Goal: Task Accomplishment & Management: Use online tool/utility

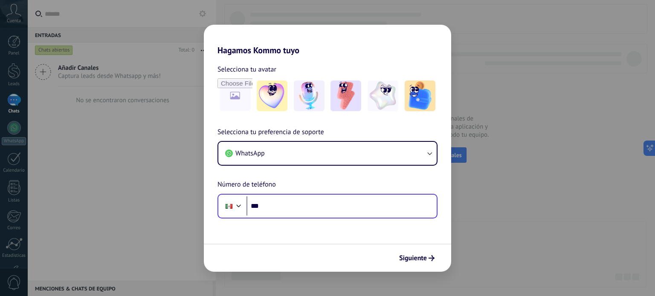
click at [371, 216] on div "Phone ***" at bounding box center [328, 206] width 220 height 25
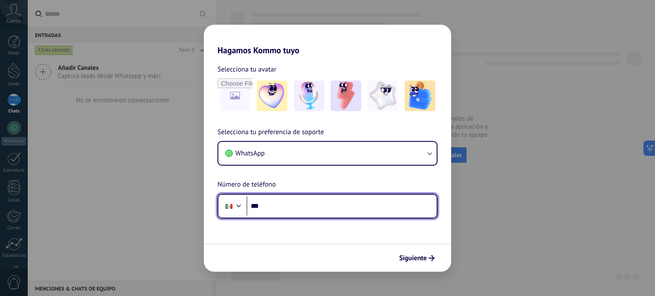
click at [369, 211] on input "***" at bounding box center [342, 207] width 190 height 20
type input "**********"
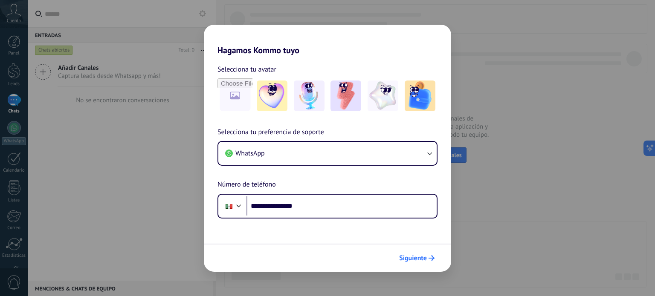
click at [421, 258] on span "Siguiente" at bounding box center [413, 259] width 28 height 6
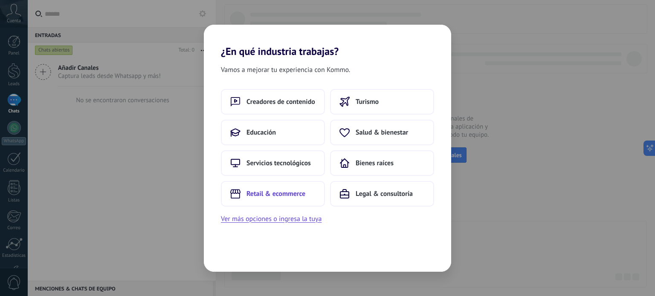
click at [286, 191] on span "Retail & ecommerce" at bounding box center [276, 194] width 59 height 9
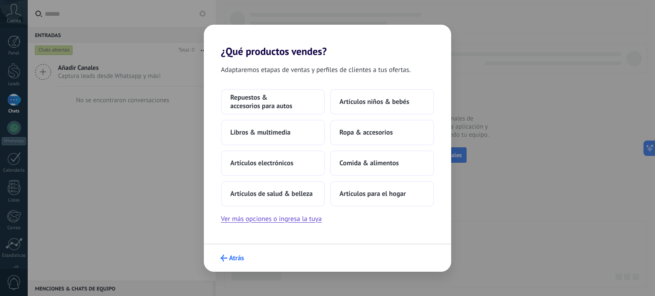
click at [227, 256] on span "Atrás" at bounding box center [232, 258] width 23 height 7
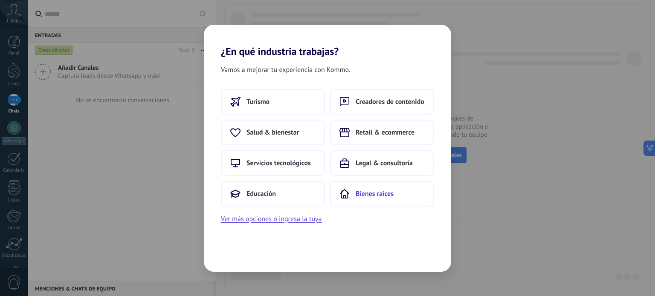
click at [375, 196] on span "Bienes raíces" at bounding box center [375, 194] width 38 height 9
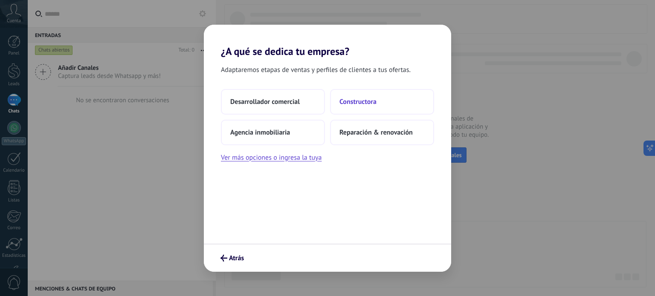
click at [370, 102] on span "Constructora" at bounding box center [358, 102] width 37 height 9
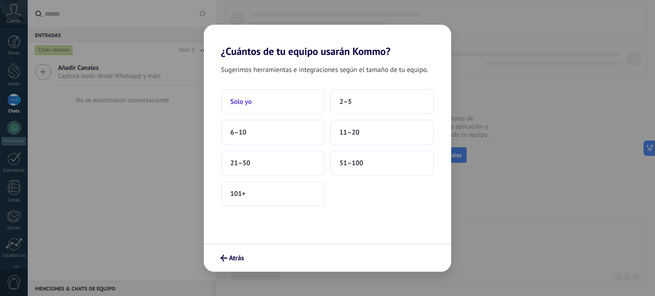
click at [296, 102] on button "Solo yo" at bounding box center [273, 102] width 104 height 26
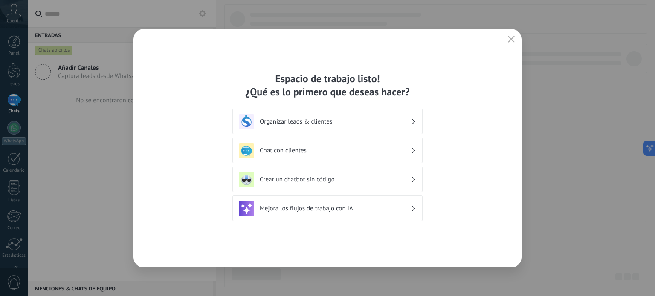
click at [309, 154] on h3 "Chat con clientes" at bounding box center [335, 151] width 151 height 8
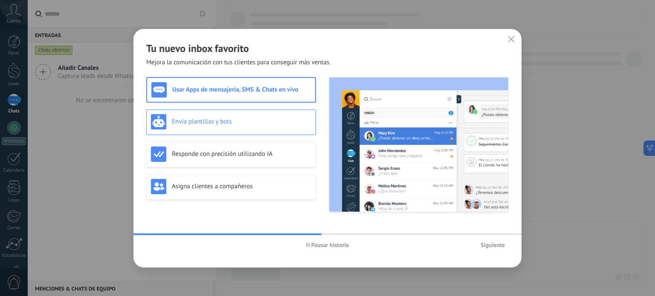
click at [285, 121] on h3 "Envía plantillas y bots" at bounding box center [241, 122] width 139 height 8
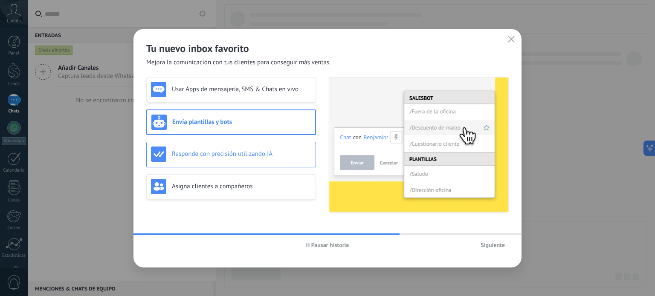
click at [283, 153] on h3 "Responde con precisión utilizando IA" at bounding box center [241, 154] width 139 height 8
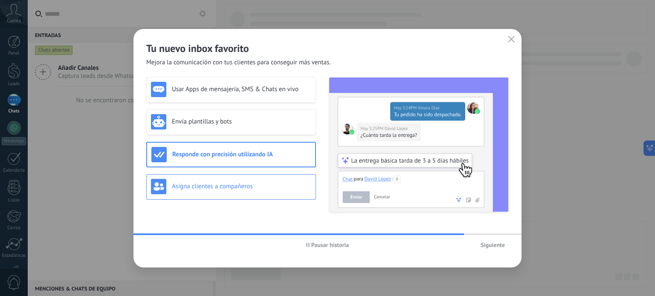
click at [293, 188] on h3 "Asigna clientes a compañeros" at bounding box center [241, 187] width 139 height 8
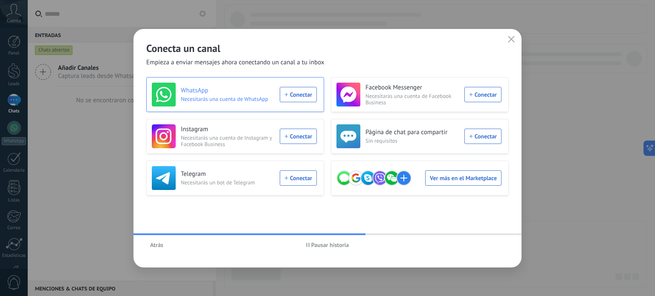
click at [239, 102] on span "Necesitarás una cuenta de WhatsApp" at bounding box center [228, 99] width 94 height 6
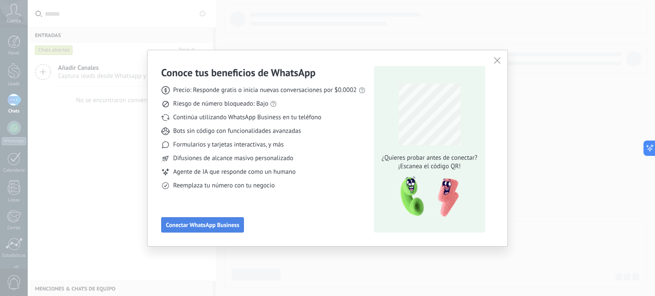
click at [197, 218] on button "Conectar WhatsApp Business" at bounding box center [202, 225] width 83 height 15
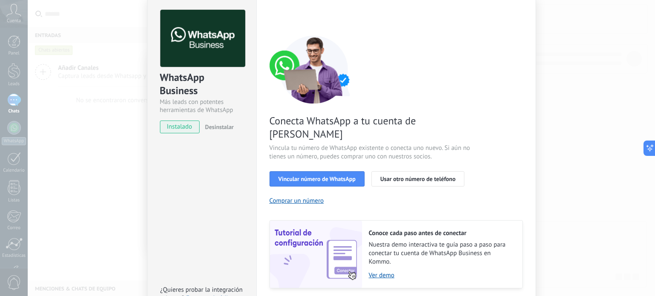
scroll to position [82, 0]
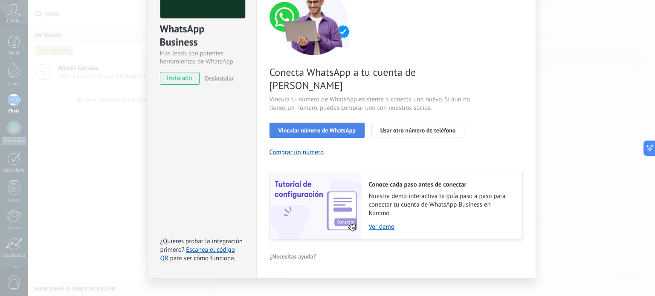
click at [330, 128] on span "Vincular número de WhatsApp" at bounding box center [317, 131] width 77 height 6
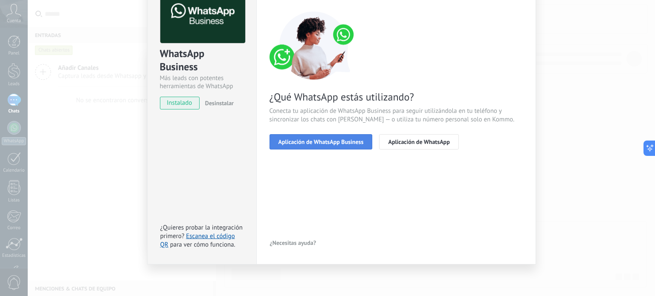
click at [348, 137] on button "Aplicación de WhatsApp Business" at bounding box center [321, 141] width 103 height 15
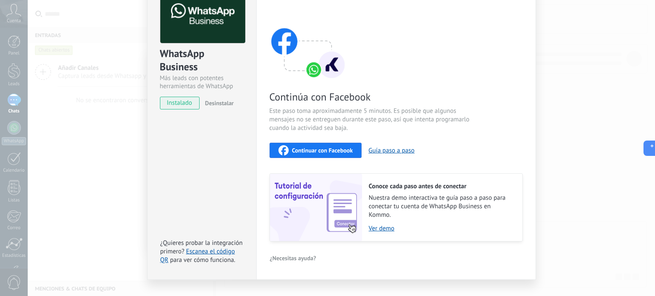
click at [573, 136] on div "WhatsApp Business Más leads con potentes herramientas de WhatsApp instalado Des…" at bounding box center [342, 148] width 628 height 296
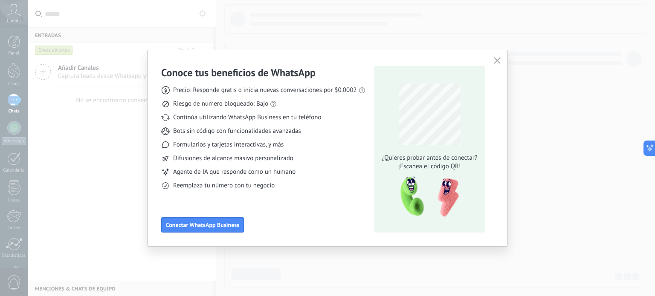
scroll to position [0, 0]
click at [497, 60] on icon "button" at bounding box center [497, 60] width 7 height 7
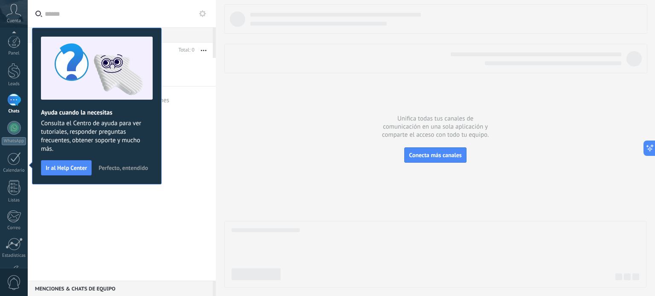
scroll to position [58, 0]
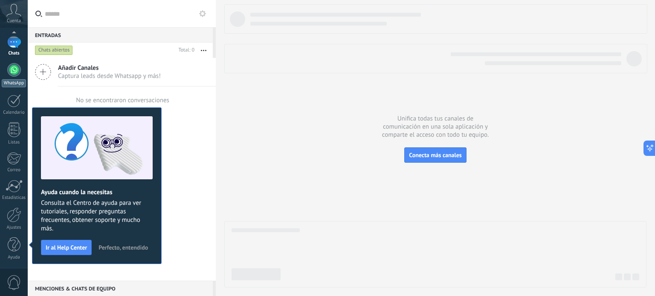
click at [6, 75] on link "WhatsApp" at bounding box center [14, 75] width 28 height 24
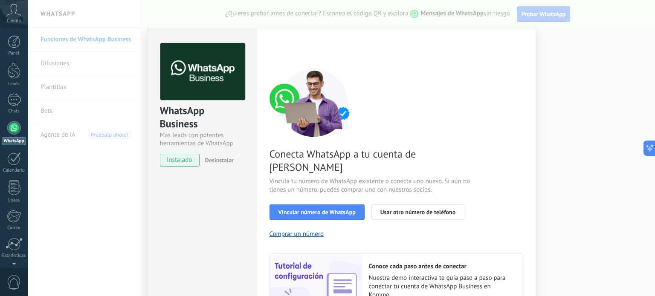
click at [182, 160] on span "instalado" at bounding box center [179, 160] width 39 height 13
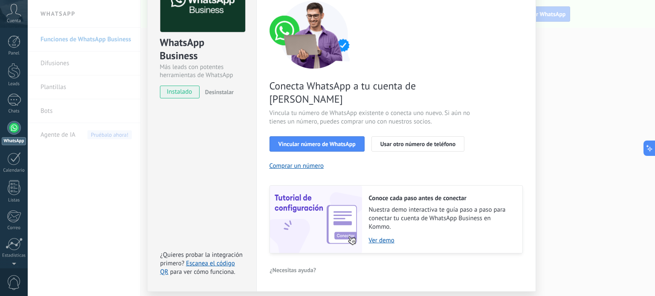
scroll to position [82, 0]
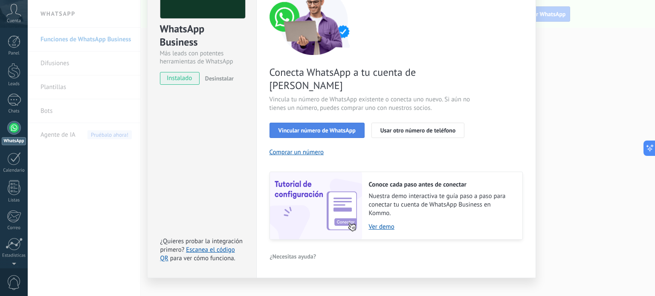
click at [327, 128] on span "Vincular número de WhatsApp" at bounding box center [317, 131] width 77 height 6
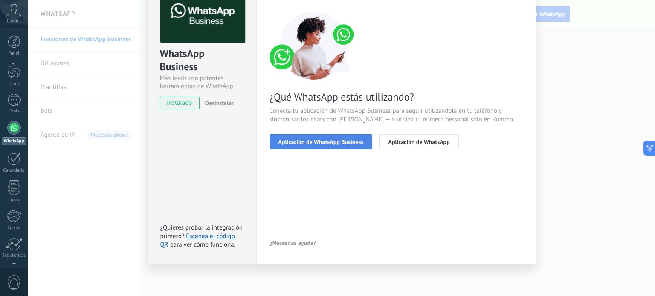
click at [354, 143] on span "Aplicación de WhatsApp Business" at bounding box center [321, 142] width 85 height 6
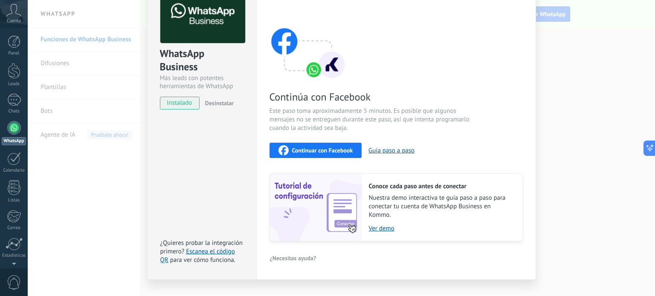
click at [337, 152] on span "Continuar con Facebook" at bounding box center [322, 151] width 61 height 6
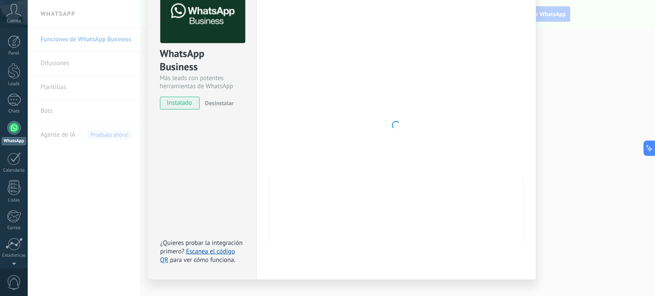
click at [317, 99] on div at bounding box center [396, 125] width 253 height 279
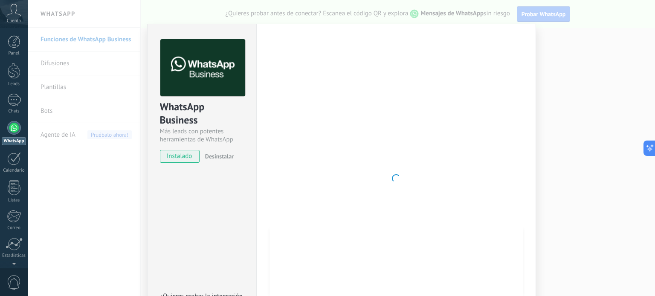
scroll to position [0, 0]
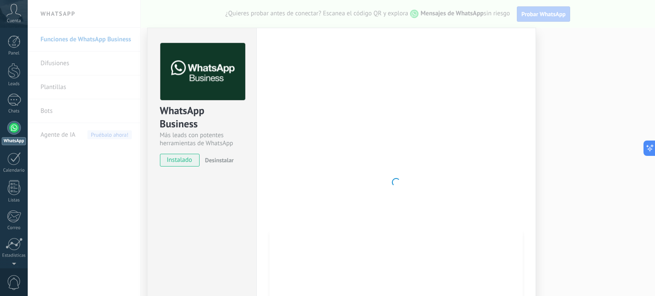
click at [215, 159] on span "Desinstalar" at bounding box center [219, 161] width 29 height 8
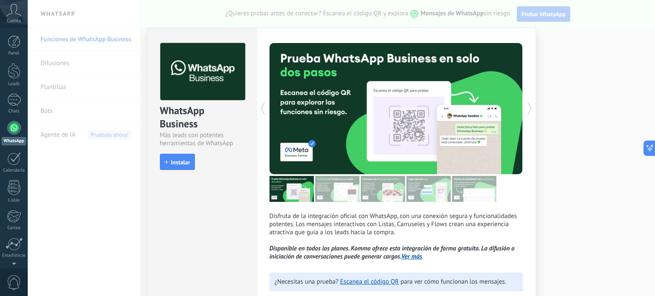
click at [581, 57] on div "WhatsApp Business Más leads con potentes herramientas de WhatsApp install Insta…" at bounding box center [342, 148] width 628 height 296
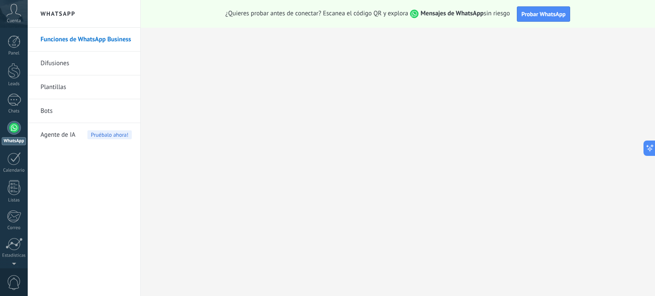
click at [122, 36] on link "Funciones de WhatsApp Business" at bounding box center [86, 40] width 91 height 24
click at [10, 100] on div at bounding box center [14, 100] width 14 height 12
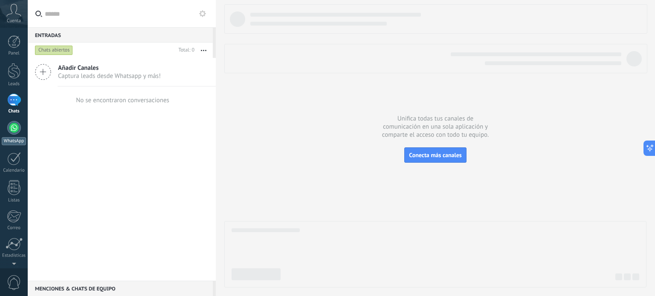
click at [21, 130] on link "WhatsApp" at bounding box center [14, 133] width 28 height 24
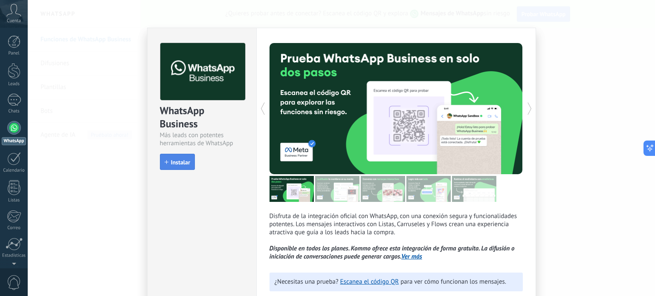
click at [179, 163] on span "Instalar" at bounding box center [180, 163] width 19 height 6
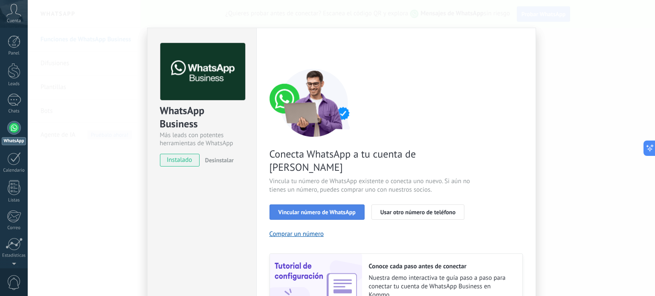
click at [337, 205] on button "Vincular número de WhatsApp" at bounding box center [317, 212] width 95 height 15
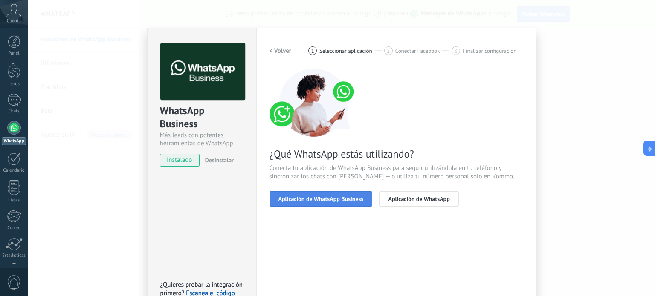
click at [356, 206] on button "Aplicación de WhatsApp Business" at bounding box center [321, 199] width 103 height 15
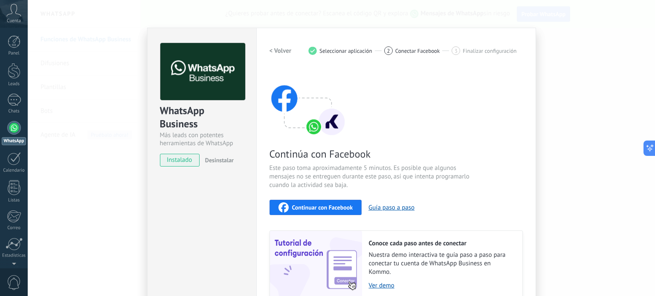
click at [356, 206] on button "Continuar con Facebook" at bounding box center [316, 207] width 93 height 15
click at [323, 209] on span "Continuar con Facebook" at bounding box center [322, 208] width 61 height 6
click at [217, 164] on span "Desinstalar" at bounding box center [219, 161] width 29 height 8
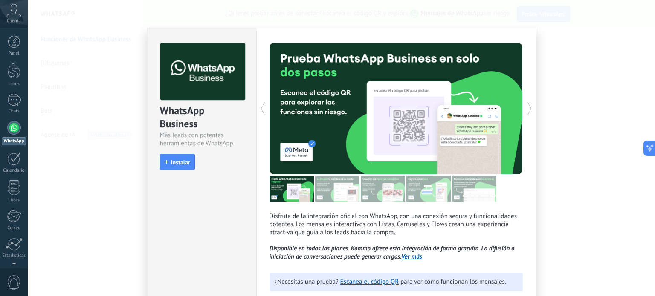
click at [640, 142] on div "WhatsApp Business Más leads con potentes herramientas de WhatsApp install Insta…" at bounding box center [342, 148] width 628 height 296
click at [587, 118] on div "WhatsApp Business Más leads con potentes herramientas de WhatsApp install Insta…" at bounding box center [342, 148] width 628 height 296
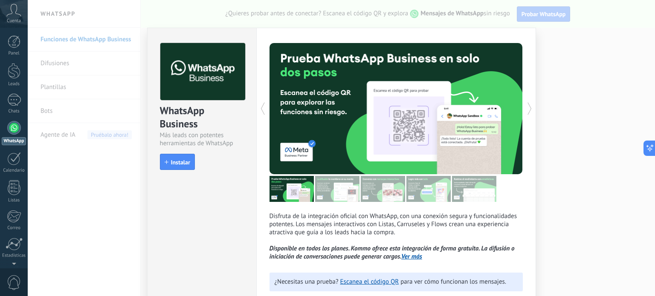
click at [586, 118] on div "WhatsApp Business Más leads con potentes herramientas de WhatsApp install Insta…" at bounding box center [342, 148] width 628 height 296
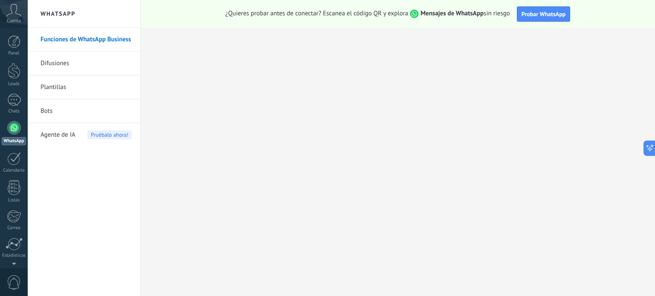
click at [11, 10] on use at bounding box center [14, 10] width 15 height 12
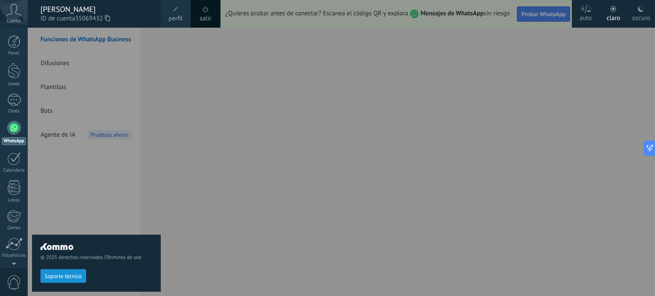
click at [102, 188] on div "© 2025 derechos reservados | Términos de uso Soporte técnico" at bounding box center [96, 162] width 129 height 269
click at [462, 99] on div at bounding box center [355, 148] width 655 height 296
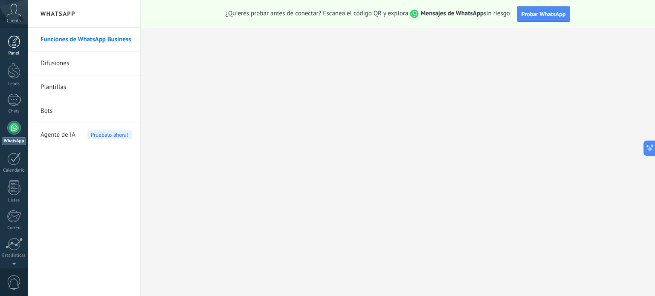
click at [17, 47] on div at bounding box center [14, 41] width 13 height 13
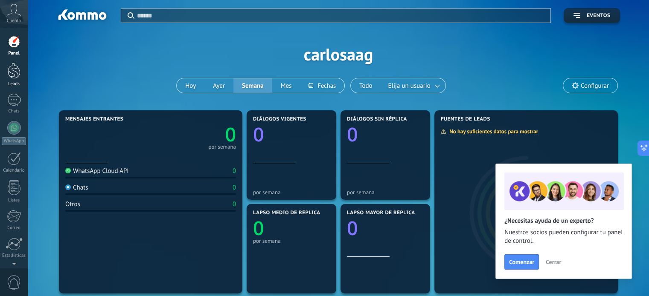
click at [11, 70] on div at bounding box center [14, 71] width 13 height 16
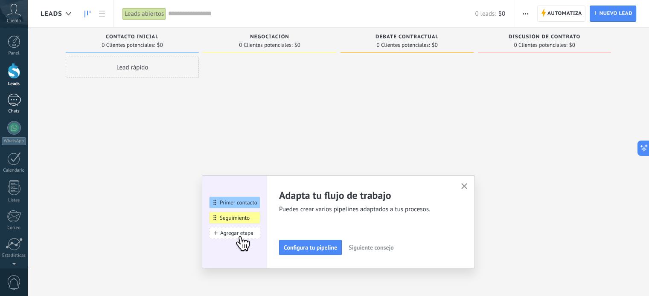
click at [15, 105] on div at bounding box center [14, 100] width 14 height 12
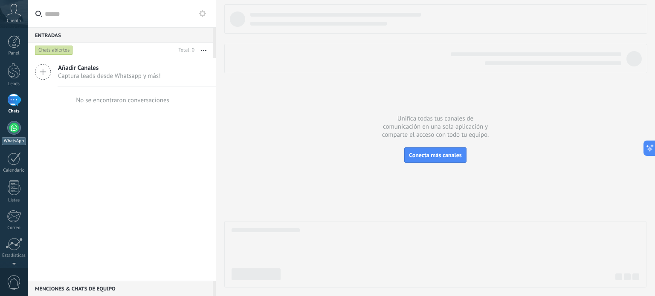
click at [7, 131] on div at bounding box center [14, 128] width 14 height 14
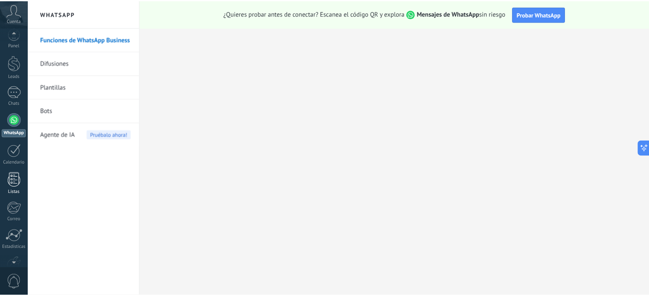
scroll to position [58, 0]
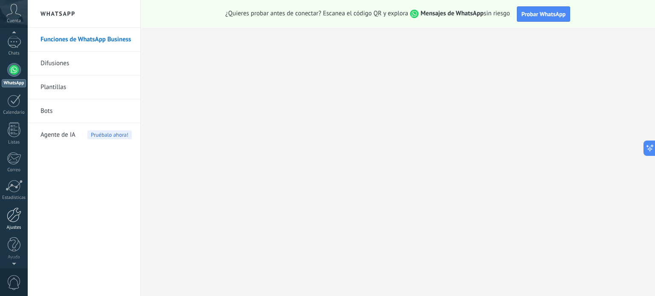
click at [13, 218] on div at bounding box center [14, 215] width 15 height 15
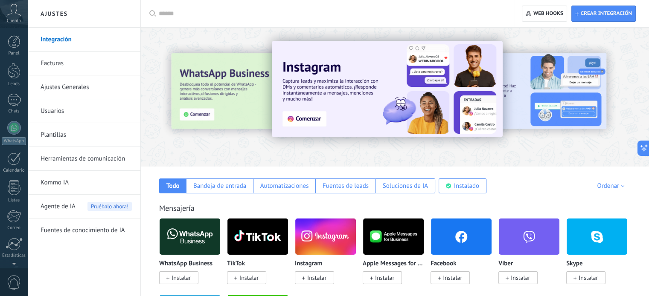
click at [22, 18] on div "Cuenta" at bounding box center [14, 14] width 28 height 28
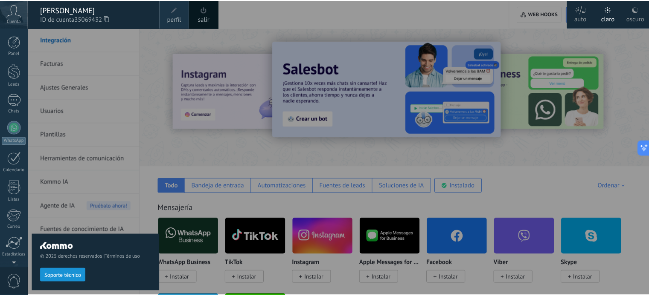
scroll to position [58, 0]
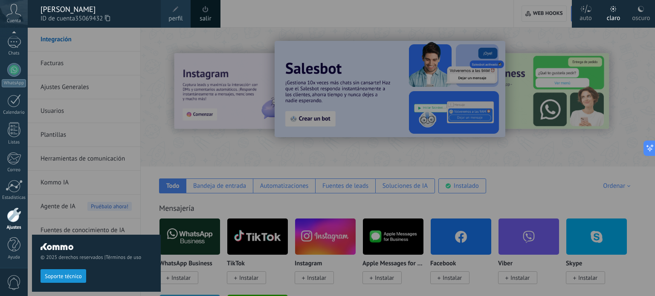
click at [177, 16] on span "perfil" at bounding box center [176, 18] width 14 height 9
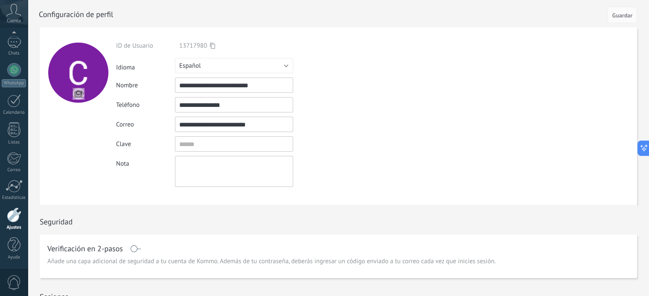
click at [245, 109] on div "**********" at bounding box center [254, 114] width 276 height 145
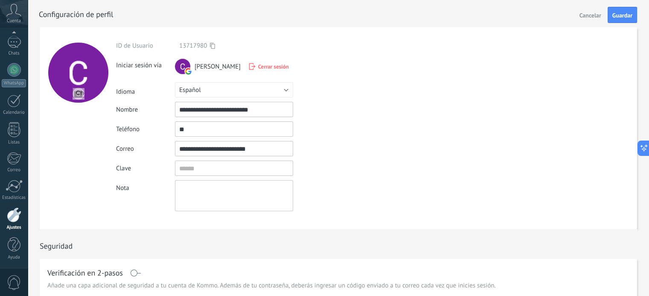
type input "*"
type input "**********"
click at [622, 15] on span "Guardar" at bounding box center [622, 15] width 20 height 6
click at [8, 73] on div at bounding box center [14, 70] width 14 height 14
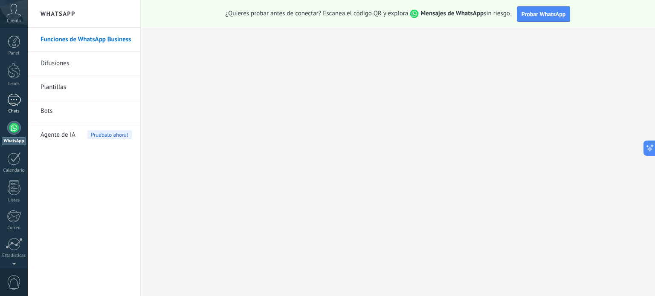
click at [20, 100] on div at bounding box center [14, 100] width 14 height 12
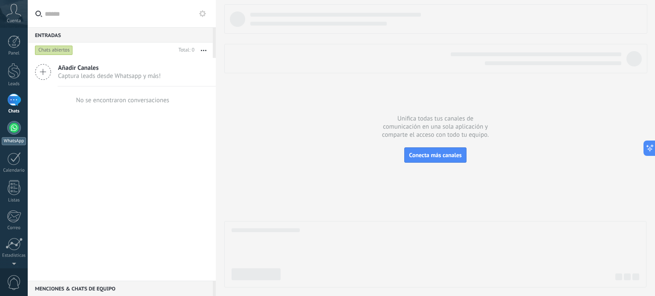
click at [9, 132] on div at bounding box center [14, 128] width 14 height 14
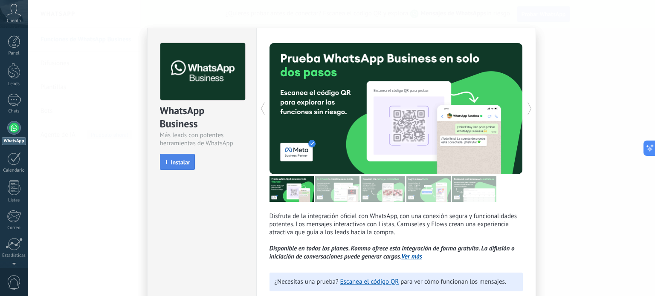
click at [181, 162] on span "Instalar" at bounding box center [180, 163] width 19 height 6
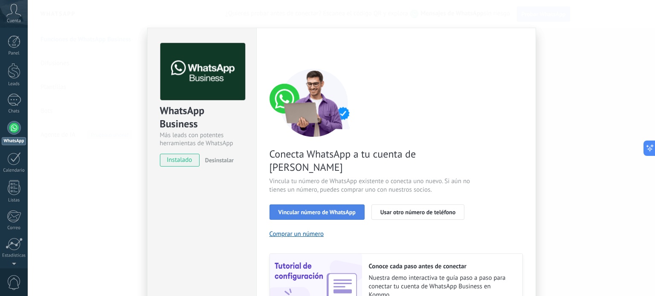
click at [318, 209] on span "Vincular número de WhatsApp" at bounding box center [317, 212] width 77 height 6
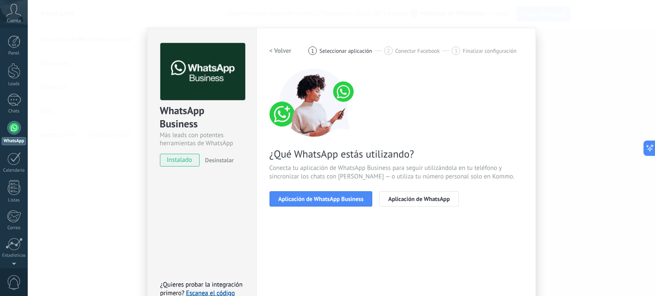
click at [318, 200] on span "Aplicación de WhatsApp Business" at bounding box center [321, 199] width 85 height 6
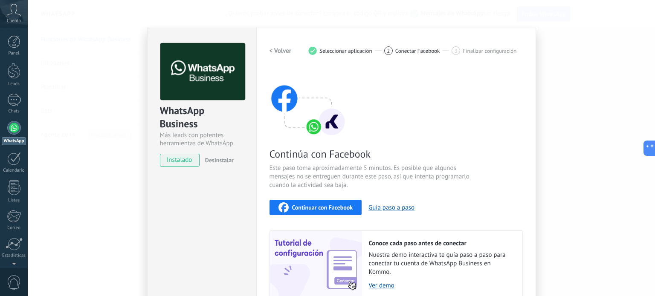
click at [320, 205] on span "Continuar con Facebook" at bounding box center [322, 208] width 61 height 6
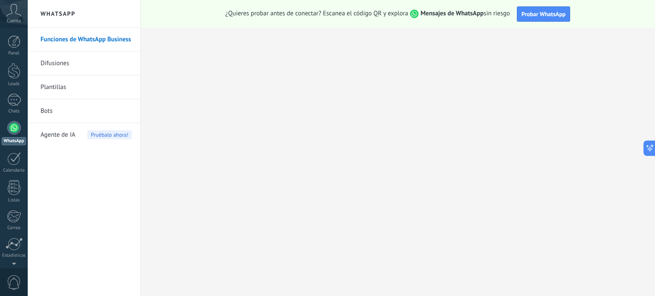
click at [15, 20] on span "Cuenta" at bounding box center [14, 21] width 14 height 6
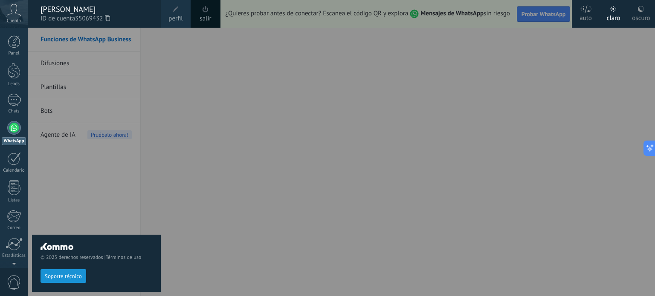
click at [182, 15] on span "perfil" at bounding box center [176, 18] width 14 height 9
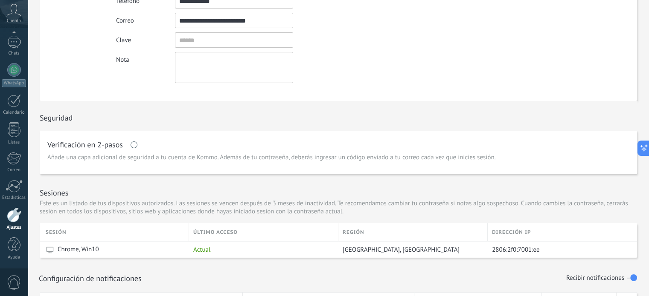
scroll to position [125, 0]
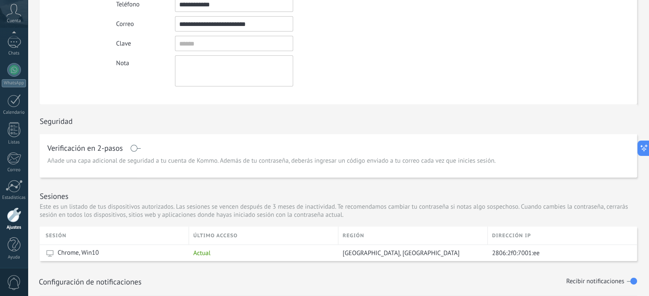
click at [10, 218] on div at bounding box center [14, 215] width 15 height 15
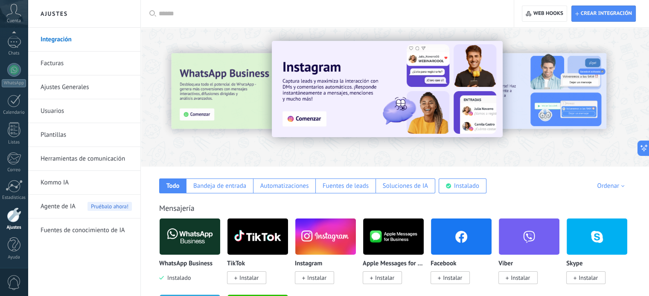
click at [10, 10] on icon at bounding box center [13, 10] width 15 height 13
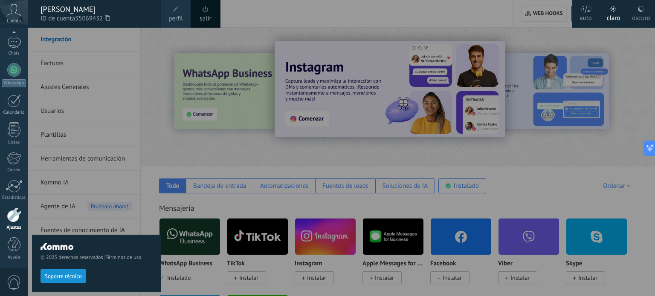
click at [176, 66] on div at bounding box center [355, 148] width 655 height 296
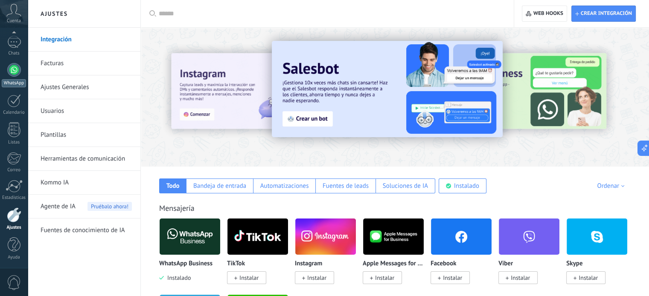
click at [1, 76] on link "WhatsApp" at bounding box center [14, 75] width 28 height 24
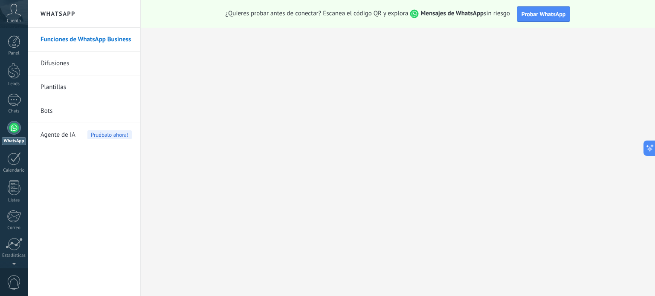
click at [59, 58] on link "Difusiones" at bounding box center [86, 64] width 91 height 24
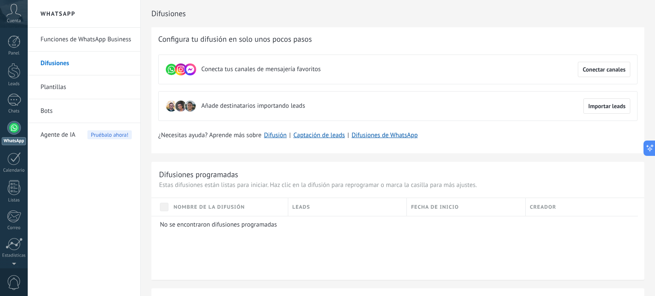
click at [100, 45] on link "Funciones de WhatsApp Business" at bounding box center [86, 40] width 91 height 24
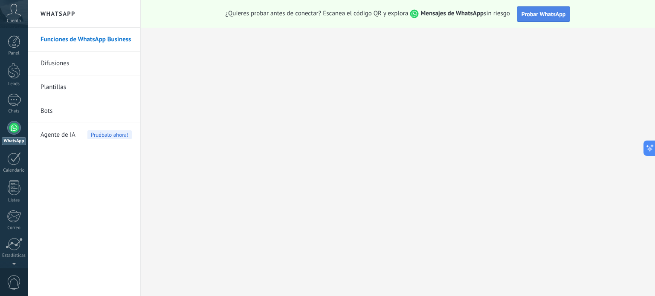
click at [550, 9] on button "Probar WhatsApp" at bounding box center [544, 13] width 54 height 15
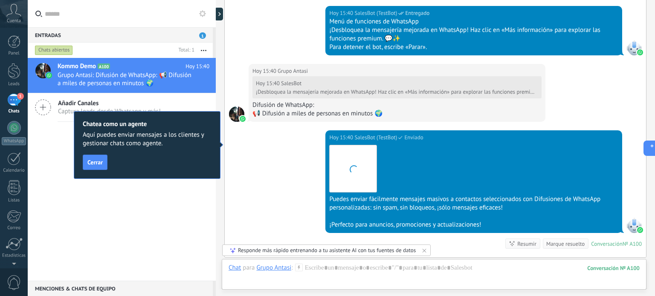
scroll to position [1070, 0]
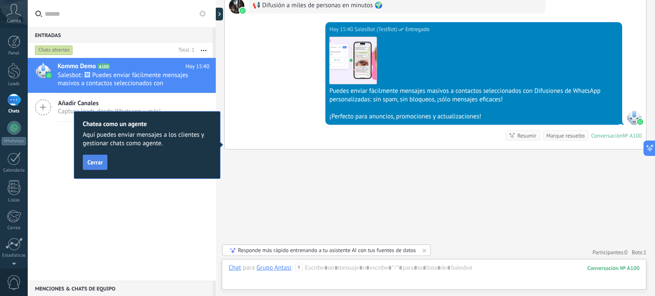
click at [88, 160] on span "Cerrar" at bounding box center [94, 163] width 15 height 6
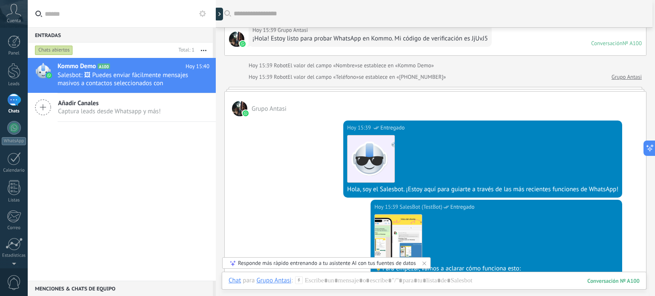
scroll to position [0, 0]
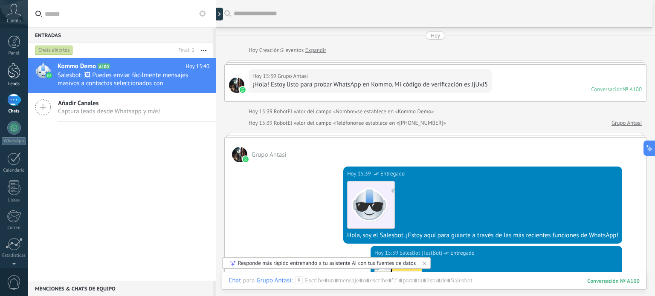
click at [10, 81] on div "Leads" at bounding box center [14, 84] width 25 height 6
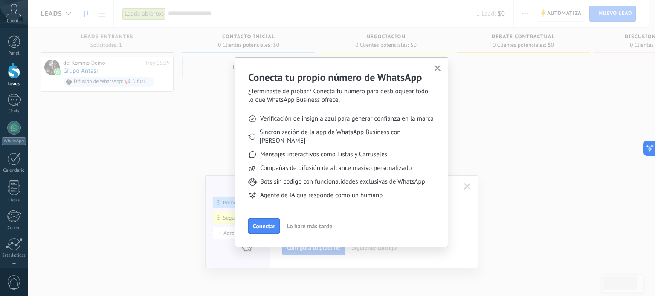
click at [437, 70] on use "button" at bounding box center [438, 68] width 6 height 6
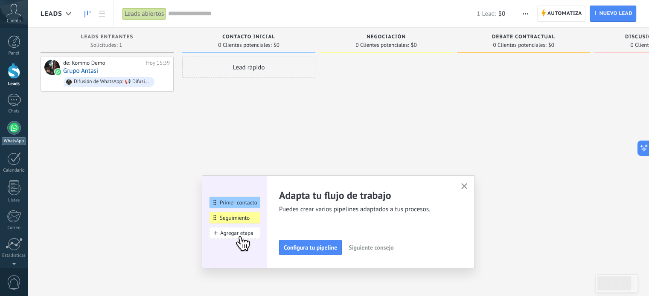
click at [22, 141] on div "WhatsApp" at bounding box center [14, 141] width 24 height 8
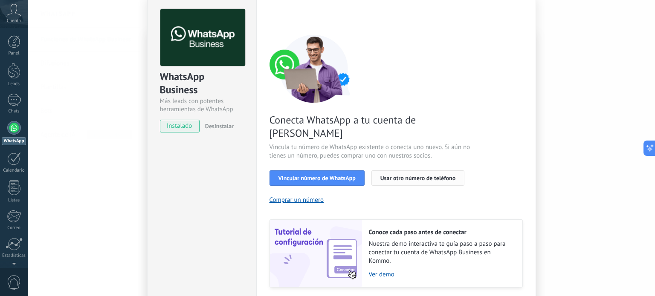
scroll to position [82, 0]
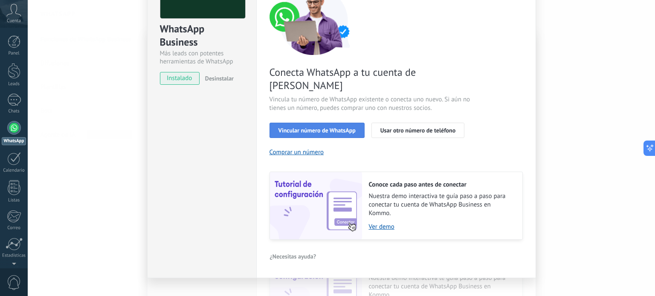
click at [358, 123] on button "Vincular número de WhatsApp" at bounding box center [317, 130] width 95 height 15
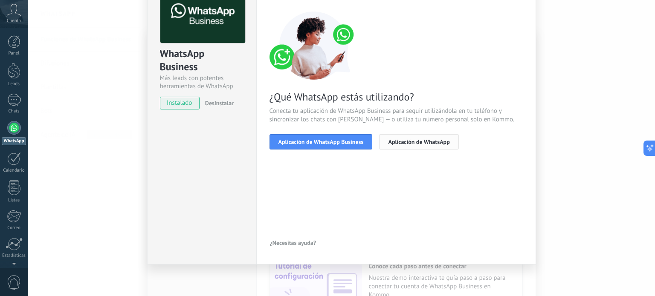
click at [429, 144] on span "Aplicación de WhatsApp" at bounding box center [418, 142] width 61 height 6
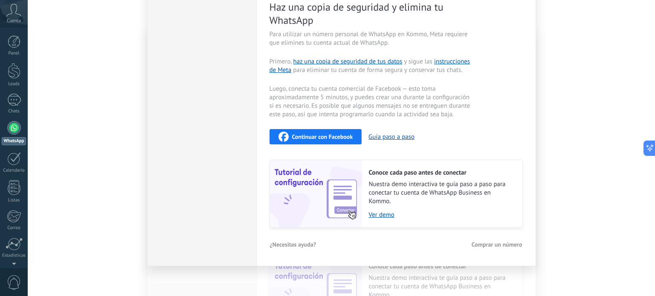
scroll to position [174, 0]
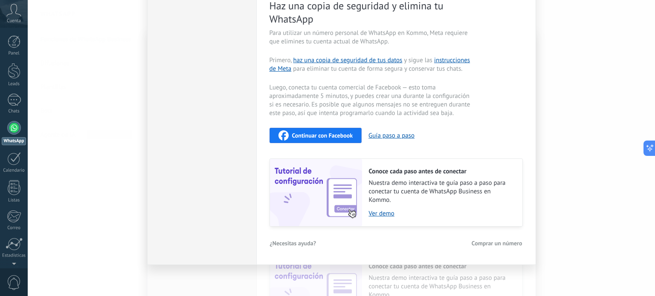
click at [327, 134] on span "Continuar con Facebook" at bounding box center [322, 136] width 61 height 6
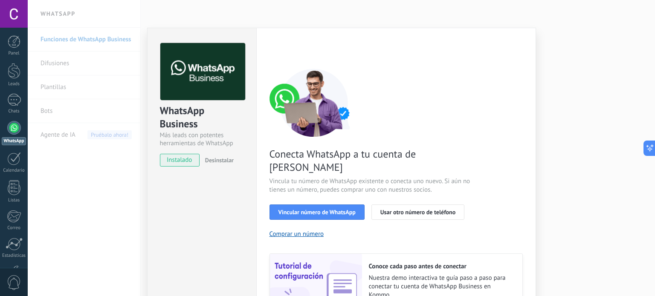
click at [304, 206] on div "Conecta WhatsApp a tu cuenta de Kommo Vincula tu número de WhatsApp existente o…" at bounding box center [396, 195] width 253 height 253
click at [306, 209] on span "Vincular número de WhatsApp" at bounding box center [317, 212] width 77 height 6
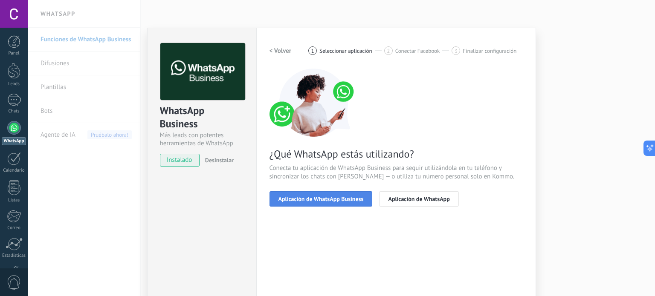
click at [337, 202] on span "Aplicación de WhatsApp Business" at bounding box center [321, 199] width 85 height 6
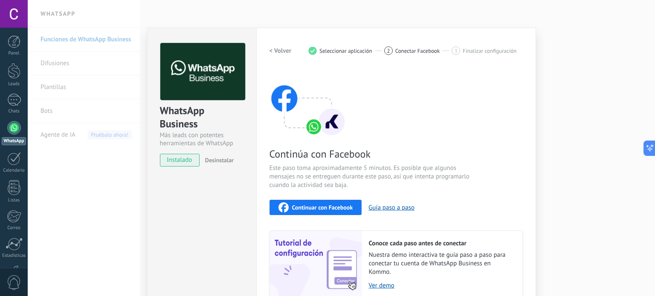
click at [337, 203] on div "Continuar con Facebook" at bounding box center [316, 208] width 75 height 10
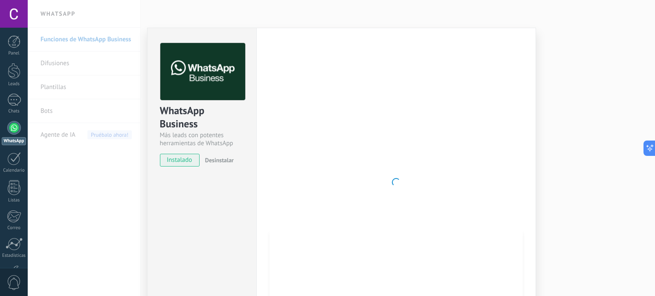
click at [565, 83] on div "WhatsApp Business Más leads con potentes herramientas de WhatsApp instalado Des…" at bounding box center [342, 148] width 628 height 296
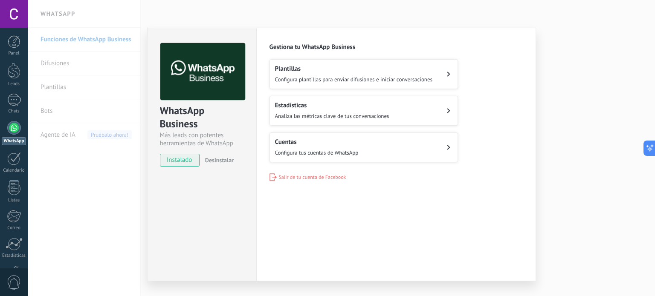
click at [445, 73] on button "Plantillas Configura plantillas para enviar difusiones e iniciar conversaciones" at bounding box center [364, 74] width 189 height 30
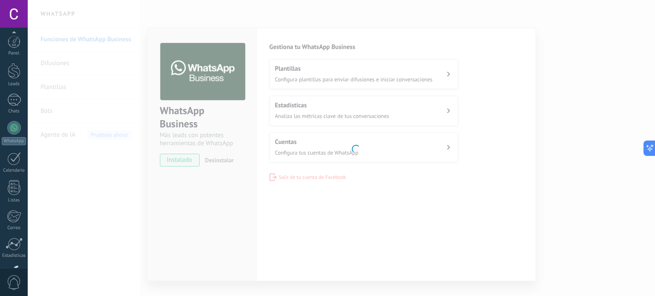
scroll to position [58, 0]
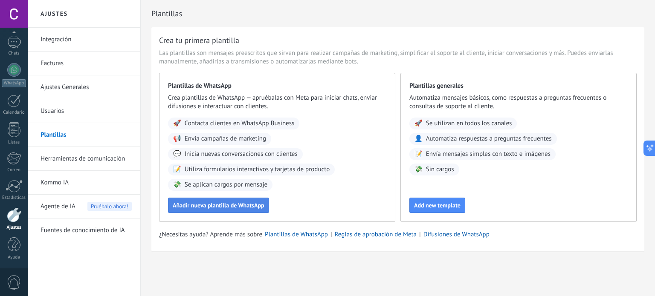
click at [249, 203] on span "Añadir nueva plantilla de WhatsApp" at bounding box center [219, 206] width 92 height 6
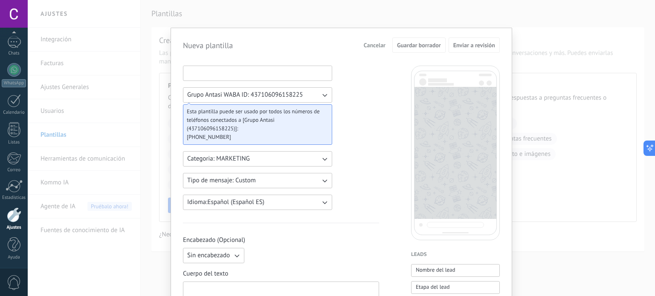
click at [278, 72] on input at bounding box center [257, 73] width 148 height 14
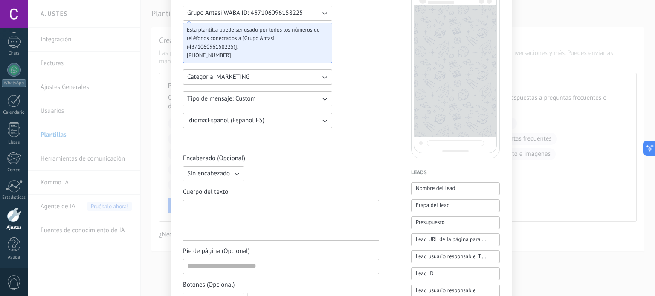
scroll to position [85, 0]
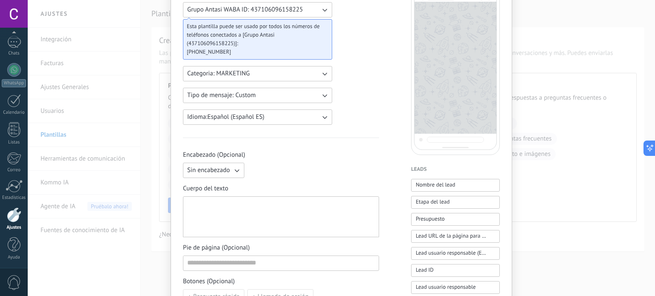
type input "**********"
click at [314, 74] on button "Categoria: MARKETING" at bounding box center [257, 73] width 149 height 15
click at [316, 75] on li "UTILITY" at bounding box center [255, 74] width 154 height 15
click at [326, 96] on icon "button" at bounding box center [324, 95] width 9 height 9
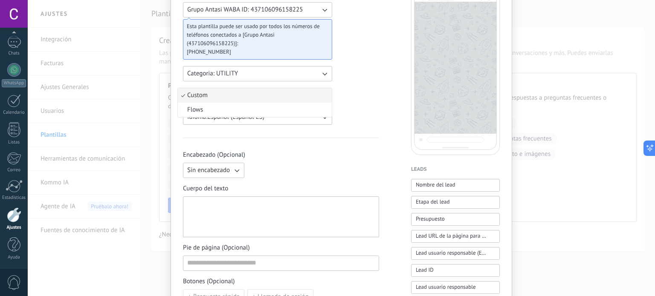
click at [326, 96] on li "Custom" at bounding box center [255, 95] width 154 height 15
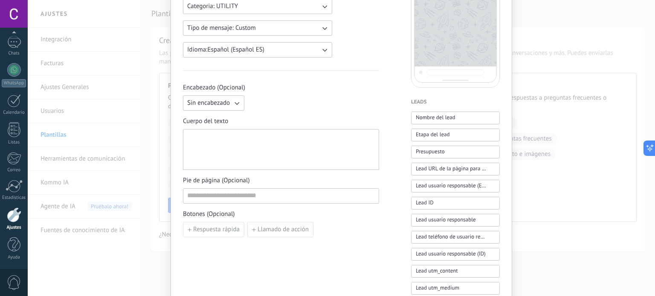
scroll to position [171, 0]
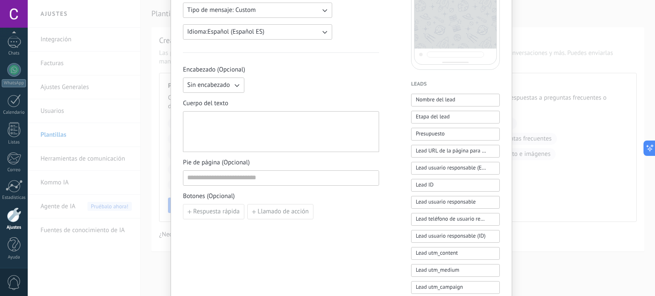
click at [244, 126] on div at bounding box center [281, 132] width 188 height 34
click at [227, 128] on div at bounding box center [281, 132] width 188 height 34
paste div
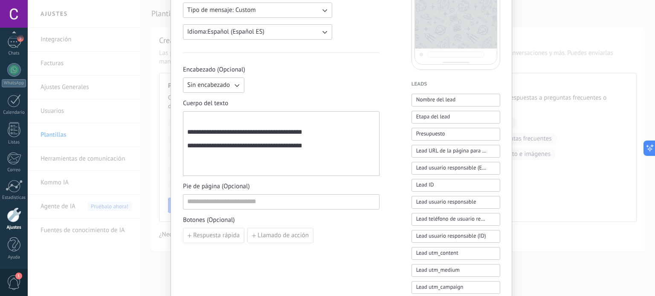
click at [192, 126] on div "**********" at bounding box center [281, 144] width 188 height 58
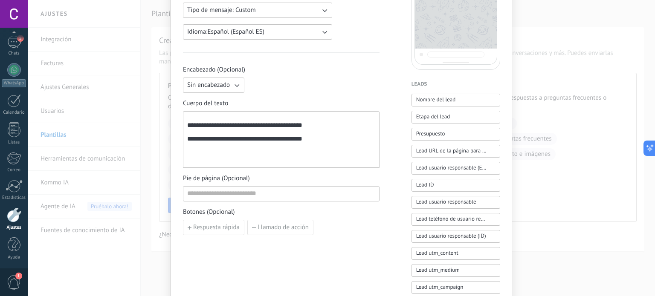
click at [187, 129] on div "**********" at bounding box center [281, 139] width 188 height 49
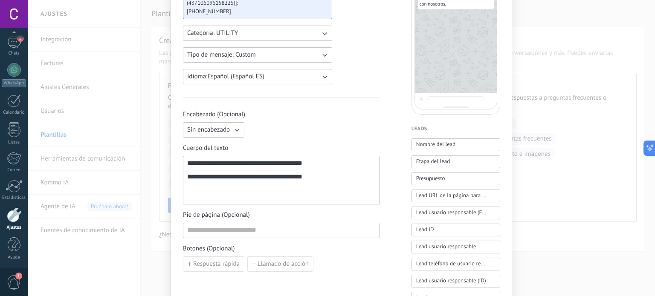
scroll to position [171, 0]
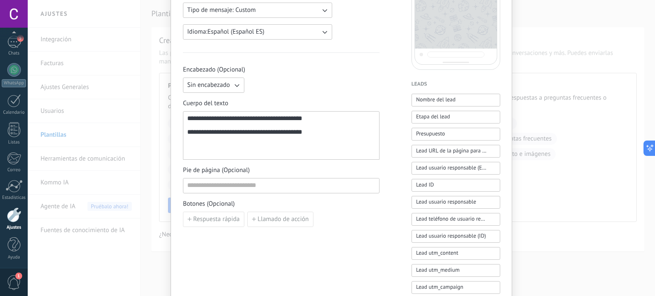
click at [318, 117] on div "**********" at bounding box center [281, 135] width 188 height 41
click at [451, 99] on span "Nombre del lead" at bounding box center [436, 100] width 40 height 9
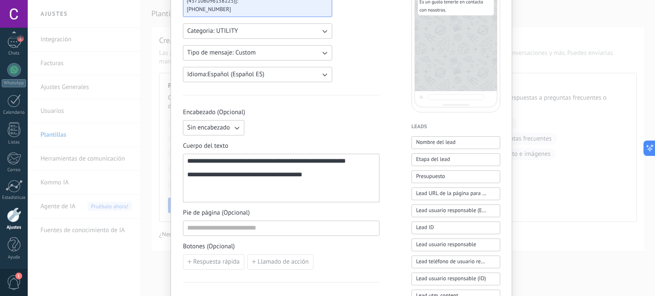
scroll to position [128, 0]
click at [325, 183] on div "**********" at bounding box center [281, 178] width 188 height 41
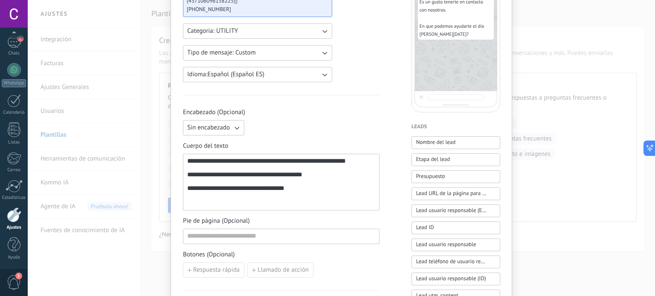
click at [184, 194] on div "**********" at bounding box center [281, 182] width 197 height 57
click at [187, 195] on div "**********" at bounding box center [281, 182] width 188 height 49
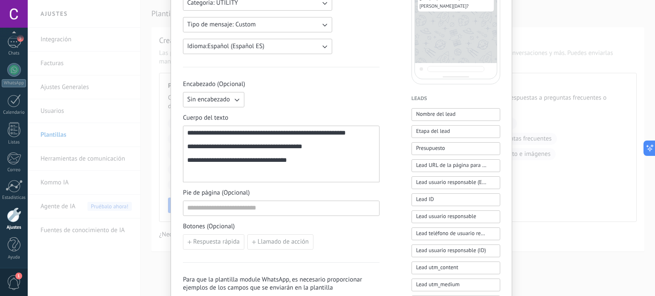
scroll to position [171, 0]
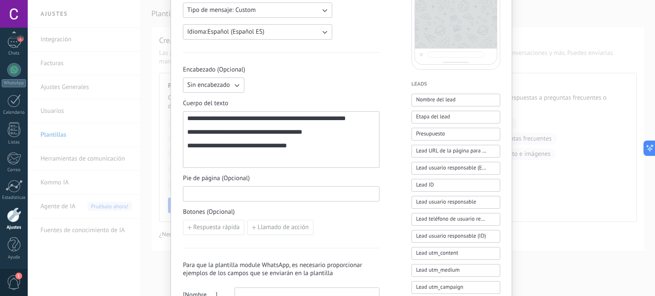
click at [291, 193] on input at bounding box center [281, 194] width 196 height 14
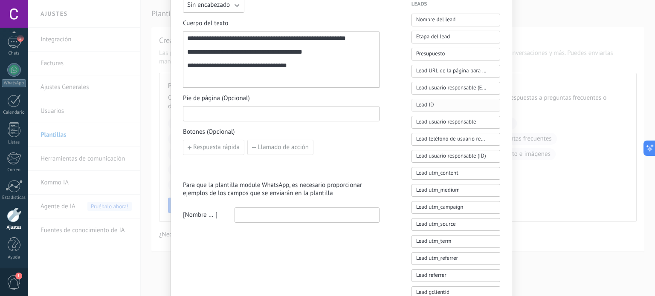
scroll to position [256, 0]
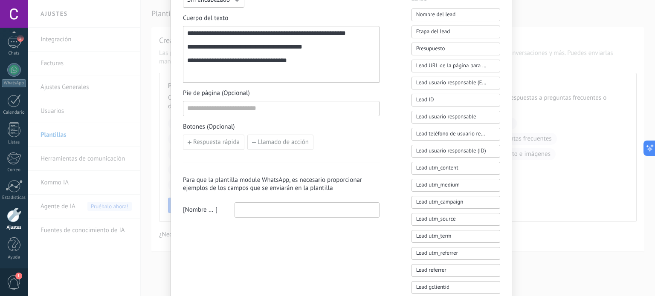
click at [236, 213] on input at bounding box center [307, 210] width 144 height 14
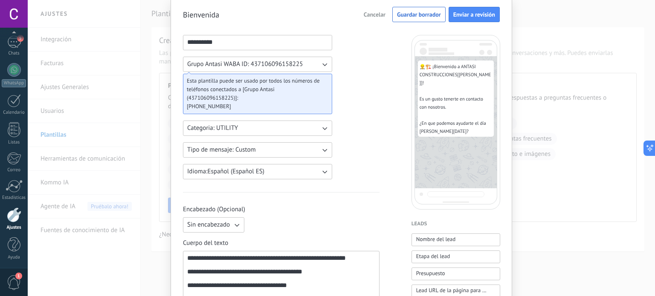
scroll to position [0, 0]
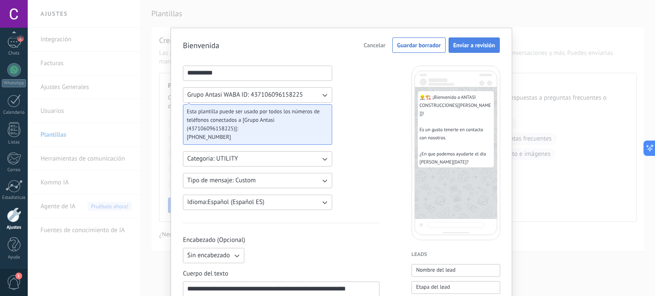
type input "******"
click at [471, 45] on span "Enviar a revisión" at bounding box center [474, 45] width 42 height 6
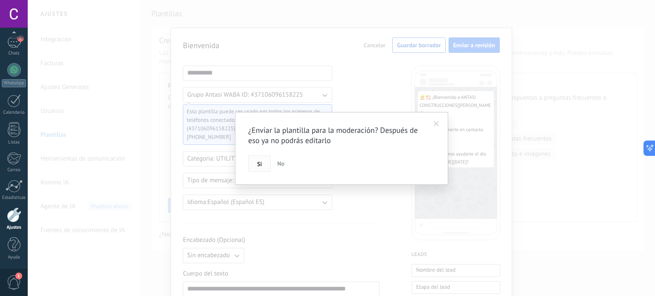
click at [259, 161] on span "Si" at bounding box center [259, 164] width 5 height 6
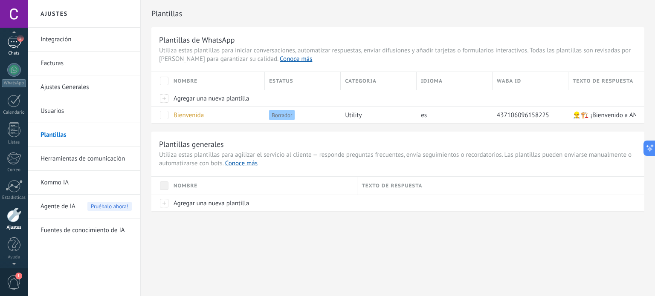
scroll to position [54, 0]
click at [15, 52] on link "5 Chats" at bounding box center [14, 50] width 28 height 20
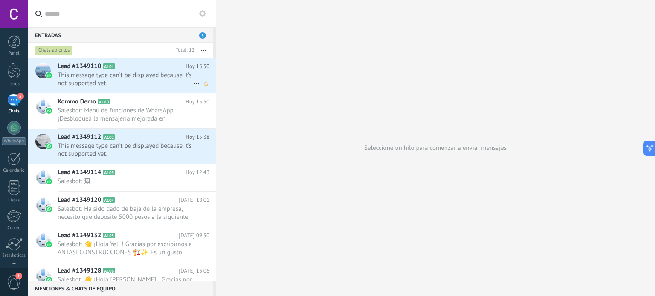
click at [142, 85] on span "This message type can’t be displayed because it’s not supported yet." at bounding box center [126, 79] width 136 height 16
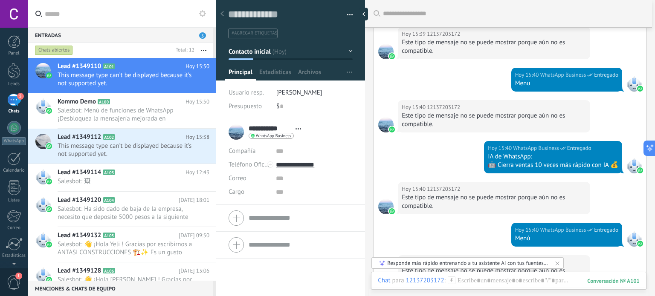
scroll to position [150, 0]
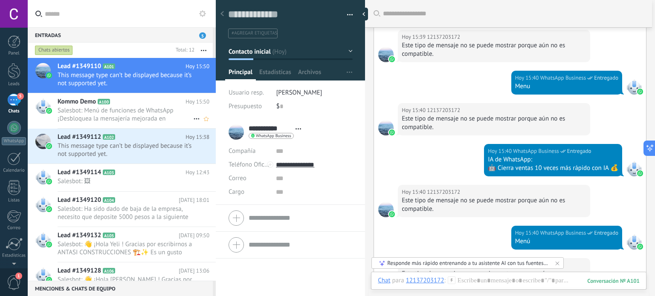
click at [124, 110] on span "Salesbot: Menú de funciones de WhatsApp ¡Desbloquea la mensajería mejorada en W…" at bounding box center [126, 115] width 136 height 16
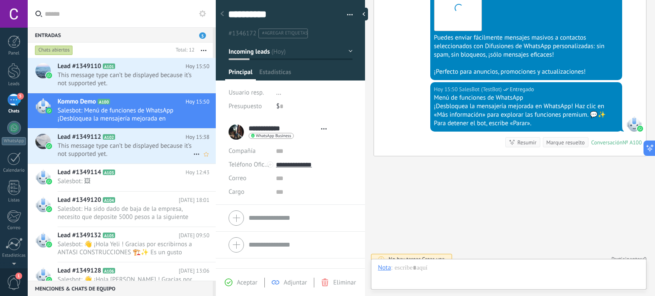
scroll to position [12, 0]
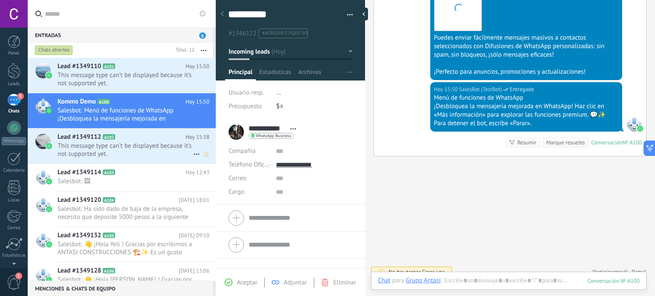
click at [125, 147] on span "This message type can’t be displayed because it’s not supported yet." at bounding box center [126, 150] width 136 height 16
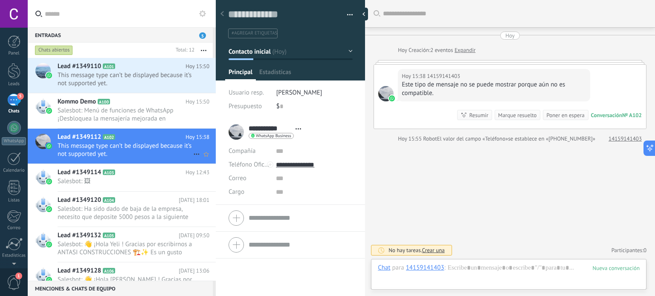
scroll to position [12, 0]
click at [123, 74] on span "This message type can’t be displayed because it’s not supported yet." at bounding box center [126, 79] width 136 height 16
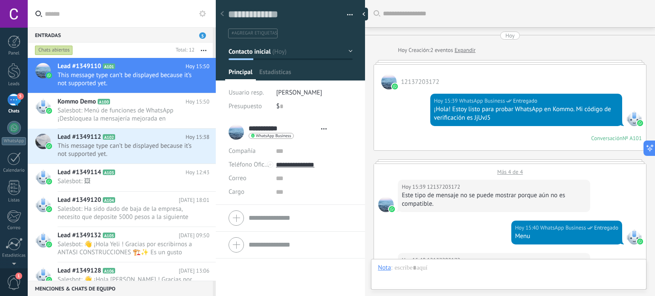
type textarea "**********"
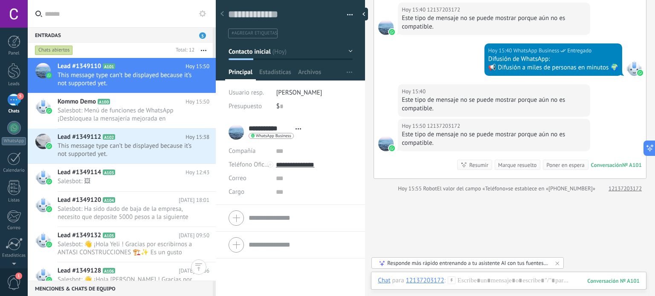
click at [200, 34] on span "5" at bounding box center [202, 35] width 7 height 6
click at [21, 78] on link "Leads" at bounding box center [14, 75] width 28 height 24
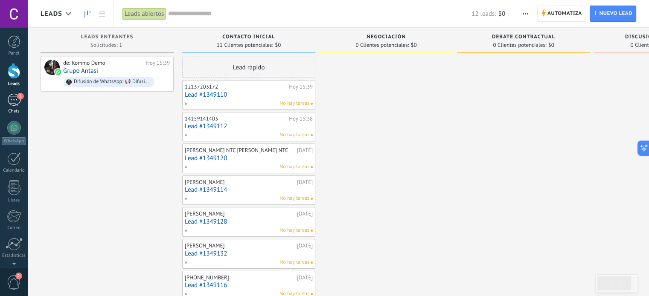
click at [14, 107] on link "5 Chats" at bounding box center [14, 104] width 28 height 20
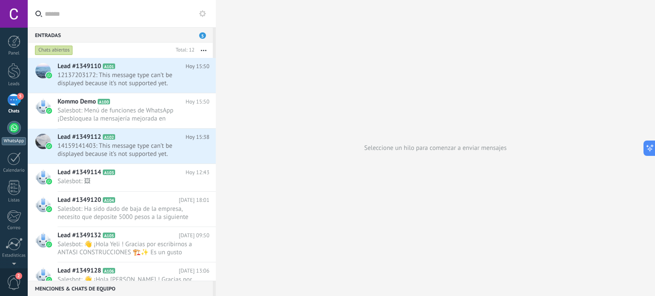
click at [12, 137] on link "WhatsApp" at bounding box center [14, 133] width 28 height 24
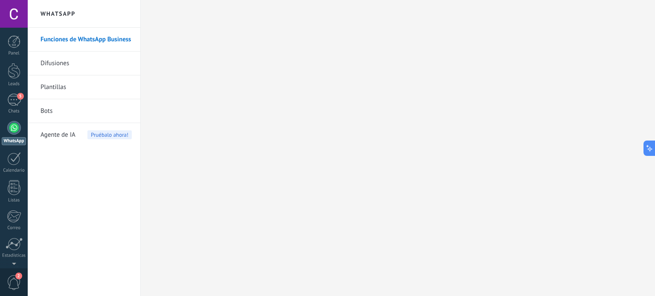
click at [19, 129] on div at bounding box center [14, 128] width 14 height 14
click at [90, 85] on link "Plantillas" at bounding box center [86, 88] width 91 height 24
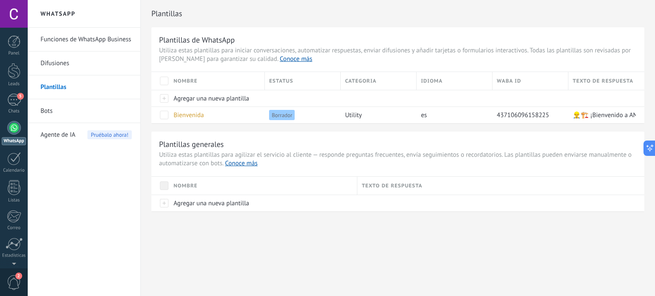
click at [97, 68] on link "Difusiones" at bounding box center [86, 64] width 91 height 24
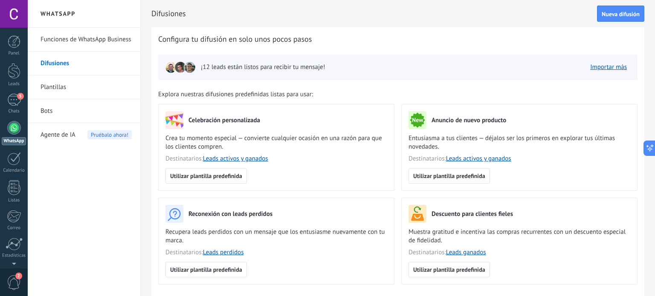
click at [87, 113] on link "Bots" at bounding box center [86, 111] width 91 height 24
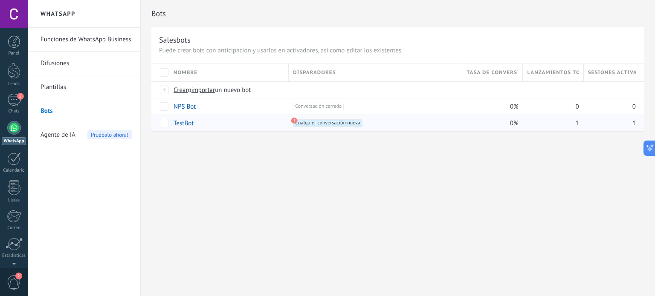
click at [179, 125] on link "TestBot" at bounding box center [184, 123] width 20 height 8
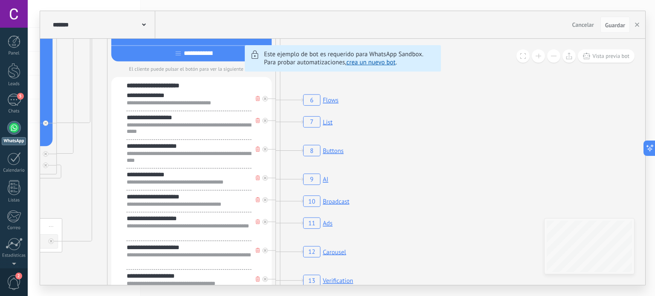
click at [378, 63] on link "crea un nuevo bot" at bounding box center [370, 62] width 49 height 8
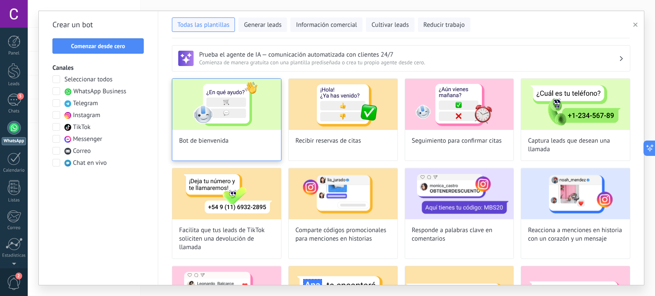
click at [253, 115] on img at bounding box center [226, 104] width 109 height 51
type input "**********"
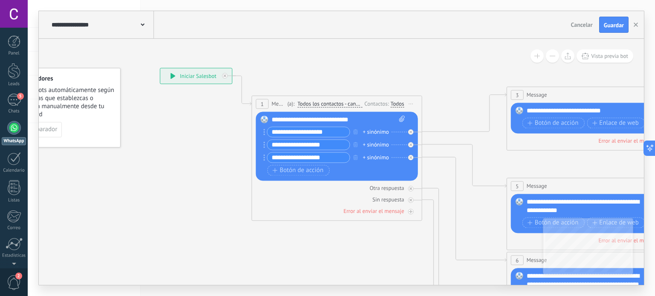
click at [364, 117] on div "**********" at bounding box center [339, 120] width 134 height 9
click at [403, 117] on icon at bounding box center [402, 119] width 6 height 6
click input "Subir" at bounding box center [0, 0] width 0 height 0
click at [264, 103] on div "1" at bounding box center [262, 104] width 13 height 10
click at [331, 134] on input "**********" at bounding box center [308, 133] width 82 height 10
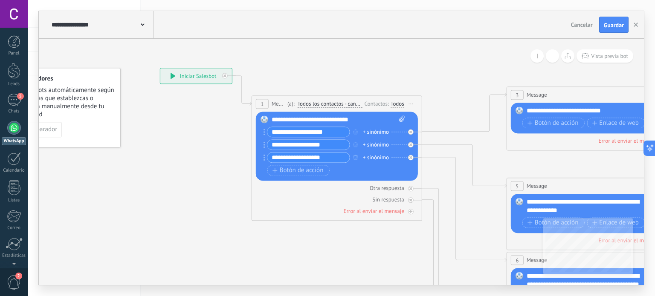
click at [358, 122] on div "**********" at bounding box center [339, 120] width 134 height 9
click at [365, 119] on div "**********" at bounding box center [339, 120] width 134 height 9
click at [268, 119] on span at bounding box center [264, 119] width 15 height 7
click at [263, 119] on rect at bounding box center [265, 120] width 8 height 8
click at [375, 118] on div "**********" at bounding box center [339, 120] width 134 height 9
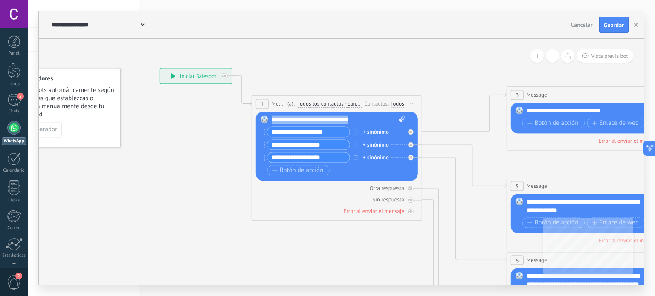
drag, startPoint x: 375, startPoint y: 116, endPoint x: 261, endPoint y: 120, distance: 113.5
click at [261, 120] on div "Reemplazar Quitar Convertir a mensaje de voz Arrastre la imagen aquí para adjun…" at bounding box center [337, 146] width 162 height 69
paste div
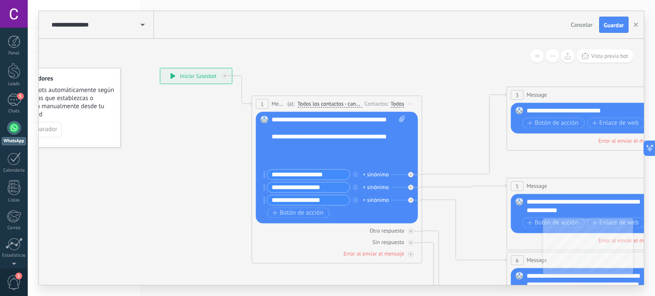
scroll to position [8, 0]
click at [341, 173] on input "**********" at bounding box center [308, 175] width 82 height 10
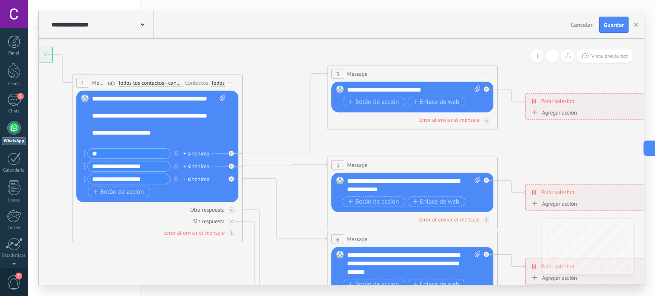
type input "*"
type input "**********"
click at [156, 168] on input "**********" at bounding box center [129, 167] width 82 height 10
type input "*"
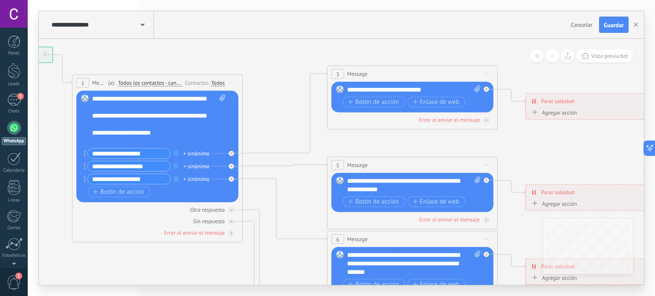
click at [84, 168] on icon at bounding box center [85, 166] width 2 height 6
click at [157, 168] on input "**********" at bounding box center [129, 167] width 82 height 10
type input "*"
type input "**********"
click at [160, 177] on input "**********" at bounding box center [129, 179] width 82 height 10
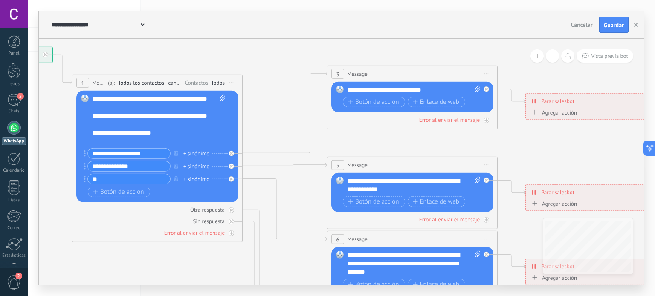
type input "*"
type input "**********"
click at [432, 91] on div "**********" at bounding box center [414, 90] width 134 height 9
drag, startPoint x: 454, startPoint y: 90, endPoint x: 332, endPoint y: 90, distance: 121.6
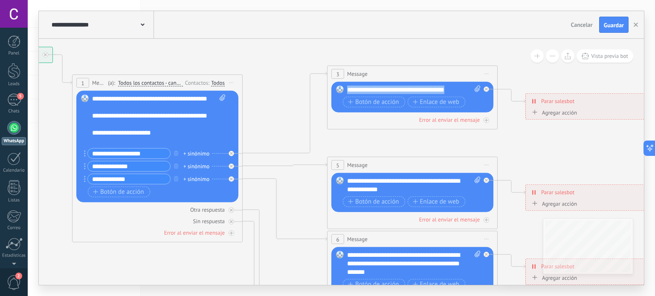
click at [332, 90] on div "Reemplazar Quitar Convertir a mensaje de voz Arrastre la imagen aquí para adjun…" at bounding box center [412, 97] width 162 height 31
copy div "**********"
click at [387, 100] on span "Botón de acción" at bounding box center [373, 102] width 51 height 7
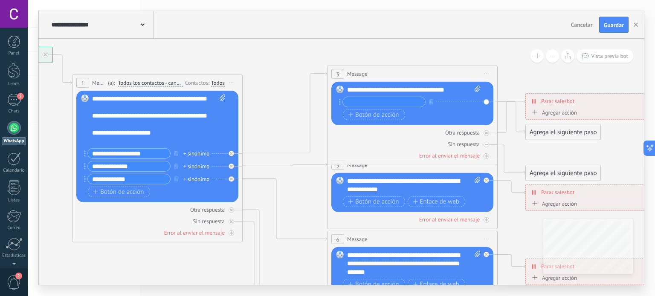
click at [427, 89] on div "**********" at bounding box center [414, 90] width 134 height 9
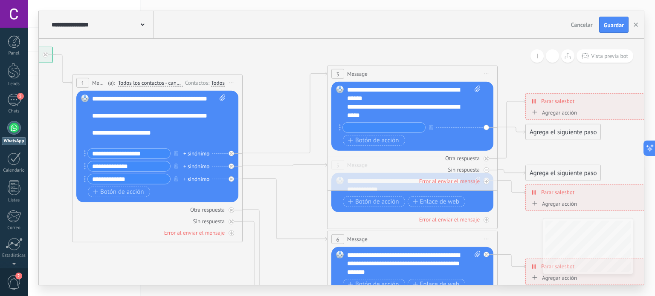
click at [384, 128] on input "text" at bounding box center [384, 128] width 82 height 10
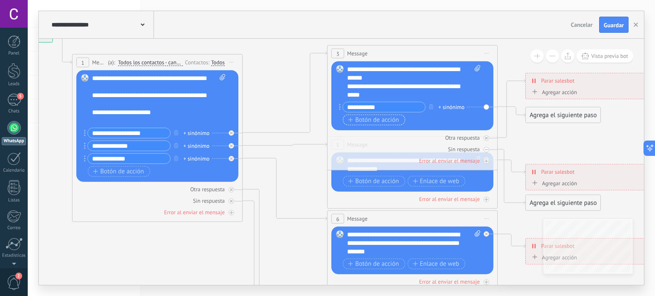
type input "**********"
click at [387, 117] on span "Botón de acción" at bounding box center [373, 120] width 51 height 7
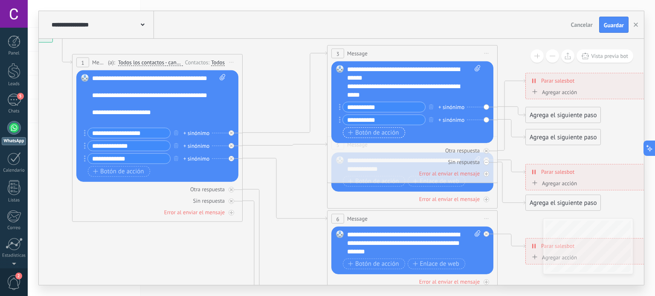
type input "**********"
click at [368, 132] on span "Botón de acción" at bounding box center [373, 133] width 51 height 7
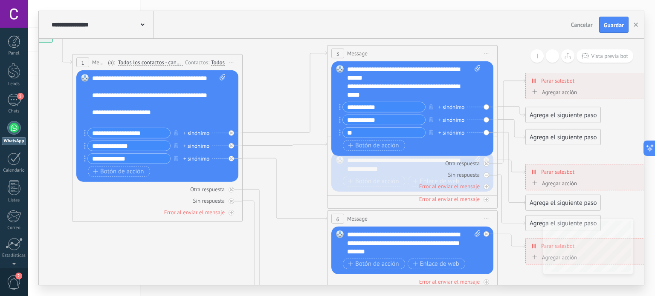
type input "*"
type input "**********"
click at [369, 145] on span "Botón de acción" at bounding box center [373, 145] width 51 height 7
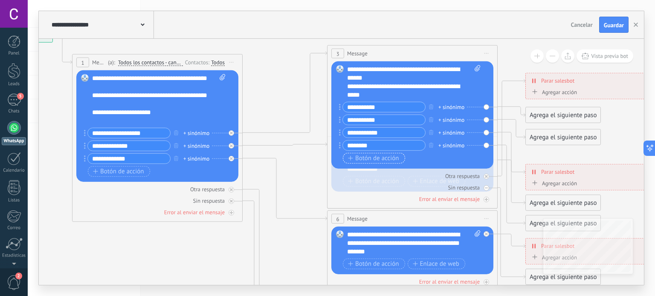
type input "*******"
click at [363, 160] on span "Botón de acción" at bounding box center [373, 158] width 51 height 7
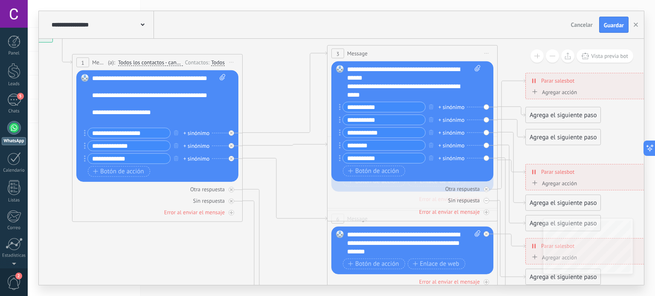
type input "**********"
click at [376, 149] on input "*******" at bounding box center [384, 146] width 82 height 10
click at [364, 146] on input "*******" at bounding box center [384, 146] width 82 height 10
drag, startPoint x: 364, startPoint y: 146, endPoint x: 355, endPoint y: 145, distance: 9.4
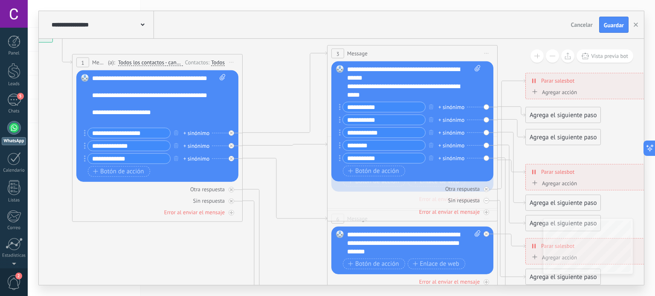
click at [355, 145] on input "*******" at bounding box center [384, 146] width 82 height 10
type input "*******"
click at [478, 41] on icon at bounding box center [432, 225] width 1330 height 825
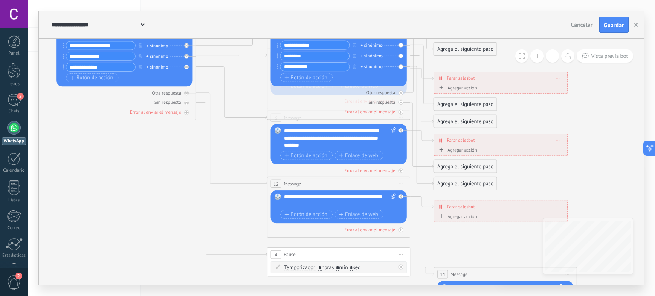
drag, startPoint x: 263, startPoint y: 251, endPoint x: 235, endPoint y: 277, distance: 38.0
click at [235, 277] on icon at bounding box center [355, 123] width 1117 height 693
click at [277, 113] on div "Error al enviar el mensaje" at bounding box center [339, 112] width 136 height 7
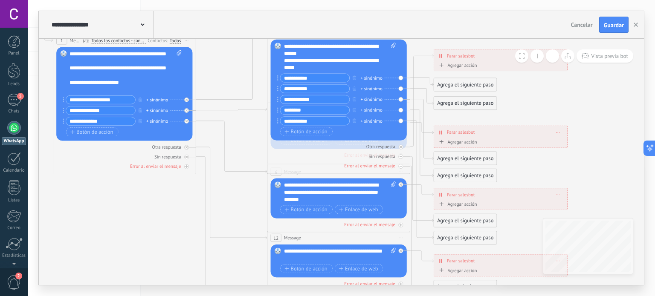
click at [163, 110] on div "+ sinónimo" at bounding box center [157, 110] width 22 height 7
click at [229, 133] on icon at bounding box center [355, 192] width 1117 height 723
click at [217, 110] on icon at bounding box center [231, 109] width 71 height 3
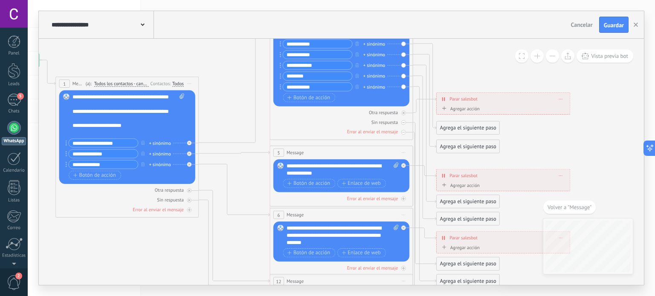
drag, startPoint x: 369, startPoint y: 77, endPoint x: 367, endPoint y: 0, distance: 77.2
click at [367, 0] on div "**********" at bounding box center [342, 148] width 628 height 296
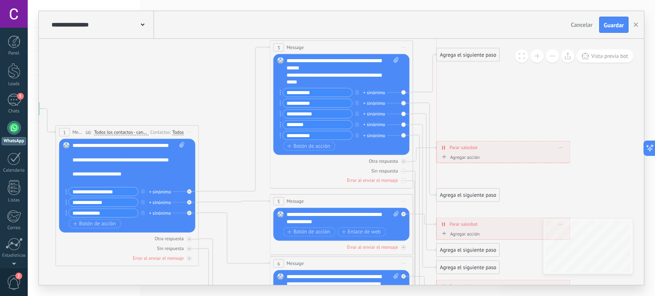
drag, startPoint x: 474, startPoint y: 176, endPoint x: 471, endPoint y: 54, distance: 122.1
click at [471, 54] on div "Agrega el siguiente paso" at bounding box center [468, 55] width 63 height 12
drag, startPoint x: 465, startPoint y: 200, endPoint x: 478, endPoint y: 82, distance: 119.3
click at [478, 82] on div "Agrega el siguiente paso Mensaje Mensaje Mensaje Reacción Comentario Enviar men…" at bounding box center [482, 76] width 64 height 14
drag, startPoint x: 464, startPoint y: 255, endPoint x: 498, endPoint y: 104, distance: 155.2
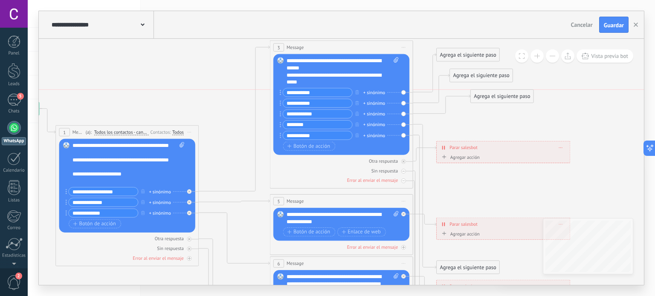
drag, startPoint x: 465, startPoint y: 268, endPoint x: 509, endPoint y: 121, distance: 153.2
click at [509, 121] on div "Agrega el siguiente paso" at bounding box center [511, 117] width 63 height 12
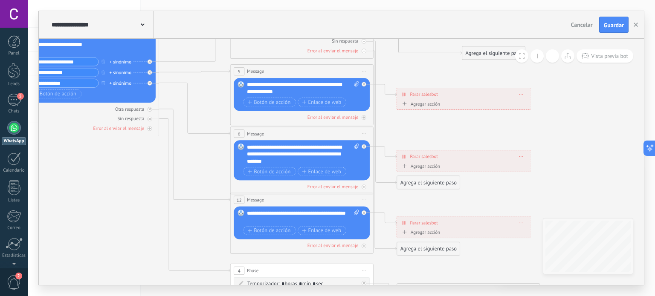
drag, startPoint x: 428, startPoint y: 203, endPoint x: 494, endPoint y: 55, distance: 162.1
click at [494, 55] on div "Agrega el siguiente paso" at bounding box center [493, 53] width 63 height 12
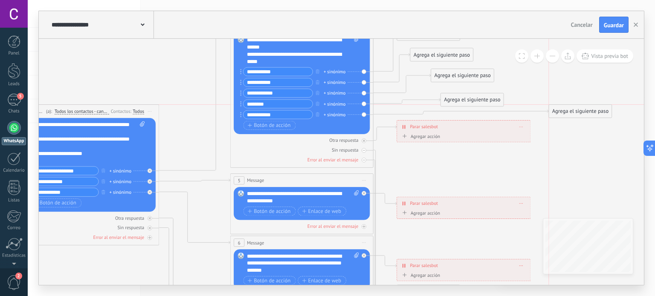
drag, startPoint x: 491, startPoint y: 163, endPoint x: 579, endPoint y: 117, distance: 98.4
click at [579, 117] on div "Agrega el siguiente paso" at bounding box center [580, 112] width 63 height 12
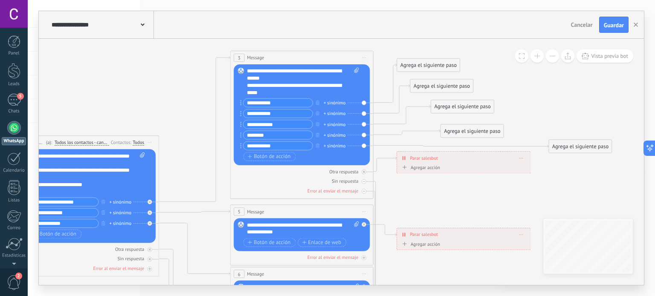
click at [437, 169] on div "Agregar acción" at bounding box center [421, 168] width 40 height 6
click at [437, 169] on button "Conversación marcada como cerrada" at bounding box center [442, 168] width 90 height 13
click at [424, 66] on div "Agrega el siguiente paso" at bounding box center [428, 66] width 63 height 12
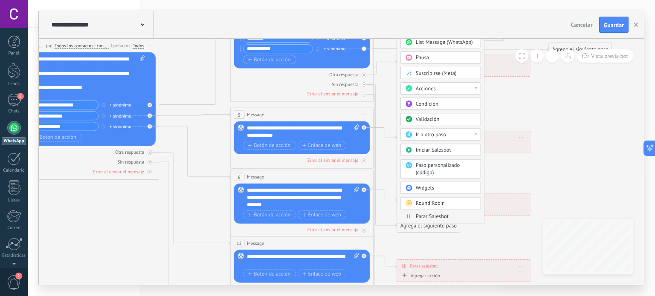
click at [141, 203] on icon at bounding box center [318, 167] width 1117 height 785
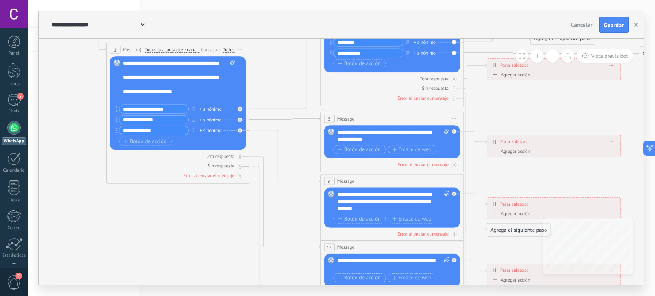
click at [415, 139] on div "**********" at bounding box center [393, 136] width 113 height 15
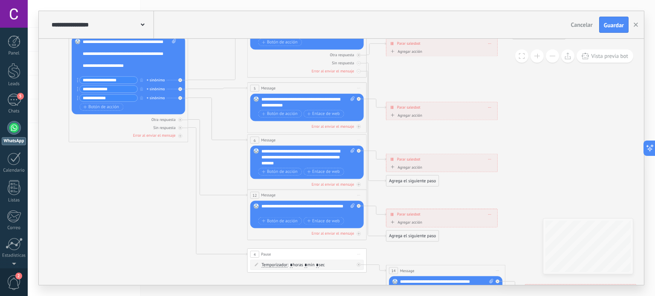
click at [296, 105] on div "**********" at bounding box center [308, 102] width 94 height 12
drag, startPoint x: 296, startPoint y: 105, endPoint x: 256, endPoint y: 98, distance: 40.8
click at [256, 98] on div "Reemplazar Quitar Convertir a mensaje de voz Arrastre la imagen aquí para adjun…" at bounding box center [306, 107] width 113 height 27
paste div
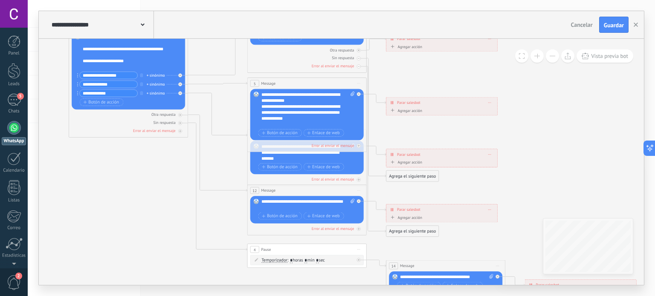
click at [321, 100] on div "**********" at bounding box center [308, 110] width 94 height 36
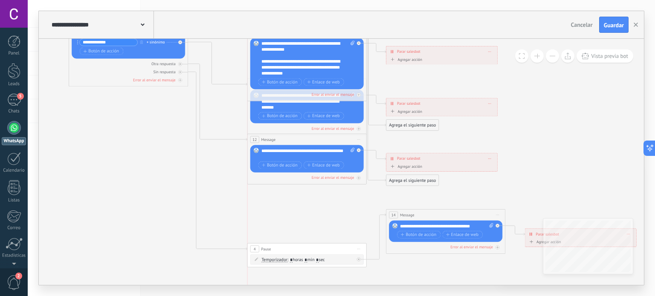
drag, startPoint x: 311, startPoint y: 200, endPoint x: 310, endPoint y: 251, distance: 50.3
click at [310, 251] on div "4 Pause ***** Iniciar vista previa aquí Cambiar nombre Duplicar Borrar" at bounding box center [306, 249] width 119 height 11
drag, startPoint x: 304, startPoint y: 164, endPoint x: 308, endPoint y: 231, distance: 67.5
drag, startPoint x: 307, startPoint y: 163, endPoint x: 303, endPoint y: 241, distance: 78.2
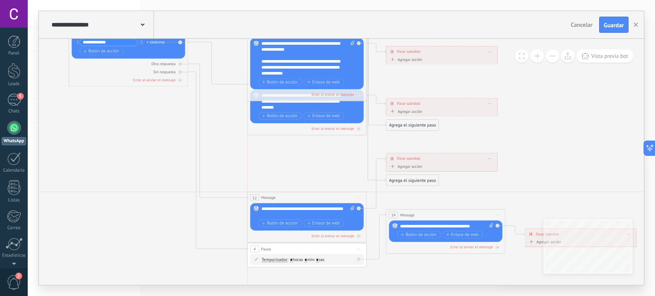
drag, startPoint x: 291, startPoint y: 139, endPoint x: 290, endPoint y: 196, distance: 56.8
click at [290, 196] on div "12 Message ******* (a): Todos los contactos - canales seleccionados Todos los c…" at bounding box center [306, 197] width 119 height 11
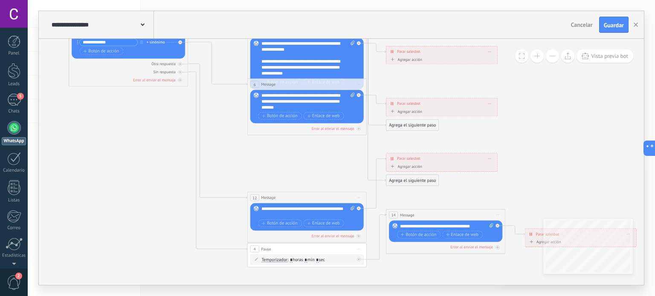
drag, startPoint x: 277, startPoint y: 129, endPoint x: 273, endPoint y: 177, distance: 47.9
click at [285, 134] on div "6 Message ******* (a): Todos los contactos - canales seleccionados Todos los co…" at bounding box center [306, 107] width 119 height 57
drag, startPoint x: 282, startPoint y: 128, endPoint x: 295, endPoint y: 97, distance: 33.6
click at [295, 97] on div "6 Message ******* (a): Todos los contactos - canales seleccionados Todos los co…" at bounding box center [306, 107] width 119 height 57
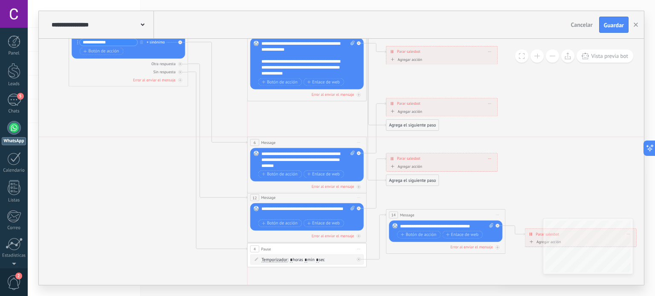
drag, startPoint x: 279, startPoint y: 80, endPoint x: 279, endPoint y: 138, distance: 58.0
click at [279, 138] on div "6 Message ******* (a): Todos los contactos - canales seleccionados Todos los co…" at bounding box center [306, 142] width 119 height 11
click at [537, 117] on icon at bounding box center [320, 83] width 931 height 668
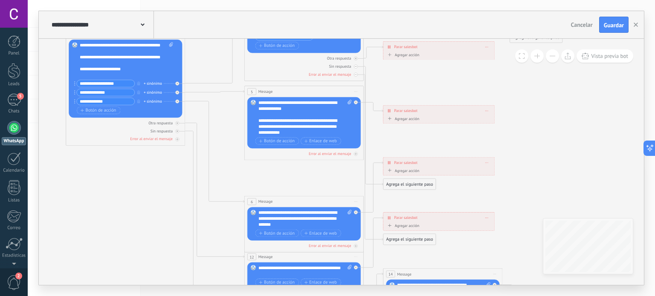
click at [305, 132] on div "**********" at bounding box center [300, 127] width 83 height 18
click at [288, 131] on div at bounding box center [303, 133] width 88 height 6
click at [331, 176] on icon at bounding box center [317, 142] width 931 height 668
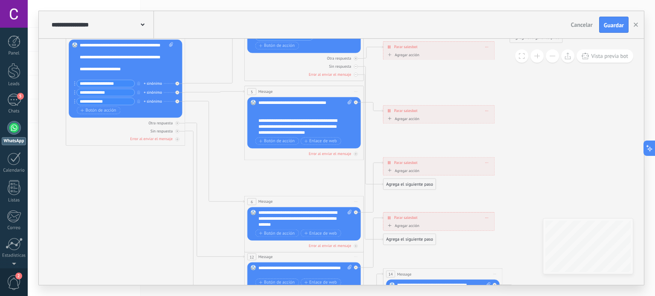
click at [349, 102] on icon at bounding box center [350, 102] width 4 height 5
click input "Subir" at bounding box center [0, 0] width 0 height 0
click at [316, 142] on span "Enlace de web" at bounding box center [320, 141] width 33 height 5
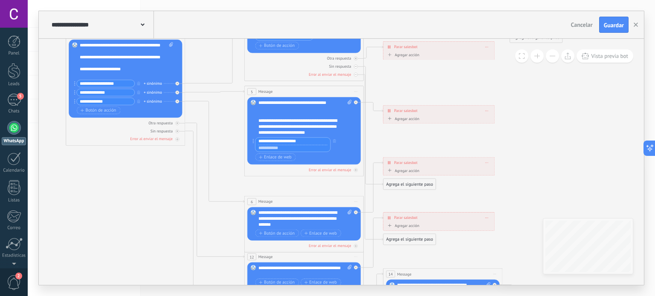
type input "**********"
click at [282, 148] on input "text" at bounding box center [293, 148] width 75 height 7
paste input "**********"
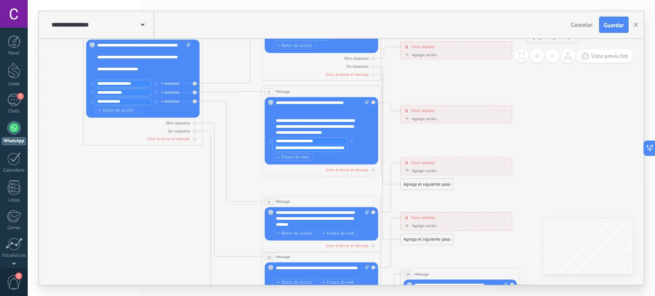
click at [292, 149] on input "**********" at bounding box center [310, 148] width 75 height 7
type input "**********"
click at [343, 163] on div "Reemplazar Quitar Convertir a mensaje de voz Arrastre la imagen aquí para adjun…" at bounding box center [321, 130] width 113 height 67
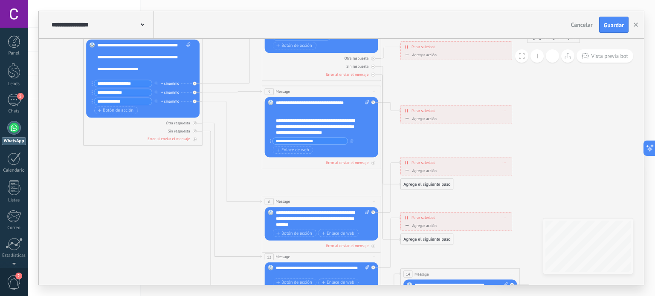
click at [312, 166] on div "5 Message ******* (a): Todos los contactos - canales seleccionados Todos los co…" at bounding box center [321, 128] width 119 height 84
click at [395, 145] on icon at bounding box center [335, 142] width 931 height 668
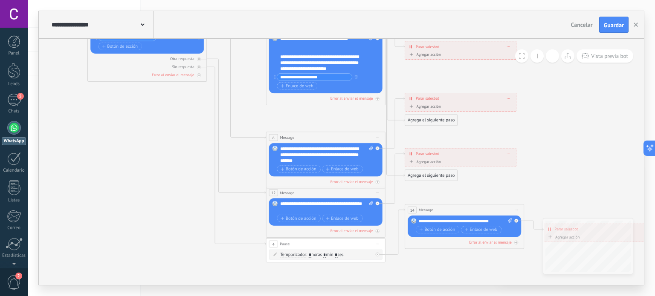
click at [336, 139] on div "6 Message ******* (a): Todos los contactos - canales seleccionados Todos los co…" at bounding box center [325, 137] width 119 height 11
drag, startPoint x: 336, startPoint y: 139, endPoint x: 327, endPoint y: 140, distance: 9.5
click at [327, 140] on div "6 Message ******* (a): Todos los contactos - canales seleccionados Todos los co…" at bounding box center [325, 137] width 119 height 11
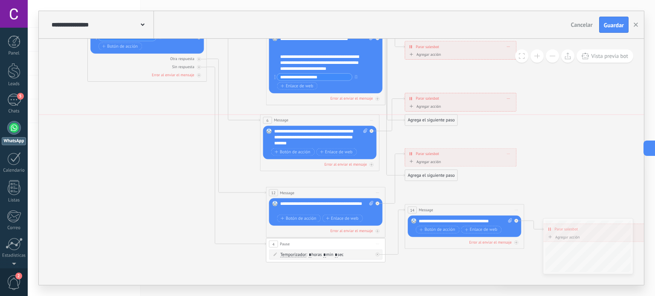
drag, startPoint x: 309, startPoint y: 136, endPoint x: 304, endPoint y: 121, distance: 15.9
click at [304, 121] on div "6 Message ******* (a): Todos los contactos - canales seleccionados Todos los co…" at bounding box center [319, 120] width 119 height 11
click at [372, 120] on icon at bounding box center [371, 120] width 3 height 0
click at [392, 160] on div "Borrar" at bounding box center [398, 159] width 59 height 10
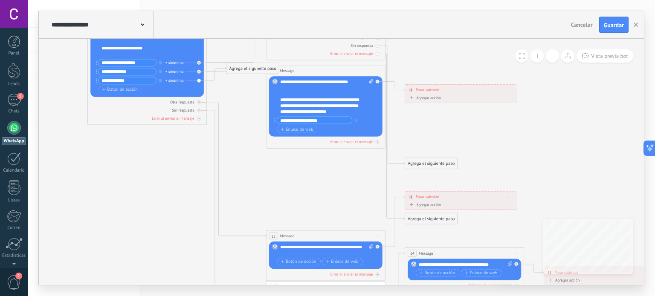
click at [198, 81] on div "Reemplazar Quitar Convertir a mensaje de voz Arrastre la imagen aquí para adjun…" at bounding box center [146, 58] width 113 height 78
drag, startPoint x: 259, startPoint y: 66, endPoint x: 333, endPoint y: 184, distance: 139.1
click at [333, 184] on div "Agrega el siguiente paso" at bounding box center [324, 188] width 52 height 10
click at [333, 184] on div "Agrega el siguiente paso" at bounding box center [326, 187] width 52 height 10
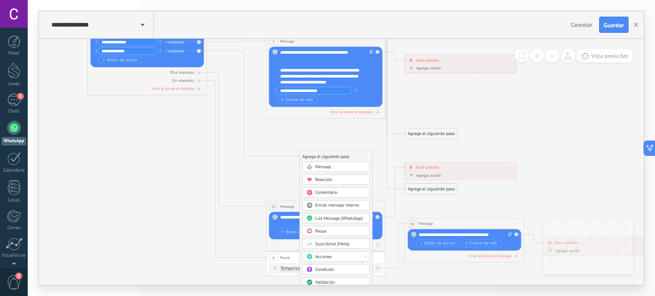
click at [342, 220] on span "List Message (WhatsApp)" at bounding box center [338, 219] width 47 height 6
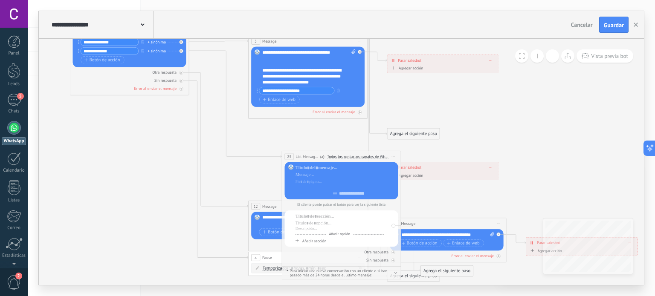
drag, startPoint x: 378, startPoint y: 158, endPoint x: 313, endPoint y: 160, distance: 64.9
click at [313, 160] on div "**********" at bounding box center [341, 156] width 119 height 11
click at [394, 157] on icon at bounding box center [393, 157] width 3 height 0
click at [410, 196] on div "Borrar" at bounding box center [420, 196] width 59 height 10
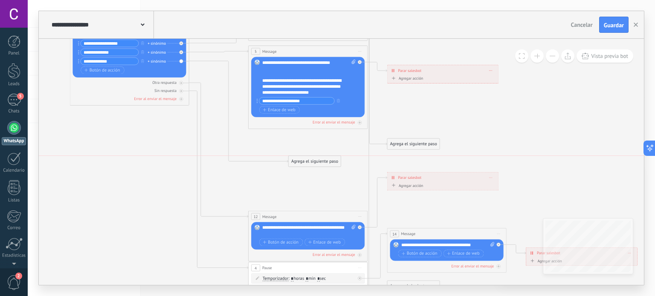
drag, startPoint x: 227, startPoint y: 51, endPoint x: 306, endPoint y: 165, distance: 139.2
click at [306, 165] on div "Agrega el siguiente paso" at bounding box center [315, 162] width 52 height 10
click at [306, 165] on div "Agrega el siguiente paso" at bounding box center [314, 162] width 52 height 10
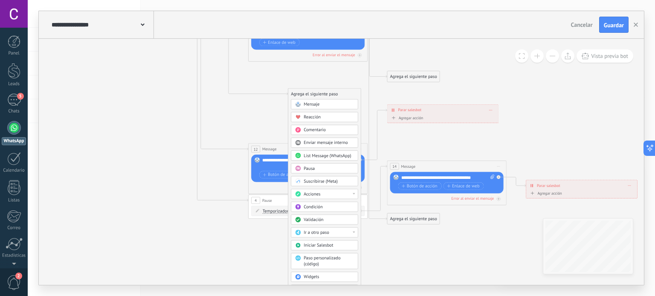
click at [309, 105] on span "Mensaje" at bounding box center [312, 105] width 16 height 6
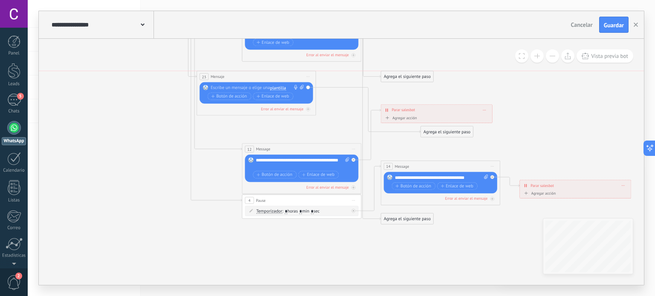
drag, startPoint x: 325, startPoint y: 97, endPoint x: 240, endPoint y: 81, distance: 86.7
click at [240, 81] on div "23 Mensaje ******* (a): Todos los contactos - canales seleccionados Todos los c…" at bounding box center [256, 76] width 119 height 11
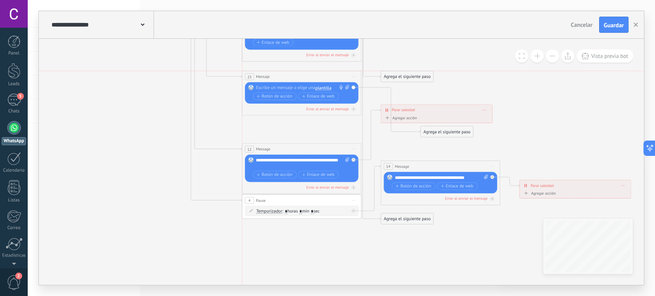
drag, startPoint x: 254, startPoint y: 77, endPoint x: 299, endPoint y: 77, distance: 44.8
click at [299, 77] on div "23 Mensaje ******* (a): Todos los contactos - canales seleccionados Todos los c…" at bounding box center [301, 76] width 119 height 11
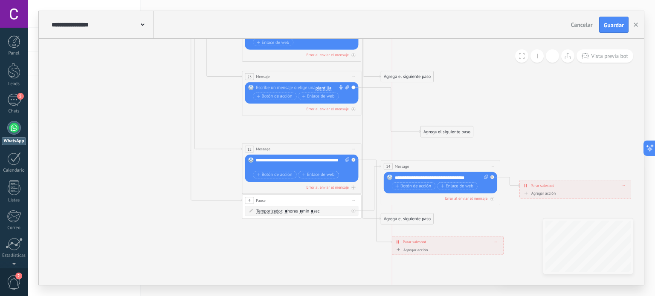
drag, startPoint x: 453, startPoint y: 109, endPoint x: 466, endPoint y: 241, distance: 132.9
click at [466, 241] on div "**********" at bounding box center [447, 242] width 111 height 11
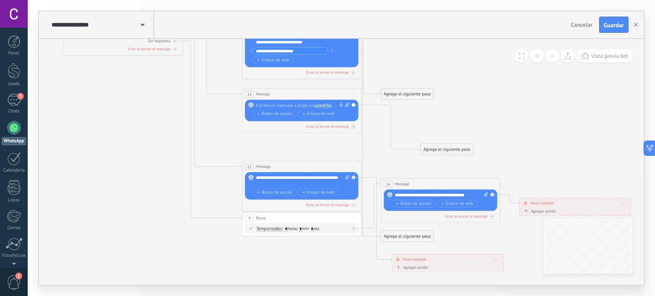
click at [314, 103] on div at bounding box center [300, 106] width 89 height 6
paste div
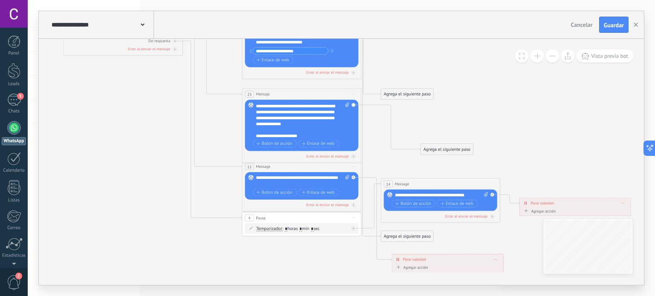
scroll to position [60, 0]
click at [446, 150] on div "Agrega el siguiente paso" at bounding box center [447, 150] width 52 height 10
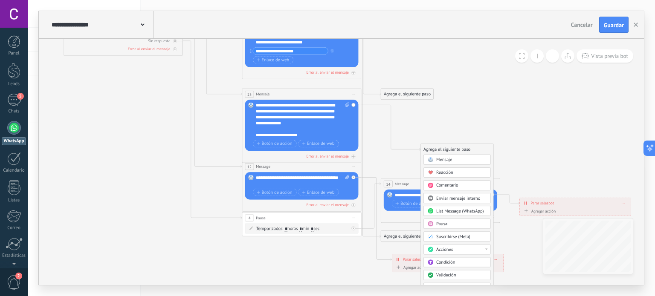
click at [441, 174] on span "Reacción" at bounding box center [444, 173] width 17 height 6
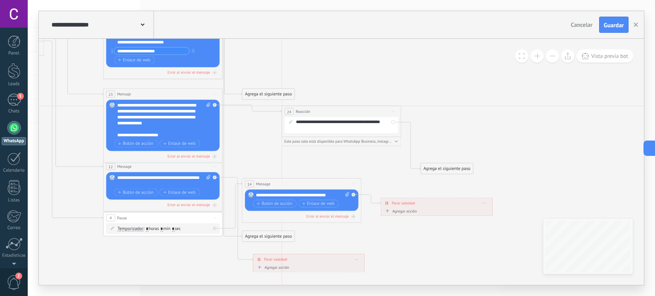
drag, startPoint x: 331, startPoint y: 146, endPoint x: 330, endPoint y: 108, distance: 38.0
click at [330, 108] on div "24 Reacción ******** Iniciar vista previa aquí Cambiar nombre Duplicar Borrar" at bounding box center [341, 111] width 119 height 11
click at [320, 134] on div "**********" at bounding box center [341, 122] width 119 height 32
click at [315, 121] on div "**********" at bounding box center [345, 125] width 99 height 12
click at [335, 122] on div "**********" at bounding box center [345, 125] width 99 height 12
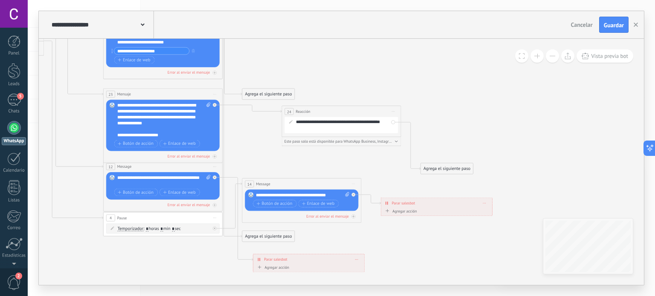
click at [335, 122] on div "**********" at bounding box center [345, 125] width 99 height 12
click at [290, 122] on icon at bounding box center [290, 121] width 3 height 3
click at [372, 122] on div "**********" at bounding box center [345, 125] width 99 height 12
click at [394, 110] on span "Iniciar vista previa aquí Cambiar nombre Duplicar [GEOGRAPHIC_DATA]" at bounding box center [393, 111] width 9 height 9
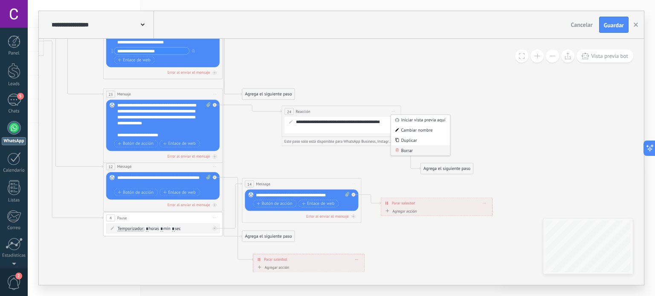
click at [395, 151] on div "Borrar" at bounding box center [420, 150] width 59 height 10
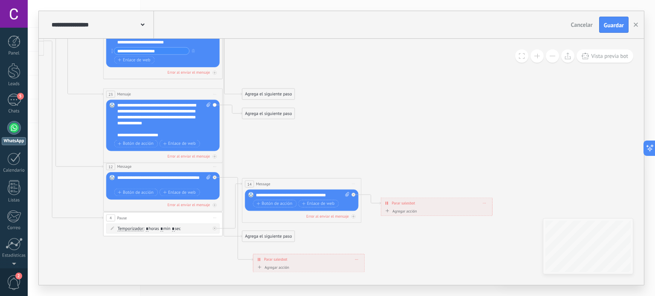
click at [256, 114] on div "Agrega el siguiente paso" at bounding box center [268, 114] width 52 height 10
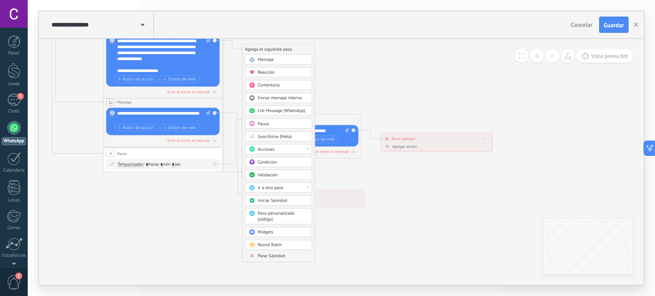
click at [273, 60] on span "Mensaje" at bounding box center [266, 60] width 16 height 6
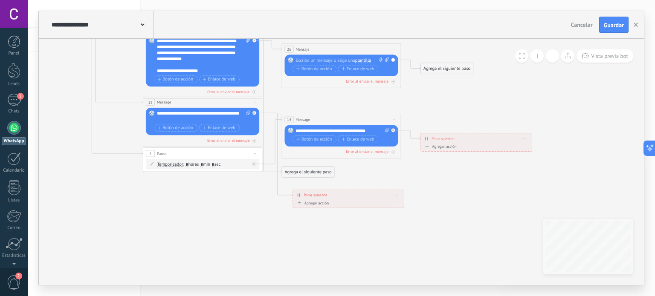
click at [332, 61] on div at bounding box center [340, 61] width 89 height 6
paste div
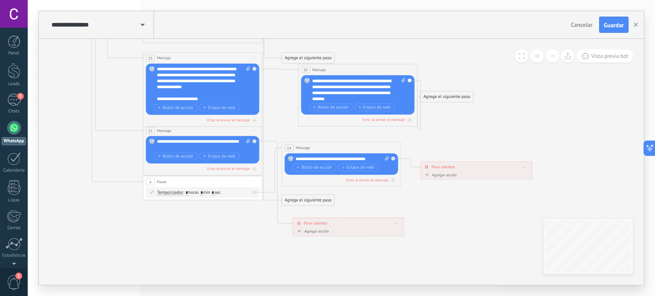
drag, startPoint x: 376, startPoint y: 78, endPoint x: 390, endPoint y: 70, distance: 16.4
click at [390, 70] on div "26 Mensaje ******* (a): Todos los contactos - canales seleccionados Todos los c…" at bounding box center [358, 69] width 119 height 11
drag, startPoint x: 455, startPoint y: 99, endPoint x: 500, endPoint y: 97, distance: 45.3
click at [500, 97] on div "Agrega el siguiente paso" at bounding box center [492, 95] width 52 height 10
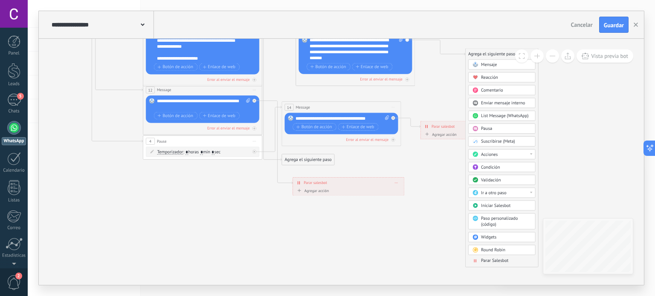
click at [488, 262] on div "Parar Salesbot" at bounding box center [501, 261] width 67 height 6
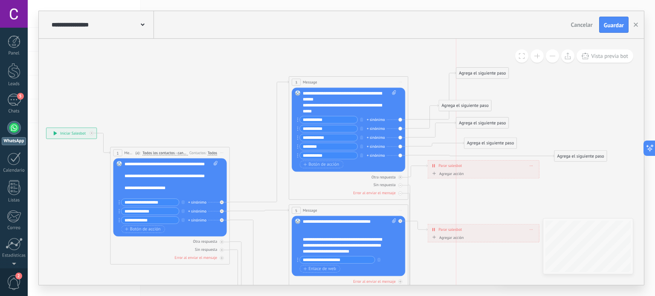
drag, startPoint x: 461, startPoint y: 89, endPoint x: 490, endPoint y: 74, distance: 32.6
click at [490, 74] on div "Agrega el siguiente paso" at bounding box center [482, 73] width 52 height 10
drag, startPoint x: 468, startPoint y: 105, endPoint x: 506, endPoint y: 93, distance: 39.6
click at [506, 93] on div "Agrega el siguiente paso" at bounding box center [503, 95] width 52 height 10
drag, startPoint x: 483, startPoint y: 124, endPoint x: 526, endPoint y: 125, distance: 43.5
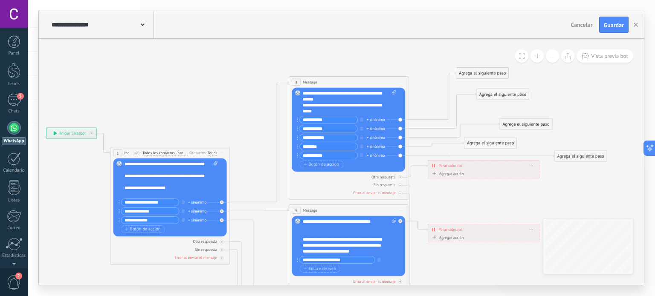
click at [526, 125] on div "Agrega el siguiente paso" at bounding box center [526, 124] width 52 height 10
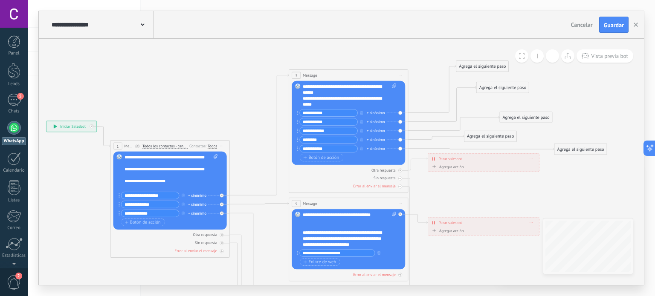
click at [486, 71] on div "Agrega el siguiente paso" at bounding box center [482, 66] width 52 height 10
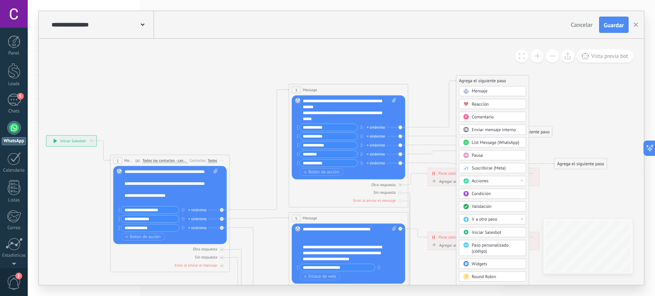
click at [493, 87] on div "Mensaje" at bounding box center [492, 91] width 67 height 10
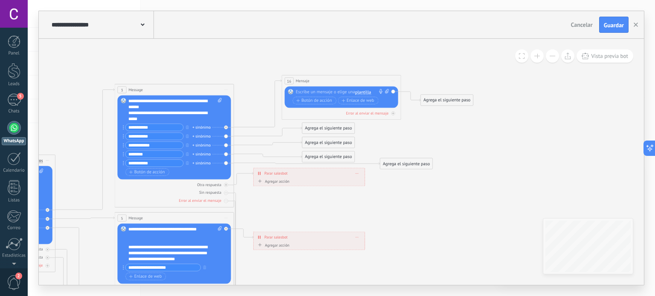
click at [337, 92] on div at bounding box center [340, 92] width 89 height 6
click at [343, 89] on div at bounding box center [340, 92] width 89 height 6
paste div
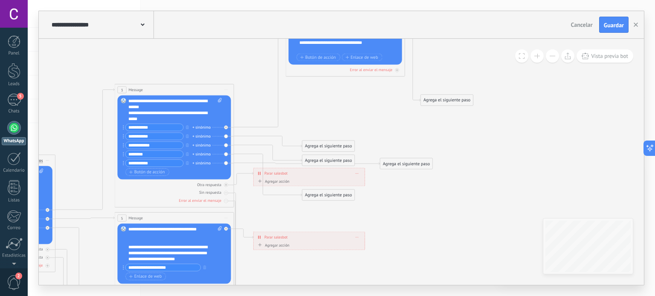
drag, startPoint x: 380, startPoint y: 80, endPoint x: 384, endPoint y: 19, distance: 61.2
click at [384, 19] on div "**********" at bounding box center [341, 148] width 605 height 274
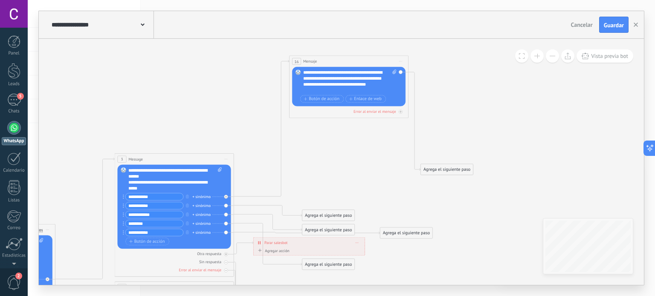
drag, startPoint x: 369, startPoint y: 85, endPoint x: 372, endPoint y: 57, distance: 28.4
click at [372, 57] on div "16 Mensaje ******* (a): Todos los contactos - canales seleccionados Todos los c…" at bounding box center [349, 61] width 119 height 11
drag, startPoint x: 336, startPoint y: 88, endPoint x: 302, endPoint y: 70, distance: 38.9
click at [302, 70] on div "Reemplazar Quitar Convertir a mensaje de voz Arrastre la imagen aquí para adjun…" at bounding box center [348, 86] width 113 height 39
copy div "**********"
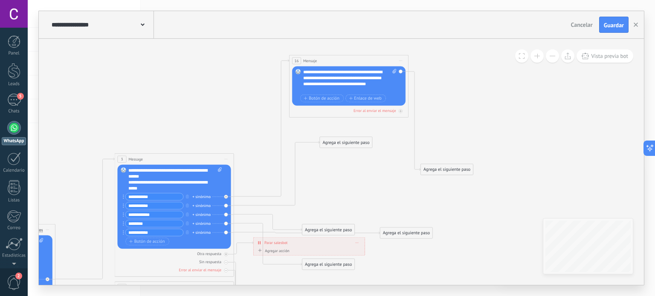
drag, startPoint x: 317, startPoint y: 216, endPoint x: 335, endPoint y: 143, distance: 75.5
click at [335, 143] on div "Agrega el siguiente paso" at bounding box center [346, 143] width 52 height 10
click at [337, 157] on div "Mensaje" at bounding box center [355, 153] width 67 height 10
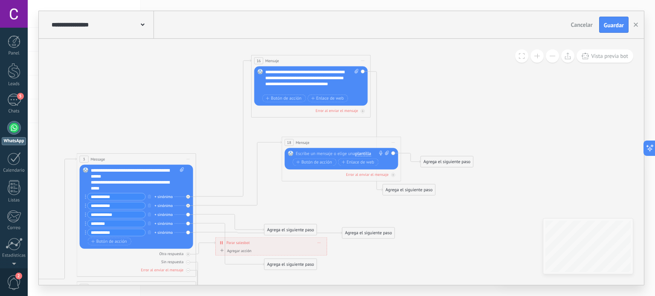
click at [327, 154] on div at bounding box center [340, 154] width 89 height 6
paste div
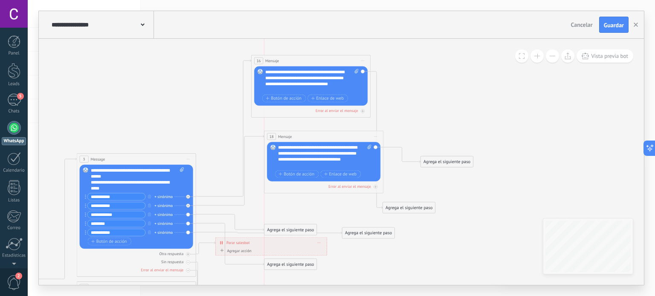
drag, startPoint x: 324, startPoint y: 139, endPoint x: 306, endPoint y: 133, distance: 18.9
click at [306, 133] on div "18 Mensaje ******* (a): Todos los contactos - canales seleccionados Todos los c…" at bounding box center [323, 136] width 119 height 11
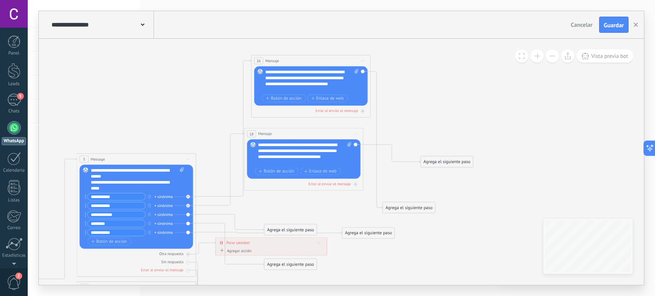
drag, startPoint x: 306, startPoint y: 133, endPoint x: 286, endPoint y: 131, distance: 20.6
click at [286, 131] on div "18 Mensaje ******* (a): Todos los contactos - canales seleccionados Todos los c…" at bounding box center [303, 133] width 119 height 11
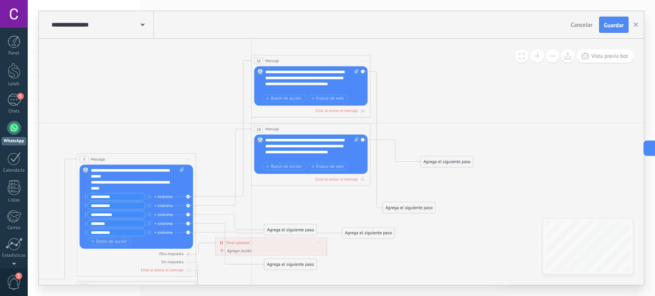
drag, startPoint x: 295, startPoint y: 131, endPoint x: 302, endPoint y: 129, distance: 8.0
click at [302, 129] on div "18 Mensaje ******* (a): Todos los contactos - canales seleccionados Todos los c…" at bounding box center [311, 129] width 119 height 11
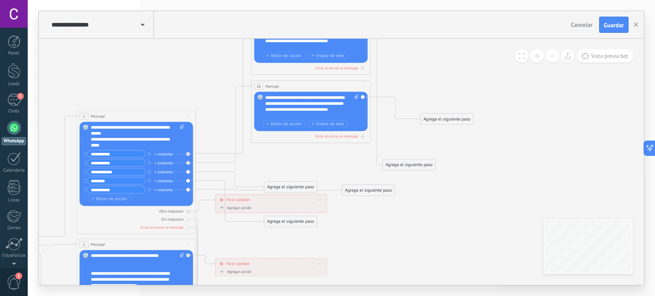
click at [281, 189] on div "Agrega el siguiente paso" at bounding box center [290, 188] width 52 height 10
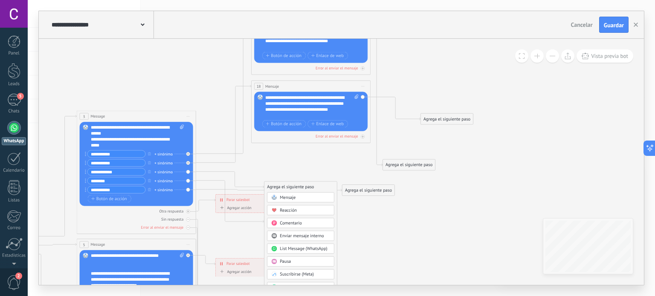
click at [281, 189] on div "Agrega el siguiente paso" at bounding box center [300, 188] width 73 height 10
click at [279, 196] on span at bounding box center [274, 197] width 12 height 5
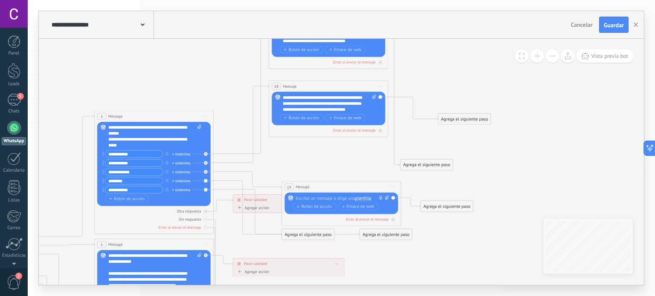
click at [322, 197] on div at bounding box center [340, 199] width 89 height 6
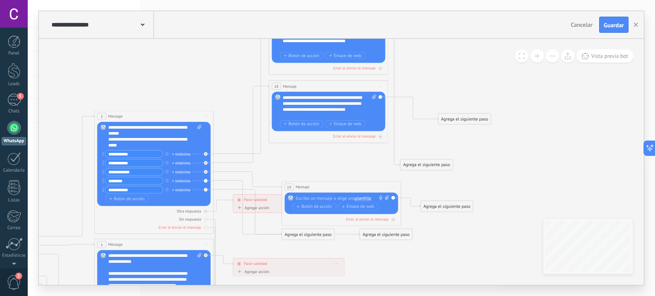
click at [322, 197] on div at bounding box center [340, 199] width 89 height 6
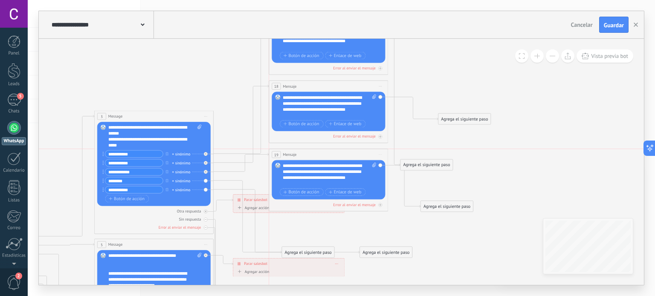
drag, startPoint x: 328, startPoint y: 188, endPoint x: 316, endPoint y: 157, distance: 34.1
click at [316, 157] on div "19 Mensaje ******* (a): Todos los contactos - canales seleccionados Todos los c…" at bounding box center [328, 154] width 119 height 11
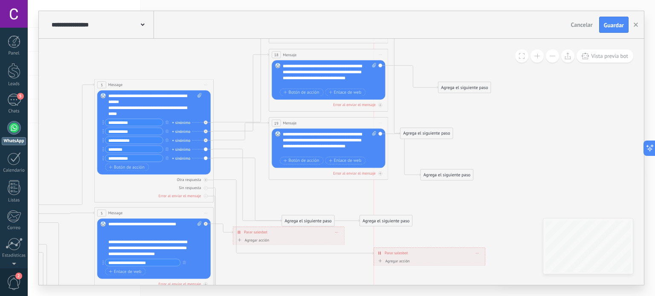
drag, startPoint x: 256, startPoint y: 172, endPoint x: 397, endPoint y: 257, distance: 164.2
click at [397, 257] on div "**********" at bounding box center [429, 253] width 111 height 11
click at [306, 220] on div "Agrega el siguiente paso" at bounding box center [308, 221] width 52 height 10
click at [308, 232] on span "Mensaje" at bounding box center [306, 232] width 16 height 6
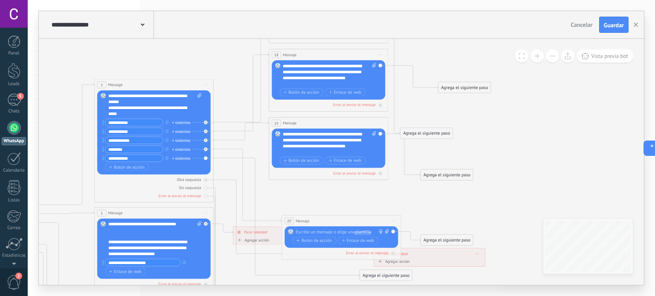
click at [318, 230] on div at bounding box center [340, 233] width 89 height 6
paste div
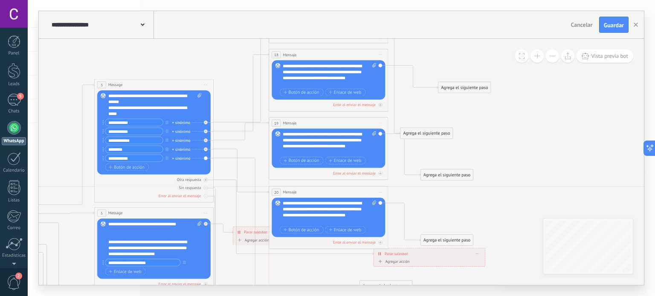
drag, startPoint x: 331, startPoint y: 221, endPoint x: 318, endPoint y: 191, distance: 32.7
click at [318, 191] on div "20 Mensaje ******* (a): Todos los contactos - canales seleccionados Todos los c…" at bounding box center [328, 192] width 119 height 11
click at [443, 153] on icon at bounding box center [190, 223] width 976 height 784
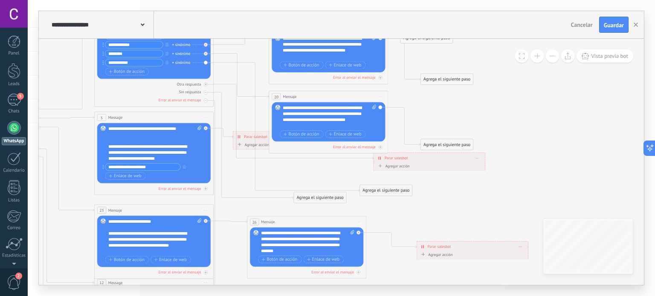
drag, startPoint x: 247, startPoint y: 208, endPoint x: 308, endPoint y: 196, distance: 62.2
click at [308, 196] on div "Agrega el siguiente paso" at bounding box center [320, 198] width 52 height 10
click at [310, 200] on div "Agrega el siguiente paso" at bounding box center [320, 199] width 52 height 10
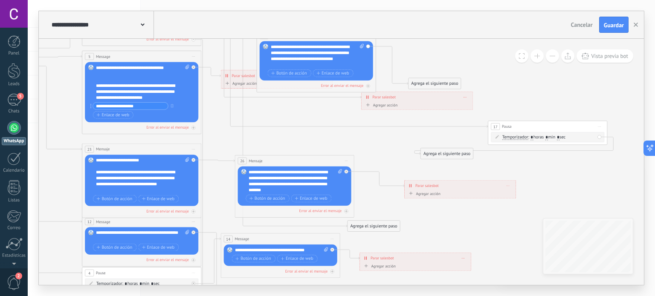
drag, startPoint x: 345, startPoint y: 137, endPoint x: 551, endPoint y: 126, distance: 206.7
click at [551, 126] on div "17 Pausa ***** Iniciar vista previa aquí Cambiar nombre Duplicar Borrar" at bounding box center [547, 126] width 119 height 11
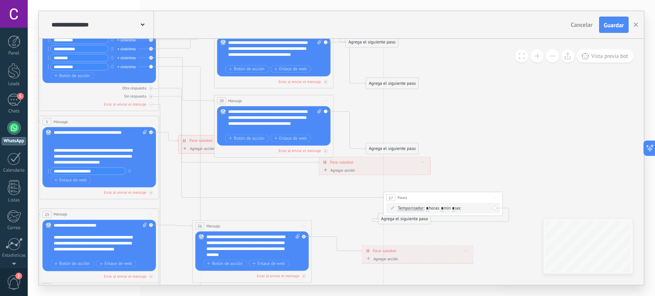
drag, startPoint x: 483, startPoint y: 189, endPoint x: 419, endPoint y: 195, distance: 64.3
click at [419, 195] on div "17 Pausa ***** Iniciar vista previa aquí Cambiar nombre Duplicar Borrar" at bounding box center [443, 197] width 119 height 11
click at [455, 208] on span ": * horas * min * sec" at bounding box center [443, 209] width 38 height 6
click at [414, 208] on span "Temporizador" at bounding box center [411, 208] width 26 height 5
click at [414, 208] on button "Temporizador" at bounding box center [432, 208] width 75 height 11
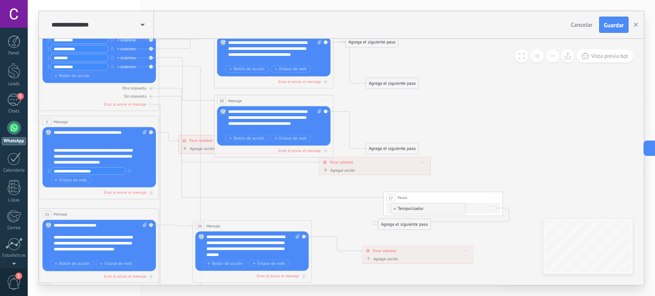
click at [480, 209] on div "Temporizador Temporizador Temporizador Temporizador : * horas * min * sec : Lu …" at bounding box center [444, 209] width 93 height 6
click at [429, 209] on input "*" at bounding box center [427, 208] width 3 height 5
type input "*"
drag, startPoint x: 413, startPoint y: 225, endPoint x: 578, endPoint y: 207, distance: 166.1
click at [578, 207] on div "Agrega el siguiente paso" at bounding box center [569, 206] width 52 height 10
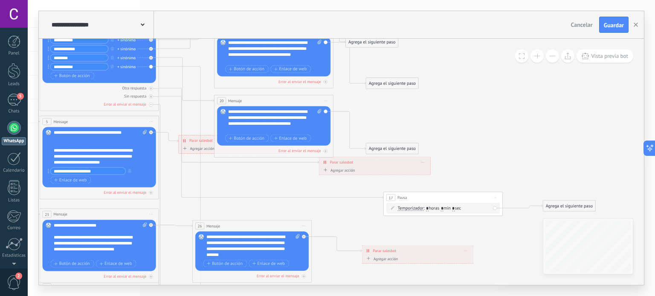
click at [578, 207] on div "Agrega el siguiente paso" at bounding box center [569, 206] width 52 height 10
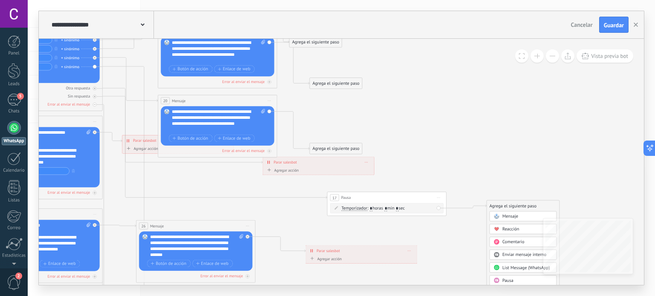
click at [502, 213] on div "Mensaje" at bounding box center [523, 217] width 67 height 10
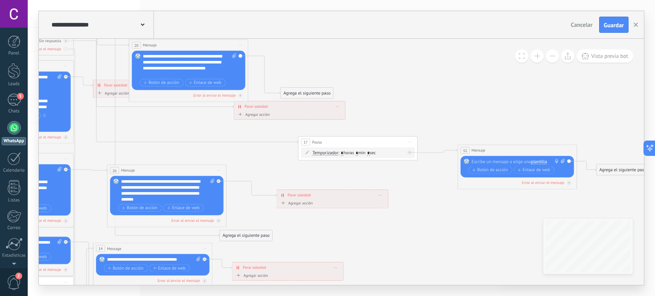
click at [492, 162] on div at bounding box center [516, 162] width 89 height 6
paste div
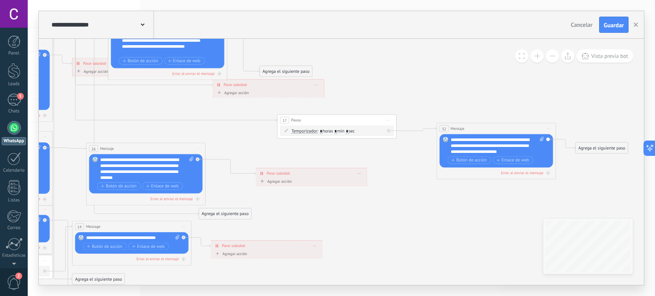
click at [585, 147] on div "Agrega el siguiente paso" at bounding box center [602, 148] width 52 height 10
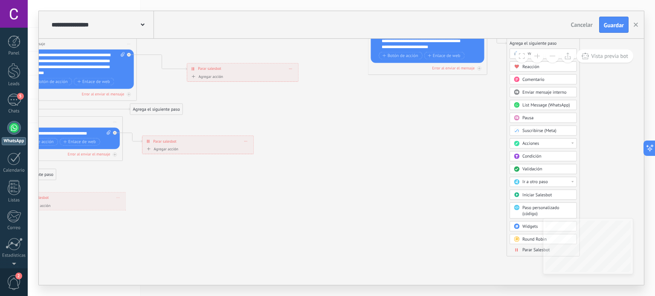
click at [523, 247] on span "Parar Salesbot" at bounding box center [536, 250] width 27 height 6
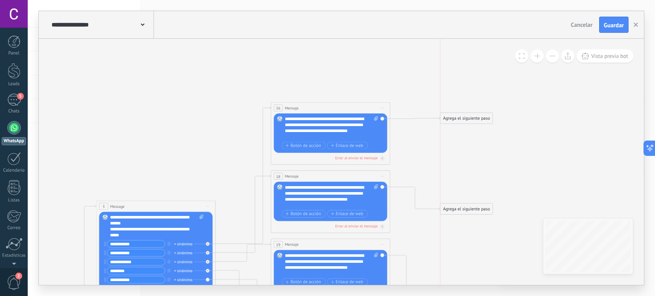
drag, startPoint x: 438, startPoint y: 250, endPoint x: 474, endPoint y: 114, distance: 141.2
click at [474, 114] on div "Agrega el siguiente paso" at bounding box center [467, 119] width 52 height 10
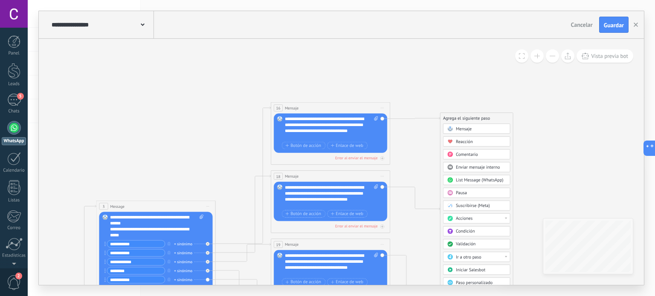
click at [462, 143] on span "Reacción" at bounding box center [464, 142] width 17 height 6
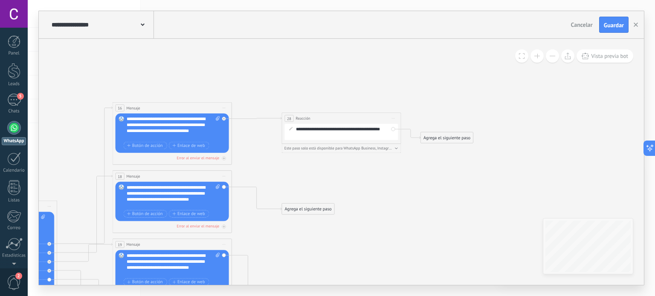
click at [302, 208] on div "Agrega el siguiente paso" at bounding box center [308, 209] width 52 height 10
click at [298, 232] on span "Reacción" at bounding box center [306, 233] width 17 height 6
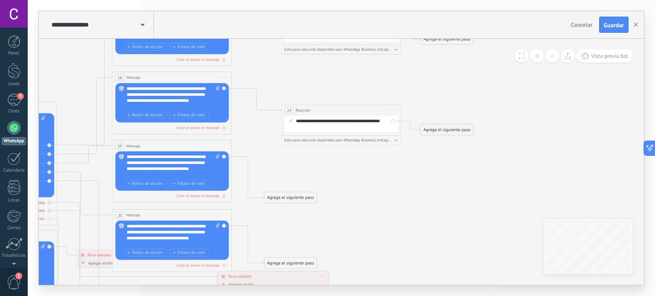
click at [297, 193] on div "Agrega el siguiente paso" at bounding box center [290, 198] width 52 height 10
click at [302, 222] on div "Reacción" at bounding box center [305, 221] width 50 height 6
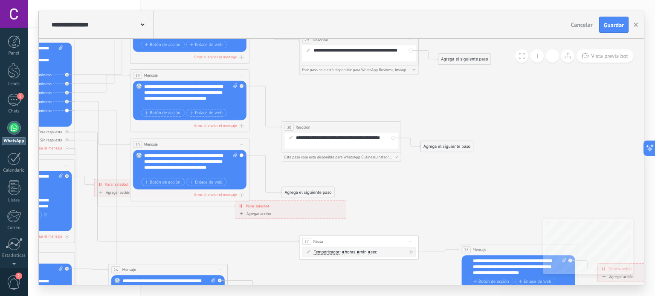
click at [301, 196] on div "Agrega el siguiente paso" at bounding box center [308, 193] width 52 height 10
click at [302, 218] on span "Reacción" at bounding box center [306, 216] width 17 height 6
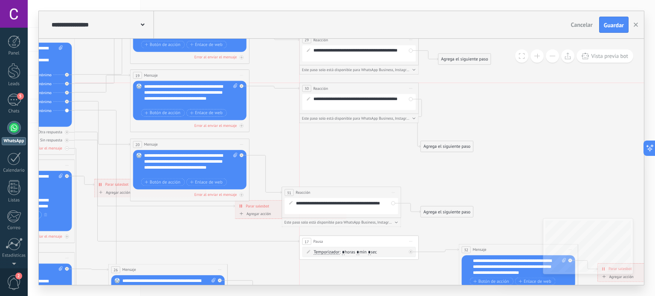
drag, startPoint x: 366, startPoint y: 128, endPoint x: 385, endPoint y: 90, distance: 42.7
click at [385, 90] on div "30 Reacción ******** Iniciar vista previa aquí Cambiar nombre Duplicar Borrar" at bounding box center [359, 88] width 119 height 11
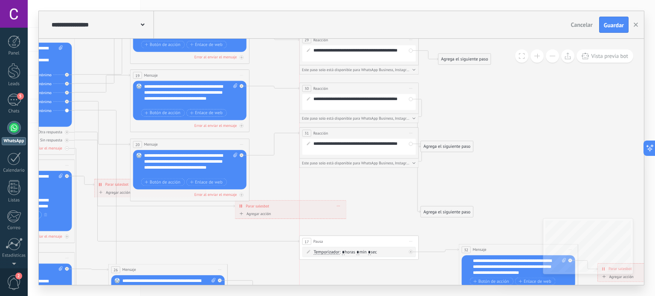
drag, startPoint x: 332, startPoint y: 192, endPoint x: 348, endPoint y: 133, distance: 61.3
click at [348, 133] on div "31 Reacción ******** Iniciar vista previa aquí Cambiar nombre Duplicar Borrar" at bounding box center [359, 133] width 119 height 11
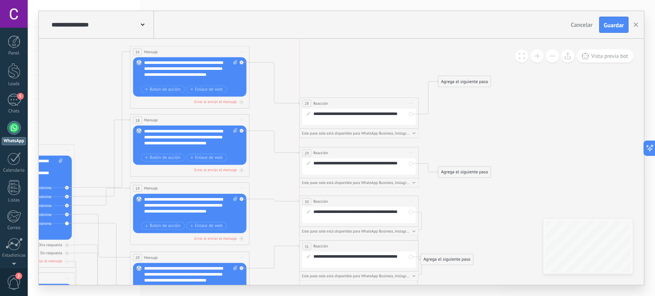
drag, startPoint x: 350, startPoint y: 58, endPoint x: 351, endPoint y: 100, distance: 42.2
click at [351, 100] on div "28 Reacción ******** Iniciar vista previa aquí Cambiar nombre Duplicar Borrar" at bounding box center [359, 103] width 119 height 11
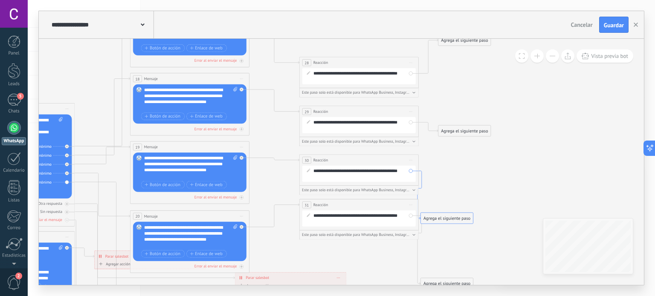
click at [420, 186] on icon at bounding box center [420, 195] width 4 height 49
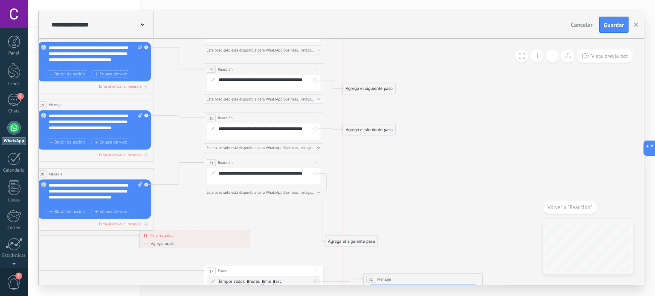
drag, startPoint x: 362, startPoint y: 177, endPoint x: 379, endPoint y: 131, distance: 49.3
click at [379, 131] on div "Agrega el siguiente paso" at bounding box center [369, 130] width 52 height 10
drag, startPoint x: 357, startPoint y: 238, endPoint x: 377, endPoint y: 169, distance: 72.8
click at [377, 169] on div "Agrega el siguiente paso Mensaje Mensaje Mensaje Reacción Comentario Enviar men…" at bounding box center [369, 175] width 53 height 12
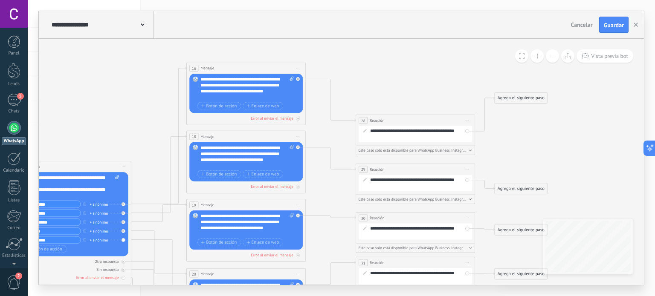
click at [523, 100] on div "Agrega el siguiente paso" at bounding box center [521, 98] width 52 height 10
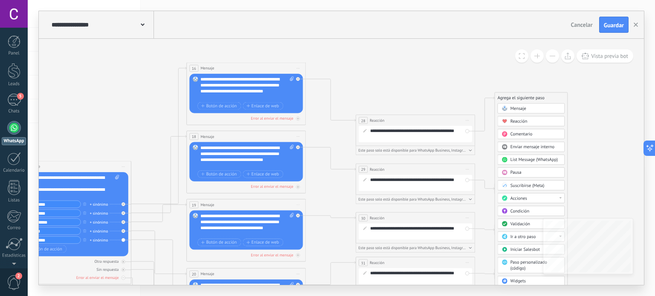
click at [523, 100] on div "Agrega el siguiente paso" at bounding box center [531, 98] width 73 height 10
click at [521, 106] on span "Mensaje" at bounding box center [519, 109] width 16 height 6
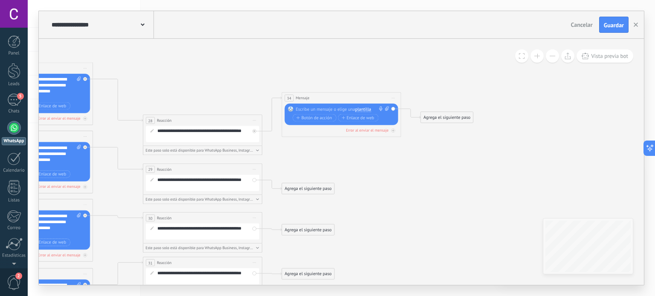
click at [333, 109] on div at bounding box center [340, 110] width 89 height 6
paste div
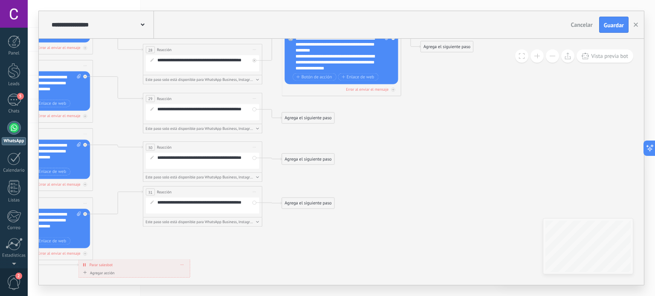
click at [301, 121] on div "Agrega el siguiente paso" at bounding box center [308, 118] width 52 height 10
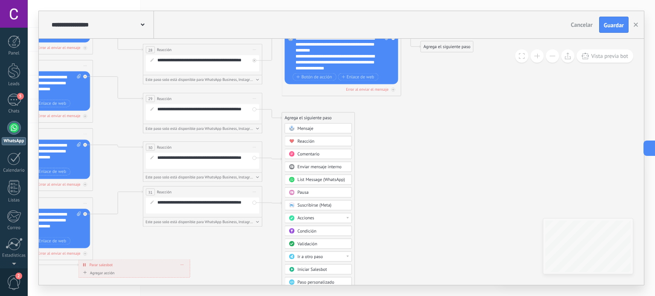
click at [300, 128] on span "Mensaje" at bounding box center [306, 129] width 16 height 6
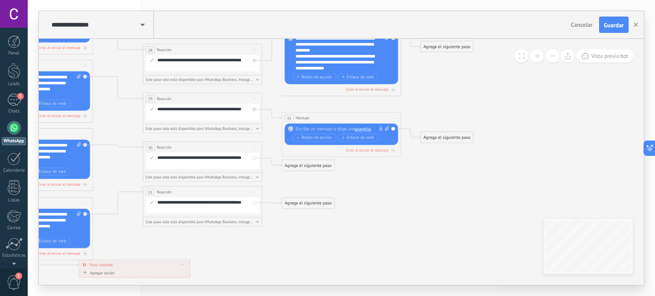
click at [320, 131] on div at bounding box center [340, 130] width 89 height 6
paste div
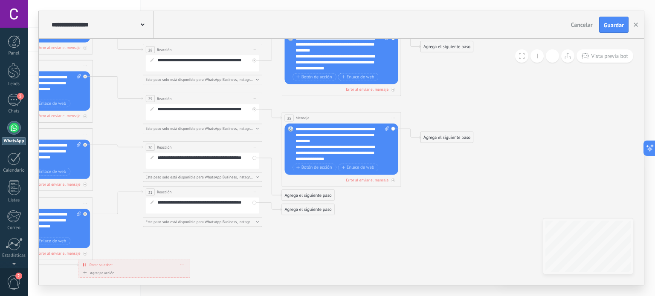
click at [313, 197] on div "Agrega el siguiente paso" at bounding box center [308, 196] width 52 height 10
click at [317, 207] on div "Mensaje" at bounding box center [323, 206] width 50 height 6
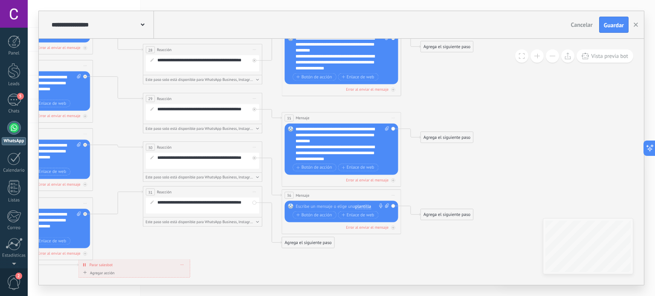
click at [317, 207] on div at bounding box center [340, 207] width 89 height 6
paste div
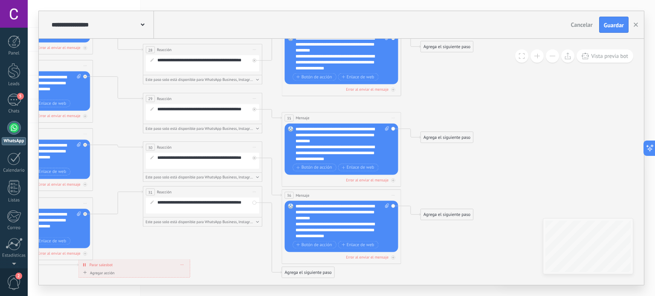
scroll to position [26, 0]
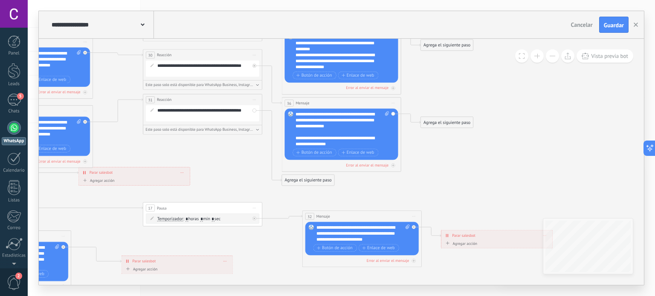
click at [305, 184] on div "Agrega el siguiente paso" at bounding box center [308, 181] width 52 height 10
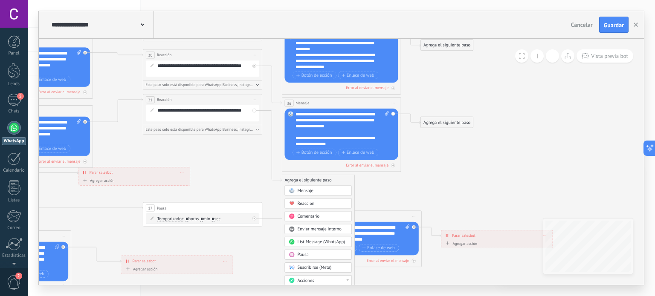
click at [302, 191] on span "Mensaje" at bounding box center [306, 191] width 16 height 6
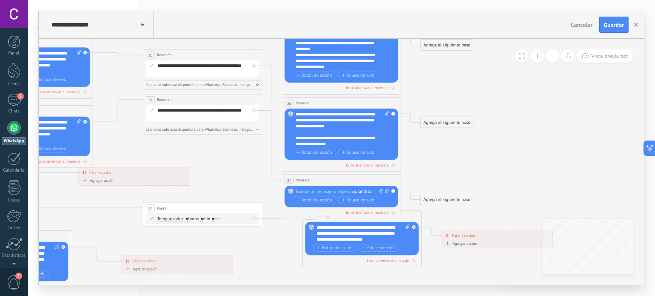
click at [302, 191] on div at bounding box center [340, 192] width 89 height 6
paste div
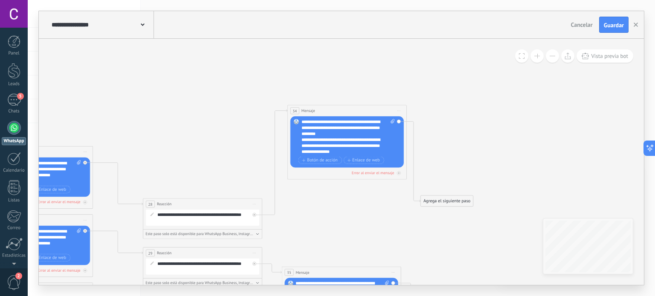
drag, startPoint x: 342, startPoint y: 180, endPoint x: 348, endPoint y: 109, distance: 71.5
click at [348, 109] on div "34 Mensaje ******* (a): Todos los contactos - canales seleccionados Todos los c…" at bounding box center [347, 110] width 119 height 11
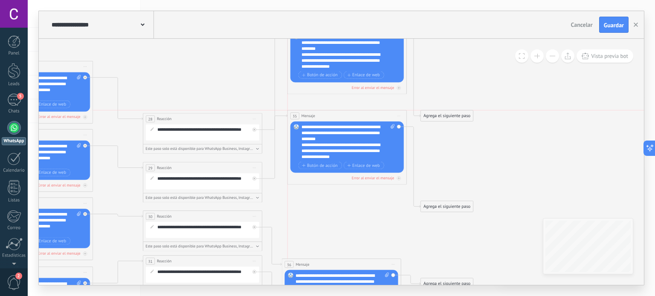
drag, startPoint x: 341, startPoint y: 191, endPoint x: 349, endPoint y: 122, distance: 69.2
click at [349, 122] on div "35 Mensaje ******* (a): Todos los contactos - canales seleccionados Todos los c…" at bounding box center [347, 147] width 119 height 75
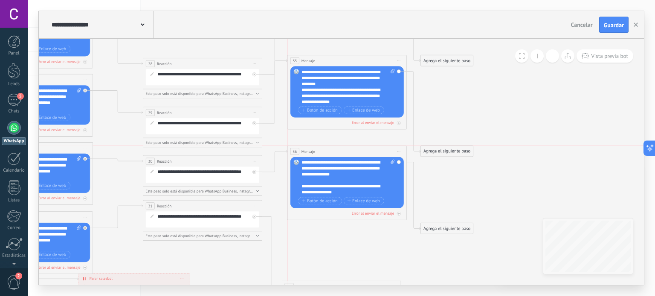
drag, startPoint x: 325, startPoint y: 211, endPoint x: 330, endPoint y: 151, distance: 60.0
click at [330, 151] on div "36 Mensaje ******* (a): Todos los contactos - canales seleccionados Todos los c…" at bounding box center [347, 151] width 119 height 11
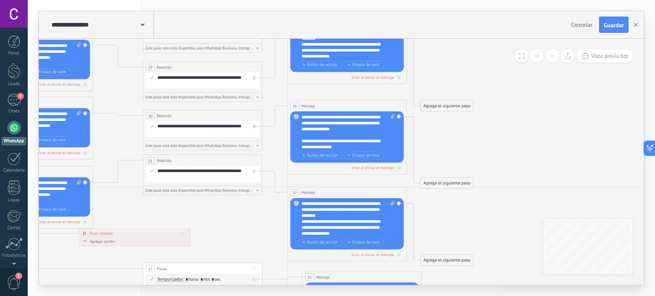
drag, startPoint x: 328, startPoint y: 239, endPoint x: 334, endPoint y: 189, distance: 50.3
click at [334, 189] on div "37 Mensaje ******* (a): Todos los contactos - canales seleccionados Todos los c…" at bounding box center [347, 193] width 119 height 11
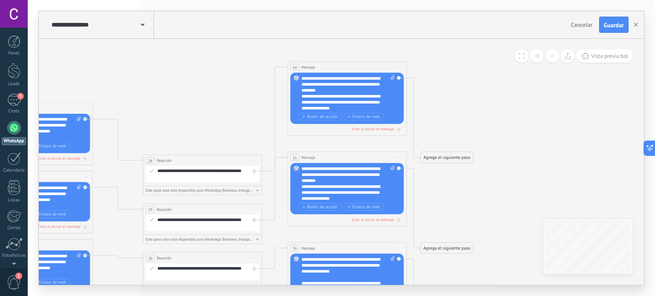
click at [442, 162] on div "Agrega el siguiente paso Mensaje Mensaje Mensaje Reacción Comentario Enviar men…" at bounding box center [447, 158] width 53 height 12
drag, startPoint x: 442, startPoint y: 162, endPoint x: 455, endPoint y: 105, distance: 57.8
click at [455, 105] on div "Agrega el siguiente paso" at bounding box center [462, 101] width 52 height 10
click at [455, 105] on div "Agrega el siguiente paso" at bounding box center [460, 101] width 52 height 10
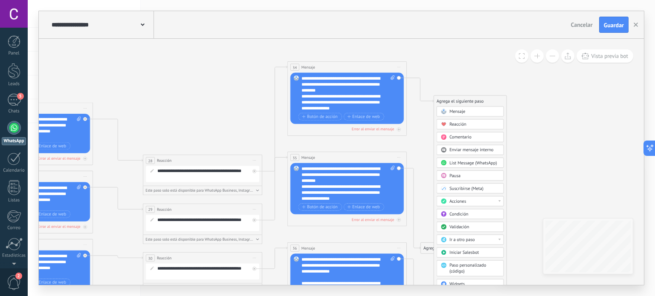
click at [450, 122] on span "Reacción" at bounding box center [458, 125] width 17 height 6
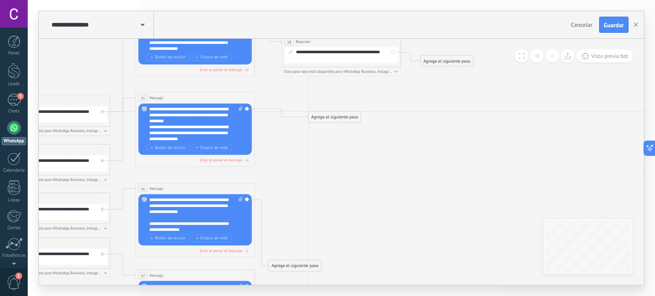
drag, startPoint x: 288, startPoint y: 184, endPoint x: 324, endPoint y: 115, distance: 77.8
click at [324, 115] on div "Agrega el siguiente paso" at bounding box center [335, 118] width 52 height 10
click at [324, 115] on div "Agrega el siguiente paso" at bounding box center [331, 118] width 52 height 10
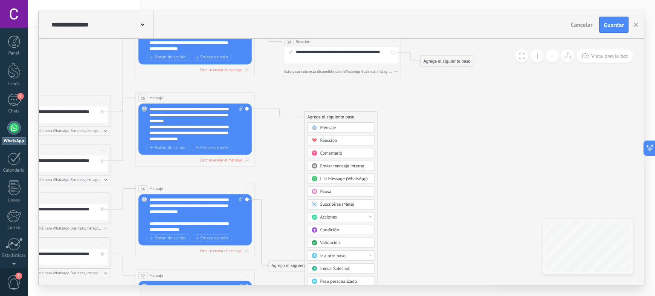
click at [322, 142] on span "Reacción" at bounding box center [328, 141] width 17 height 6
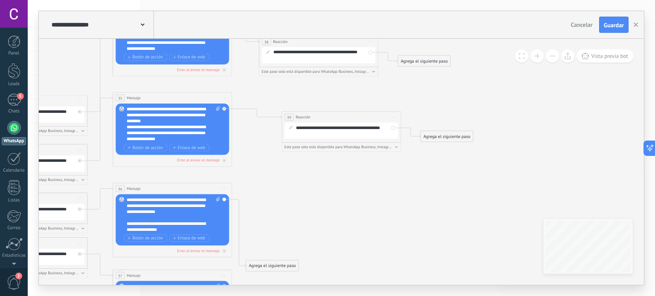
click at [311, 54] on div "**********" at bounding box center [322, 55] width 99 height 12
click at [313, 53] on div "**********" at bounding box center [322, 55] width 99 height 12
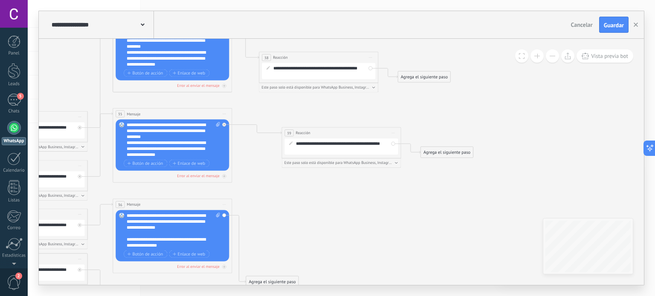
click at [369, 87] on span "Este paso solo está disponible para WhatsApp Business, Instagram y Telegram" at bounding box center [316, 87] width 109 height 5
click at [372, 87] on div "Este paso solo está disponible para WhatsApp Business, Instagram y Telegram" at bounding box center [319, 87] width 114 height 5
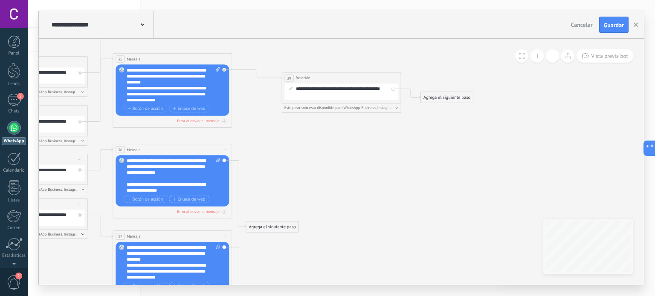
click at [271, 227] on div "Agrega el siguiente paso" at bounding box center [272, 227] width 52 height 10
click at [266, 249] on span "Reacción" at bounding box center [270, 251] width 17 height 6
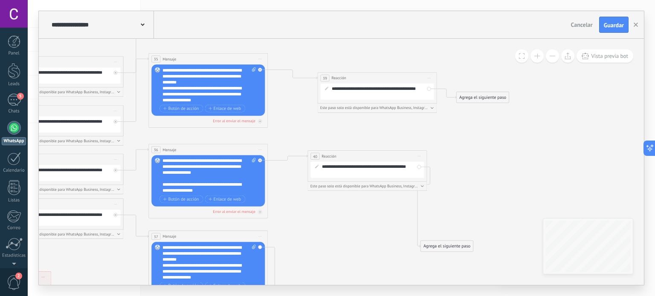
drag, startPoint x: 330, startPoint y: 227, endPoint x: 356, endPoint y: 157, distance: 75.4
click at [356, 157] on div "40 Reacción ******** Iniciar vista previa aquí Cambiar nombre Duplicar Borrar" at bounding box center [367, 156] width 119 height 11
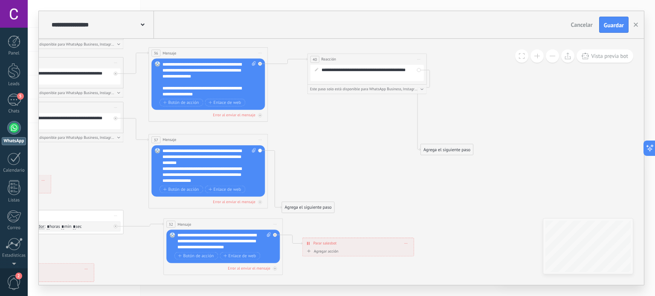
click at [301, 203] on div "Agrega el siguiente paso" at bounding box center [308, 208] width 52 height 10
click at [307, 230] on span "Reacción" at bounding box center [306, 231] width 17 height 6
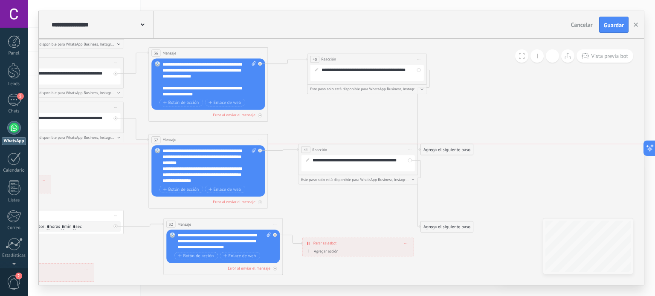
drag, startPoint x: 320, startPoint y: 205, endPoint x: 337, endPoint y: 146, distance: 61.2
click at [337, 146] on div "41 Reacción ******** Iniciar vista previa aquí Cambiar nombre Duplicar Borrar" at bounding box center [358, 150] width 119 height 11
drag, startPoint x: 440, startPoint y: 226, endPoint x: 475, endPoint y: 181, distance: 57.4
click at [475, 177] on div "Agrega el siguiente paso" at bounding box center [495, 172] width 52 height 10
click at [475, 181] on div "Agrega el siguiente paso" at bounding box center [483, 181] width 52 height 10
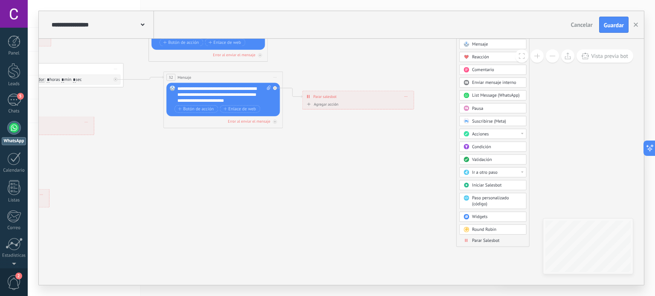
click at [523, 133] on div at bounding box center [522, 134] width 3 height 2
click at [475, 240] on span "Parar Salesbot" at bounding box center [485, 241] width 27 height 6
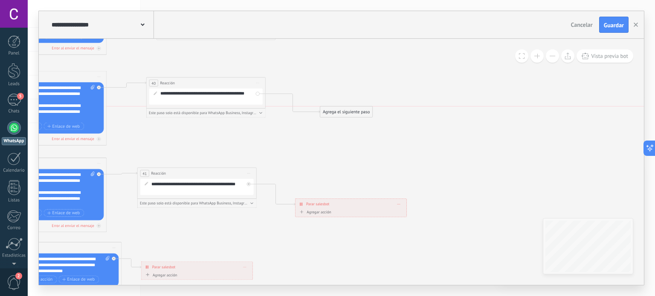
drag, startPoint x: 301, startPoint y: 171, endPoint x: 363, endPoint y: 105, distance: 89.9
click at [363, 107] on div "Agrega el siguiente paso" at bounding box center [346, 112] width 52 height 10
click at [363, 105] on div "Agrega el siguiente paso" at bounding box center [347, 106] width 52 height 10
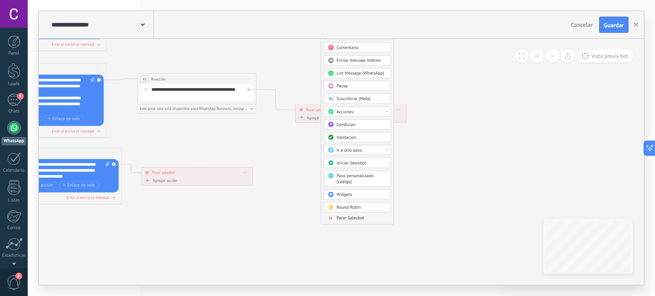
click at [339, 218] on span "Parar Salesbot" at bounding box center [350, 219] width 27 height 6
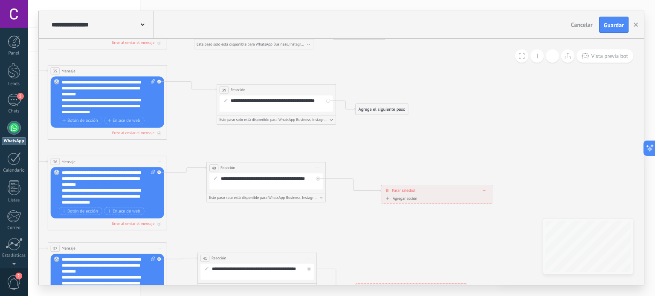
click at [371, 109] on div "Agrega el siguiente paso" at bounding box center [382, 110] width 52 height 10
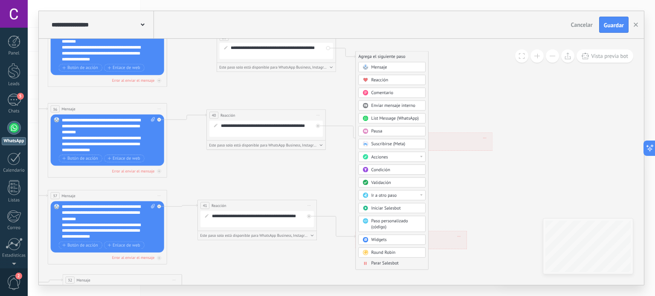
click at [376, 261] on span "Parar Salesbot" at bounding box center [385, 264] width 27 height 6
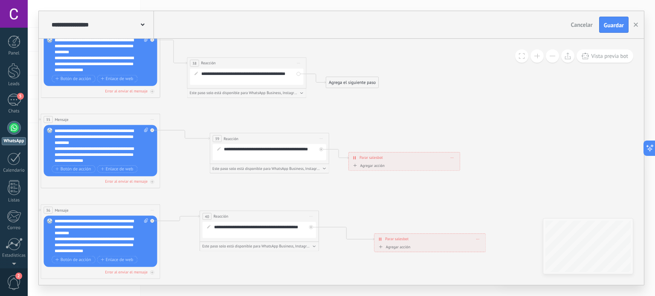
click at [340, 84] on div "Agrega el siguiente paso" at bounding box center [352, 83] width 52 height 10
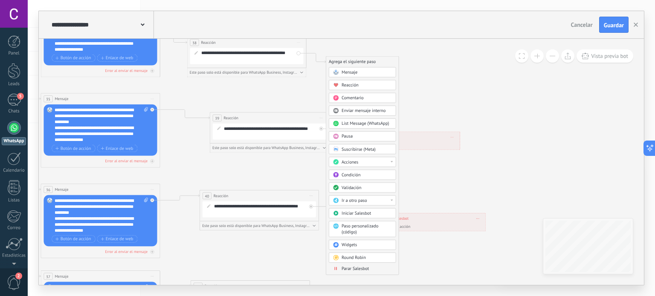
click at [338, 267] on span at bounding box center [336, 269] width 12 height 5
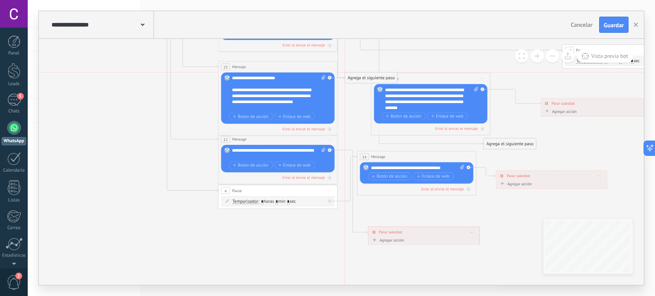
drag, startPoint x: 379, startPoint y: 208, endPoint x: 370, endPoint y: 75, distance: 133.4
click at [370, 75] on div "Agrega el siguiente paso" at bounding box center [371, 78] width 52 height 10
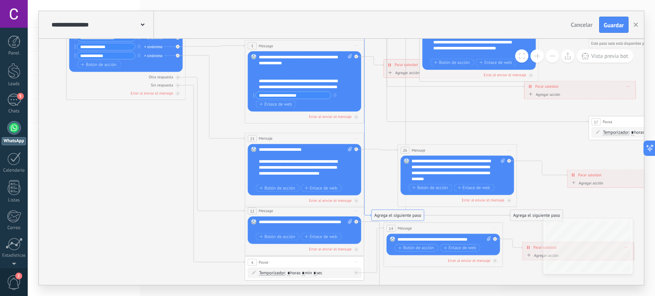
click at [364, 127] on icon at bounding box center [367, 64] width 7 height 305
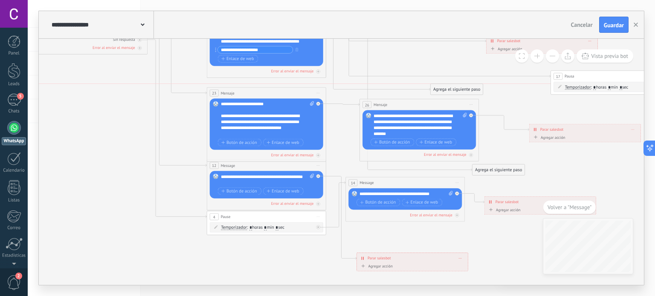
drag, startPoint x: 354, startPoint y: 170, endPoint x: 450, endPoint y: 92, distance: 123.5
click at [450, 92] on div "Agrega el siguiente paso" at bounding box center [457, 90] width 52 height 10
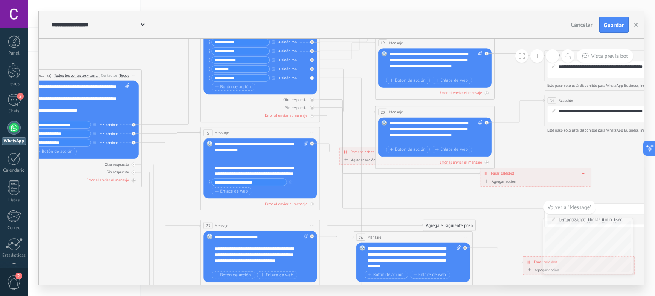
click at [445, 225] on div "Agrega el siguiente paso" at bounding box center [450, 226] width 52 height 10
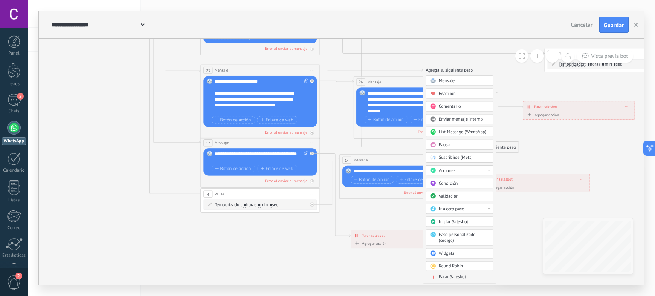
click at [445, 277] on span "Parar Salesbot" at bounding box center [452, 278] width 27 height 6
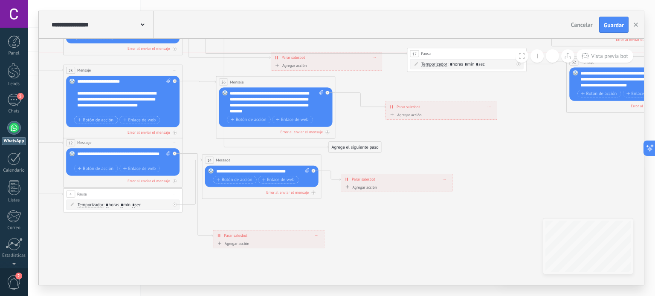
drag, startPoint x: 340, startPoint y: 73, endPoint x: 325, endPoint y: 63, distance: 18.0
click at [325, 63] on div "**********" at bounding box center [327, 61] width 112 height 18
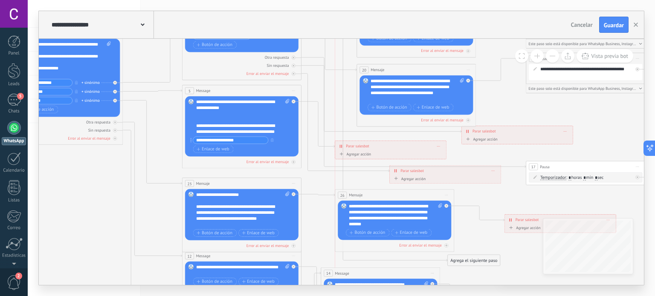
drag, startPoint x: 336, startPoint y: 113, endPoint x: 352, endPoint y: 150, distance: 39.4
click at [352, 150] on div "**********" at bounding box center [390, 146] width 111 height 11
drag, startPoint x: 339, startPoint y: 147, endPoint x: 370, endPoint y: 152, distance: 31.6
click at [370, 152] on div "Agregar acción" at bounding box center [354, 154] width 33 height 5
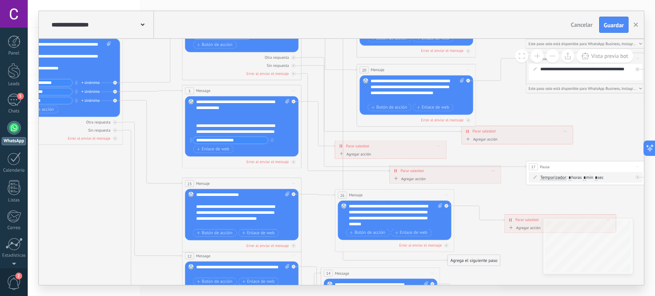
click at [370, 152] on button "Conversación marcada como cerrada" at bounding box center [372, 154] width 75 height 11
click at [399, 147] on div "**********" at bounding box center [390, 146] width 111 height 11
click at [467, 82] on icon at bounding box center [468, 81] width 2 height 2
drag, startPoint x: 343, startPoint y: 110, endPoint x: 372, endPoint y: 152, distance: 50.5
click at [372, 152] on div "Agrega el siguiente paso" at bounding box center [375, 150] width 52 height 10
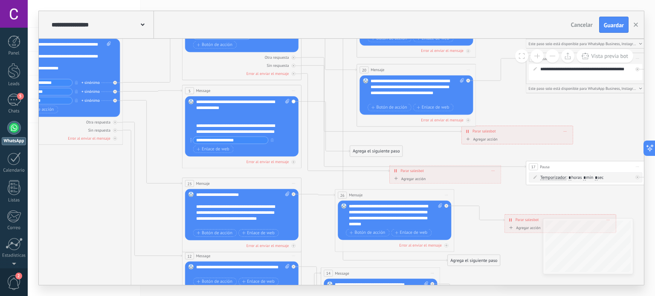
click at [372, 152] on div "Agrega el siguiente paso" at bounding box center [376, 152] width 52 height 10
click at [375, 148] on div "Agrega el siguiente paso" at bounding box center [376, 152] width 52 height 10
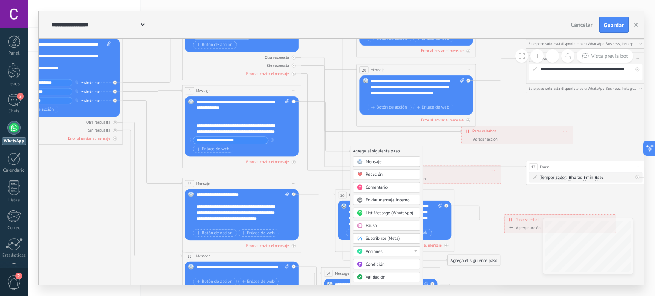
click at [358, 176] on icon at bounding box center [360, 175] width 6 height 6
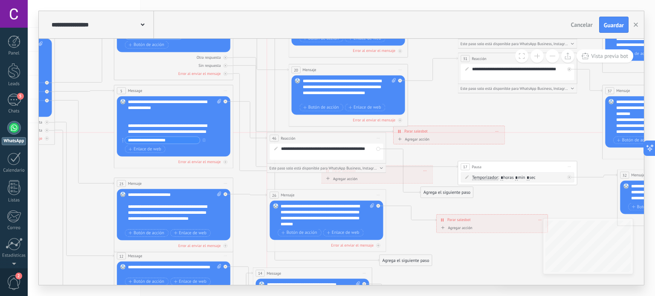
drag, startPoint x: 332, startPoint y: 153, endPoint x: 317, endPoint y: 142, distance: 19.2
click at [317, 142] on div "46 Reacción ******** Iniciar vista previa aquí Cambiar nombre Duplicar Borrar" at bounding box center [326, 138] width 119 height 11
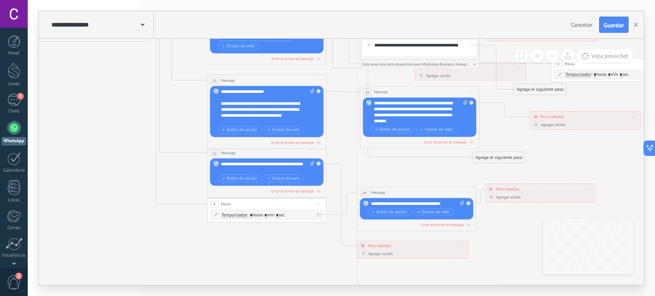
drag, startPoint x: 420, startPoint y: 172, endPoint x: 429, endPoint y: 195, distance: 24.5
click at [429, 195] on div "14 Message ******* (a): Todos los contactos - canales seleccionados Todos los c…" at bounding box center [416, 192] width 119 height 11
click at [609, 23] on span "Guardar" at bounding box center [614, 25] width 20 height 6
click at [612, 24] on span "Guardar" at bounding box center [614, 25] width 20 height 6
click at [635, 23] on icon "button" at bounding box center [636, 25] width 4 height 4
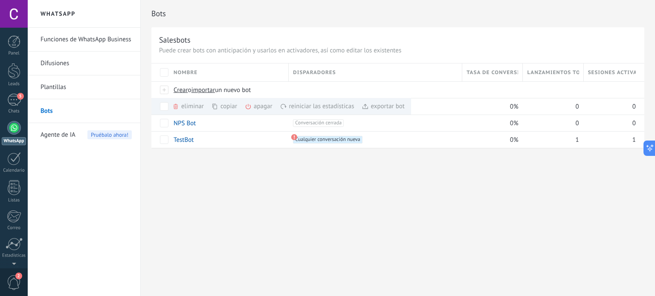
click at [317, 174] on div "Bots Salesbots Puede crear bots con anticipación y usarlos en activadores, así …" at bounding box center [398, 148] width 514 height 296
drag, startPoint x: 317, startPoint y: 174, endPoint x: 19, endPoint y: 105, distance: 305.9
click at [19, 105] on div "5" at bounding box center [14, 100] width 14 height 12
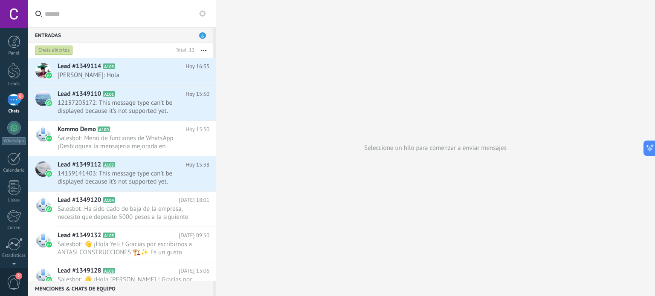
click at [15, 105] on div "6" at bounding box center [14, 100] width 14 height 12
click at [93, 76] on span "[PERSON_NAME]: Hola" at bounding box center [126, 75] width 136 height 8
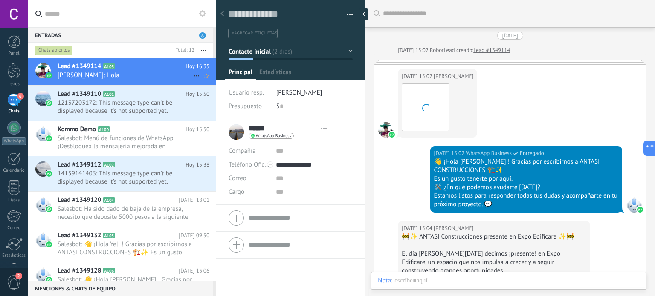
type textarea "**********"
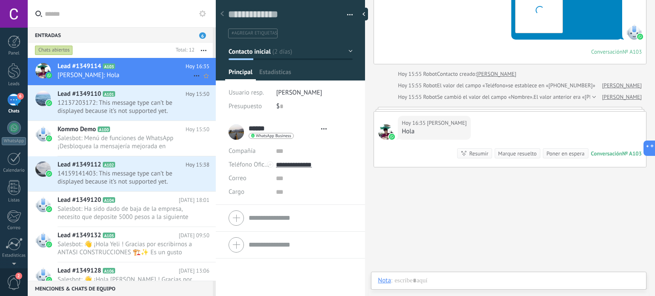
scroll to position [12, 0]
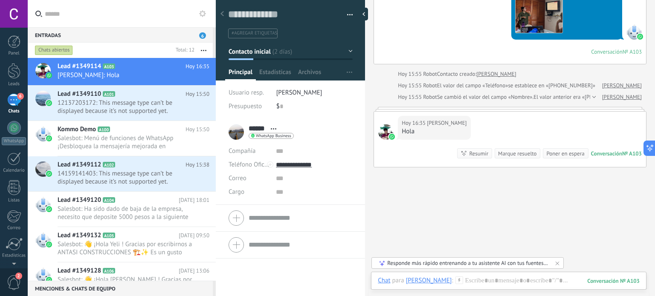
click at [425, 136] on div "Hola" at bounding box center [434, 132] width 65 height 9
click at [344, 47] on button "Contacto inicial" at bounding box center [291, 51] width 124 height 15
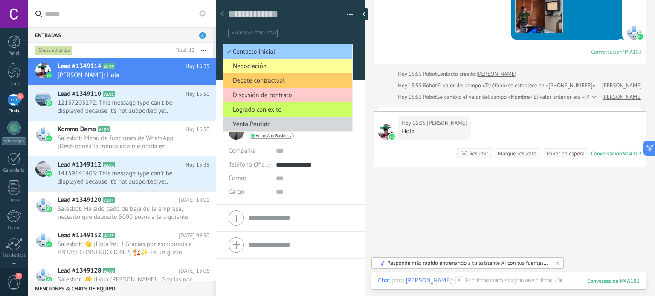
click at [343, 35] on ul "#agregar etiquetas" at bounding box center [288, 34] width 123 height 12
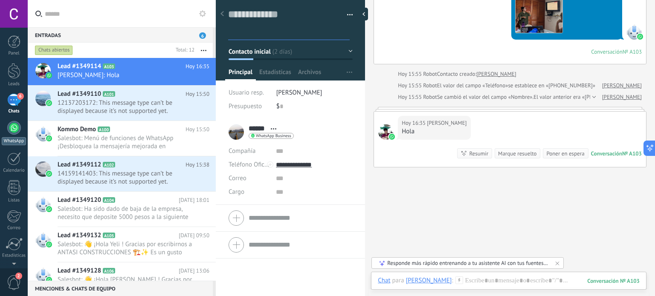
click at [16, 130] on div at bounding box center [14, 128] width 14 height 14
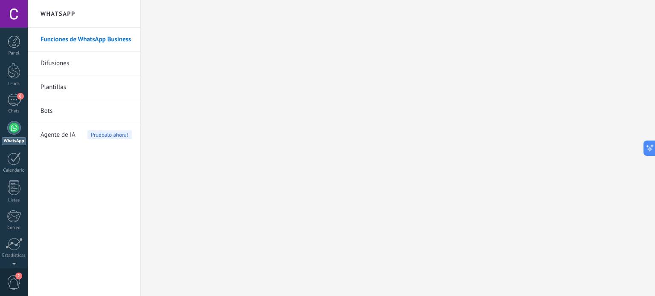
click at [70, 88] on link "Plantillas" at bounding box center [86, 88] width 91 height 24
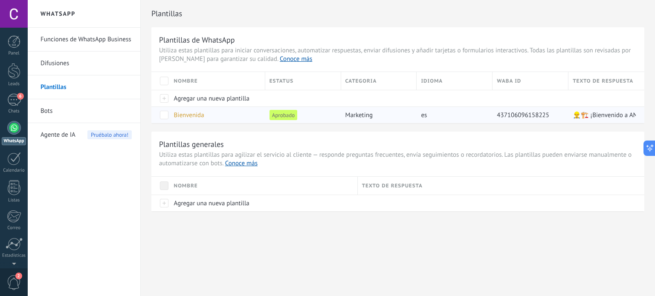
click at [165, 118] on span at bounding box center [164, 115] width 9 height 9
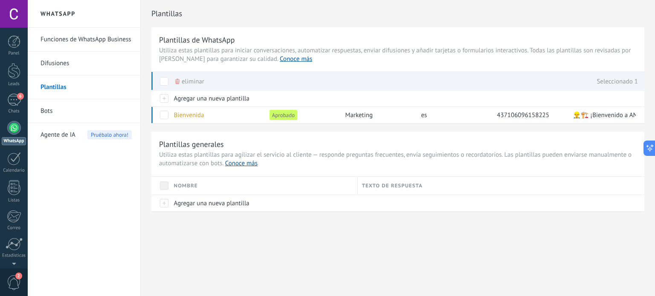
click at [403, 138] on div "Plantillas generales Utiliza estas plantillas para agilizar el servicio al clie…" at bounding box center [397, 172] width 493 height 80
click at [365, 130] on div "Plantillas de WhatsApp Utiliza estas plantillas para iniciar conversaciones, au…" at bounding box center [397, 119] width 493 height 184
click at [88, 110] on link "Bots" at bounding box center [86, 111] width 91 height 24
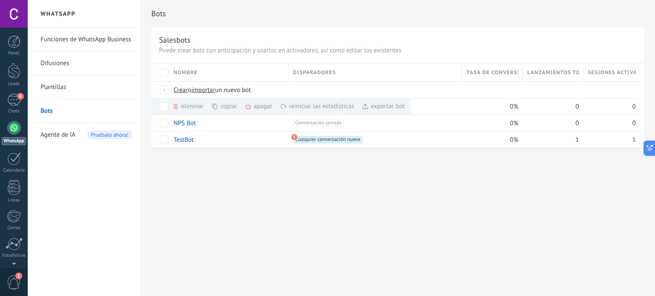
click at [386, 215] on div "Bots Salesbots Puede crear bots con anticipación y usarlos en activadores, así …" at bounding box center [398, 148] width 514 height 296
click at [384, 109] on div "exportar bot màs" at bounding box center [383, 106] width 43 height 17
click at [71, 87] on link "Plantillas" at bounding box center [86, 88] width 91 height 24
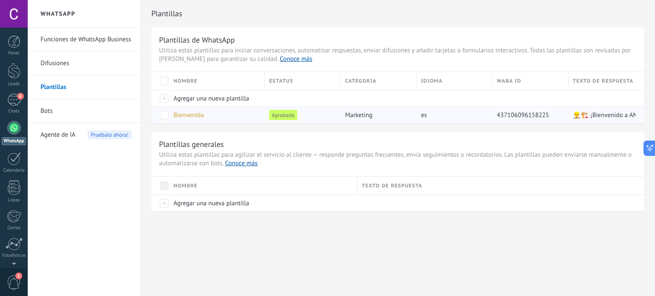
click at [235, 113] on div "Bienvenida" at bounding box center [214, 115] width 91 height 16
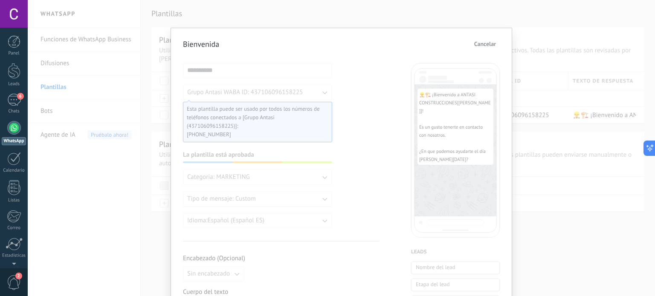
click at [479, 46] on span "Cancelar" at bounding box center [485, 44] width 22 height 6
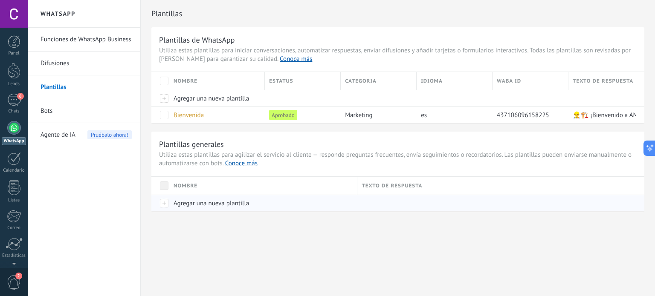
click at [171, 205] on div "Agregar una nueva plantilla" at bounding box center [261, 203] width 184 height 16
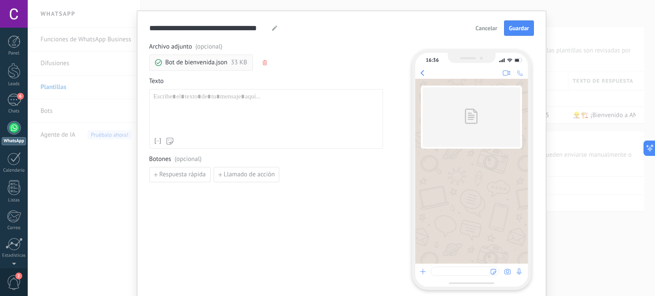
scroll to position [19, 0]
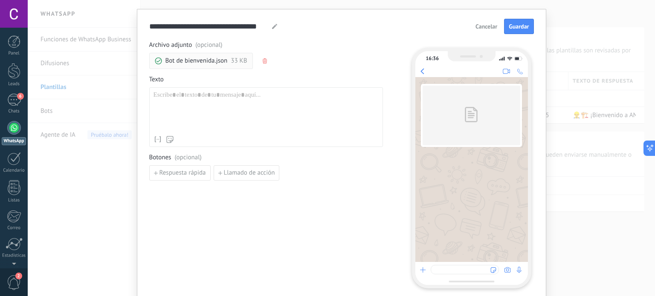
click at [363, 74] on div "Archivo adjunto (opcional) Bot de bienvenida.json 33 KB Texto Nombre del contac…" at bounding box center [266, 111] width 234 height 140
click at [516, 23] on span "Guardar" at bounding box center [519, 26] width 20 height 6
click at [473, 27] on button "Cancelar" at bounding box center [486, 26] width 29 height 13
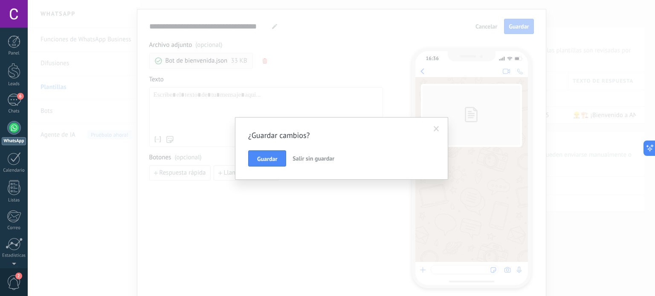
click at [328, 158] on span "Salir sin guardar" at bounding box center [314, 159] width 42 height 8
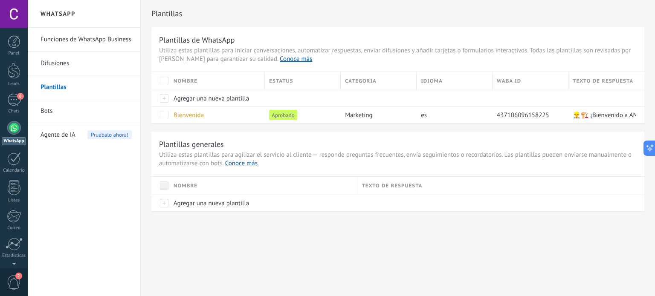
click at [72, 113] on link "Bots" at bounding box center [86, 111] width 91 height 24
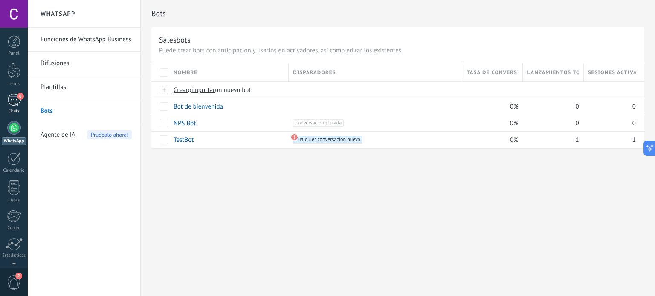
click at [17, 103] on div "6" at bounding box center [14, 100] width 14 height 12
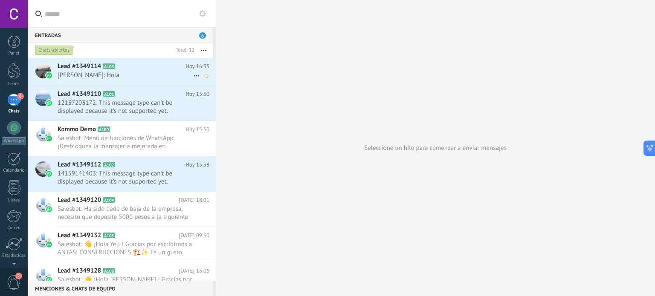
click at [134, 72] on span "[PERSON_NAME]: Hola" at bounding box center [126, 75] width 136 height 8
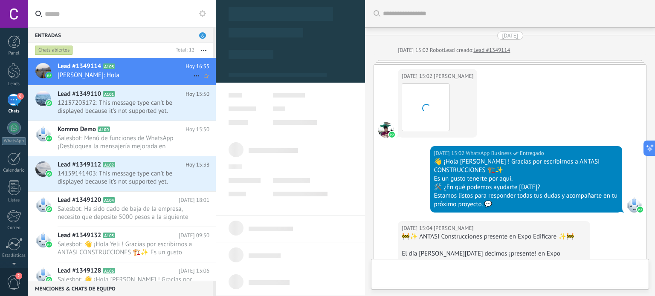
type textarea "**********"
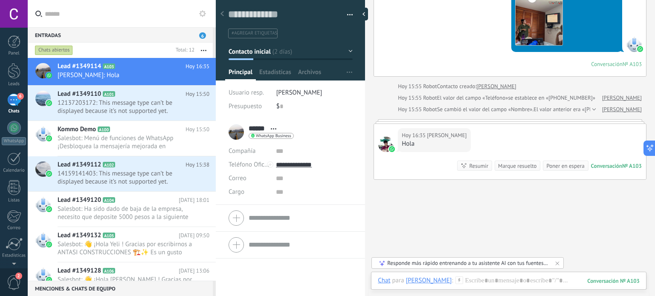
scroll to position [863, 0]
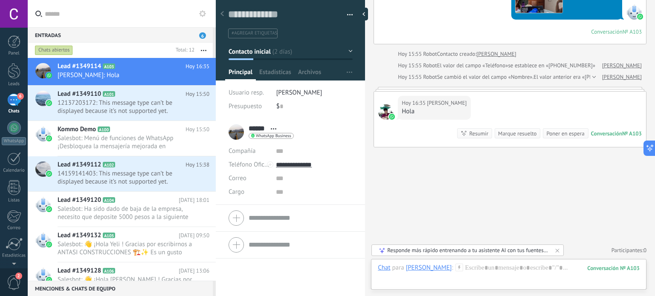
click at [553, 251] on div "Responde más rápido entrenando a tu asistente AI con tus fuentes de datos" at bounding box center [468, 251] width 192 height 12
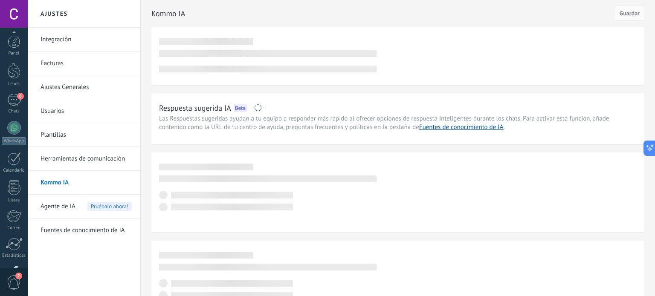
scroll to position [58, 0]
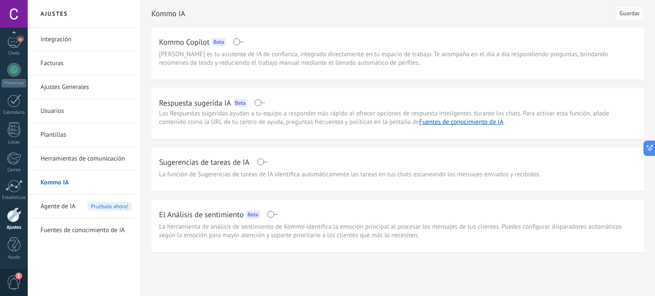
click at [169, 181] on div "Sugerencias de tareas de IA La función de Sugerencias de tareas de IA identific…" at bounding box center [397, 170] width 493 height 44
click at [20, 74] on link "WhatsApp" at bounding box center [14, 75] width 28 height 24
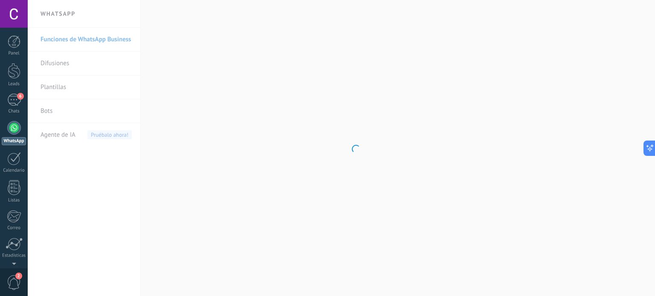
click at [68, 104] on body ".abccls-1,.abccls-2{fill-rule:evenodd}.abccls-2{fill:#fff} .abfcls-1{fill:none}…" at bounding box center [327, 148] width 655 height 296
click at [41, 121] on link "Bots" at bounding box center [86, 111] width 91 height 24
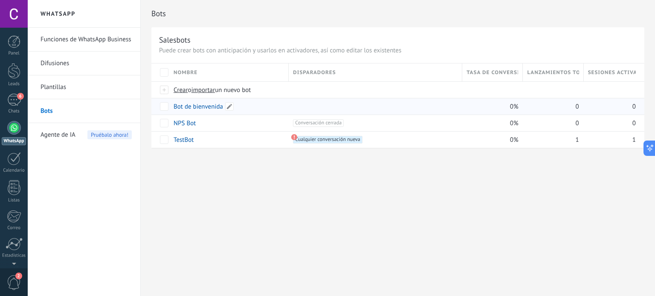
click at [201, 106] on link "Bot de bienvenida" at bounding box center [198, 107] width 49 height 8
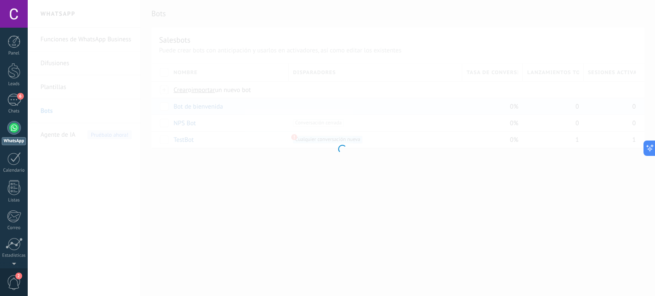
type input "**********"
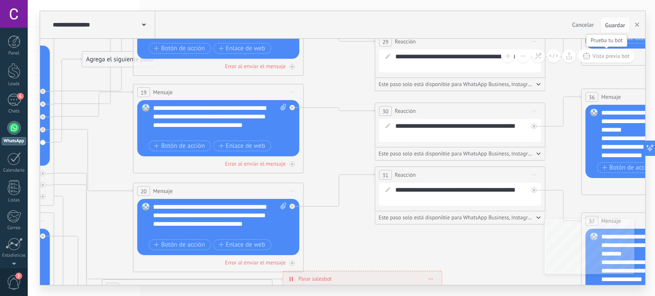
click at [593, 57] on span "Vista previa bot" at bounding box center [611, 55] width 37 height 7
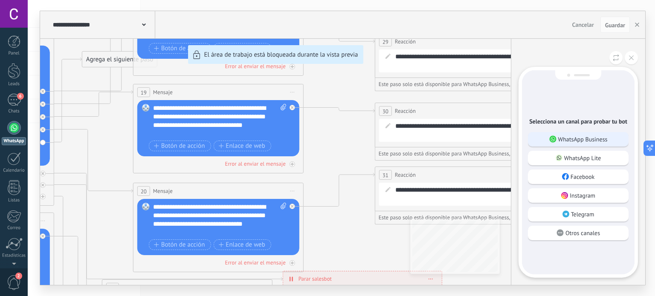
click at [572, 138] on p "WhatsApp Business" at bounding box center [582, 140] width 49 height 8
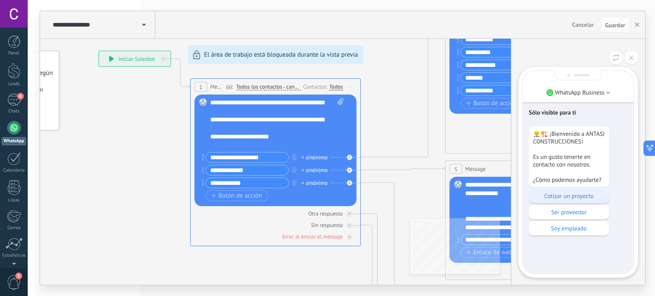
click at [576, 198] on p "Cotizar un proyecto" at bounding box center [569, 196] width 72 height 8
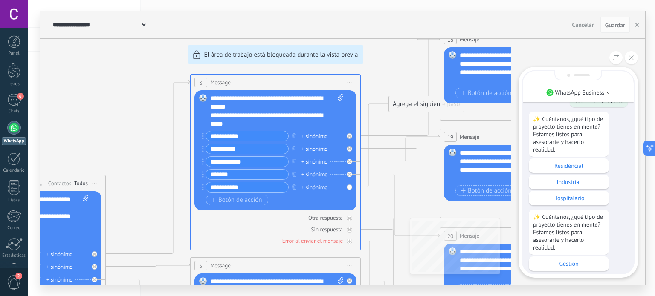
scroll to position [-51, 0]
click at [572, 181] on p "Industrial" at bounding box center [569, 182] width 72 height 8
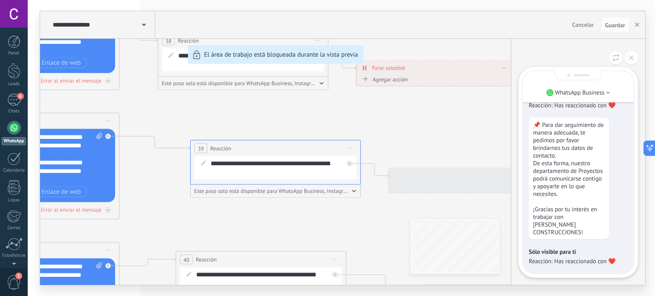
scroll to position [0, 0]
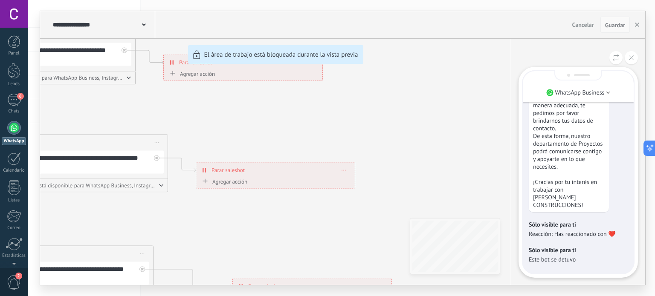
click at [615, 27] on span "Guardar" at bounding box center [615, 25] width 20 height 6
click at [618, 59] on use at bounding box center [616, 58] width 6 height 7
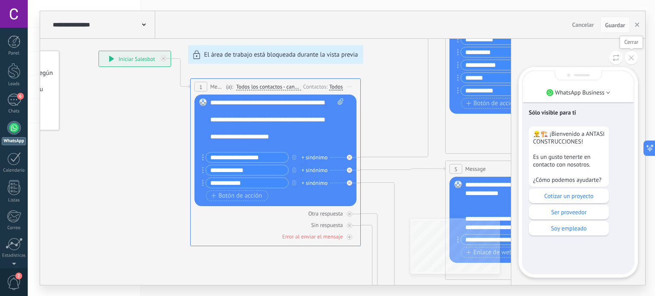
click at [629, 54] on button at bounding box center [631, 57] width 13 height 13
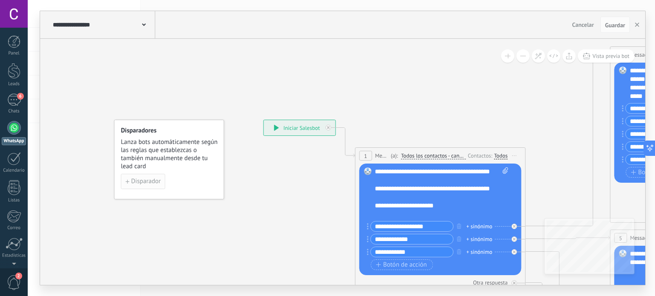
click at [151, 184] on span "Disparador" at bounding box center [145, 182] width 29 height 6
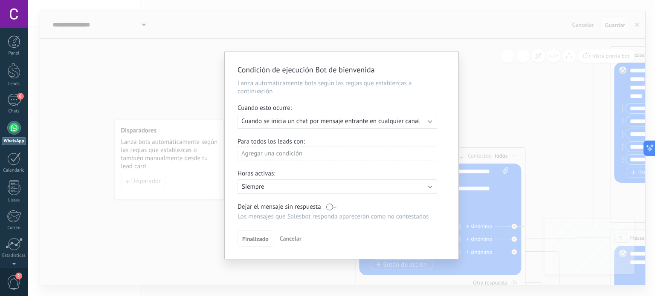
click at [419, 124] on span "Cuando se inicia un chat por mensaje entrante en cualquier canal" at bounding box center [330, 121] width 179 height 8
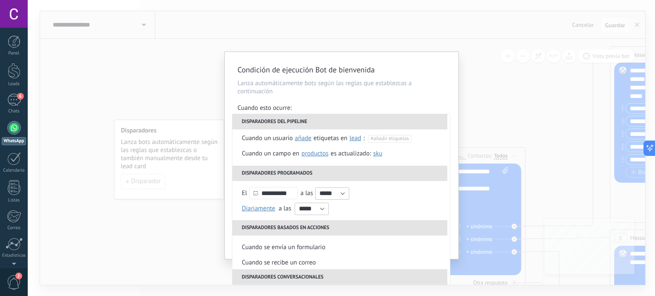
scroll to position [63, 0]
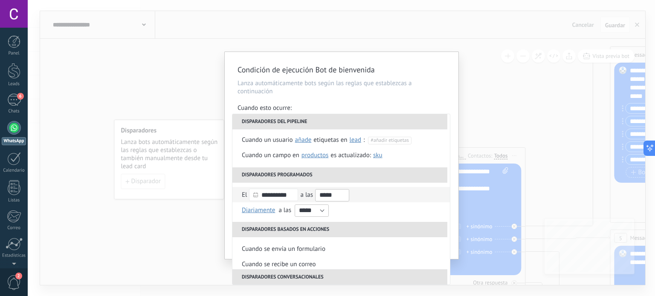
click at [345, 195] on input "*****" at bounding box center [332, 195] width 34 height 12
click at [333, 213] on span "07:00" at bounding box center [325, 213] width 15 height 8
type input "*****"
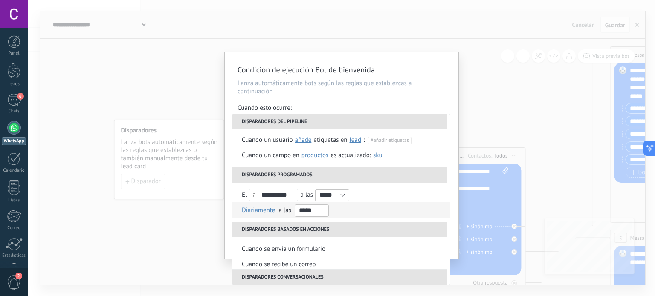
click at [322, 209] on input "*****" at bounding box center [312, 211] width 34 height 12
click at [314, 174] on li "22:30" at bounding box center [311, 172] width 33 height 12
type input "*****"
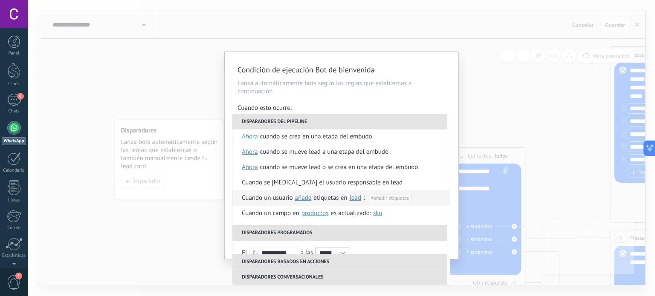
scroll to position [0, 0]
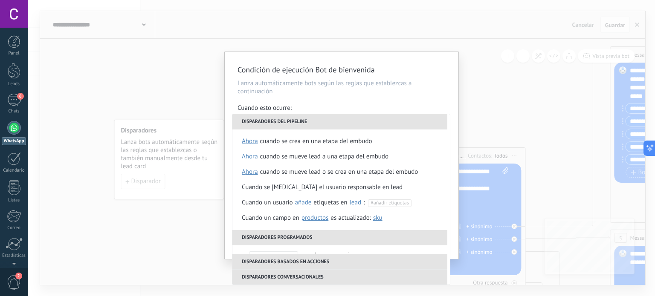
click at [383, 109] on div "Cuando esto ocurre:" at bounding box center [342, 109] width 208 height 10
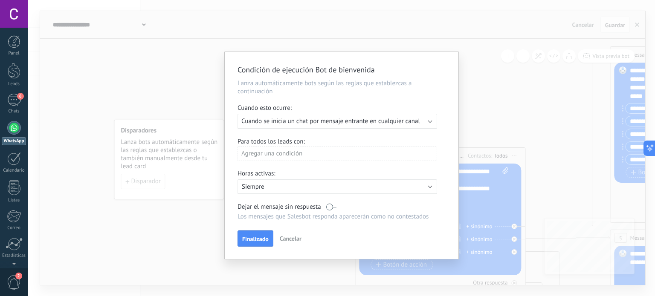
click at [299, 153] on div "Agregar una condición" at bounding box center [338, 153] width 200 height 15
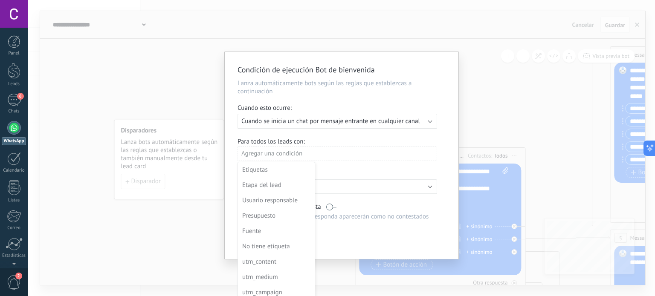
click at [304, 151] on div at bounding box center [342, 155] width 234 height 207
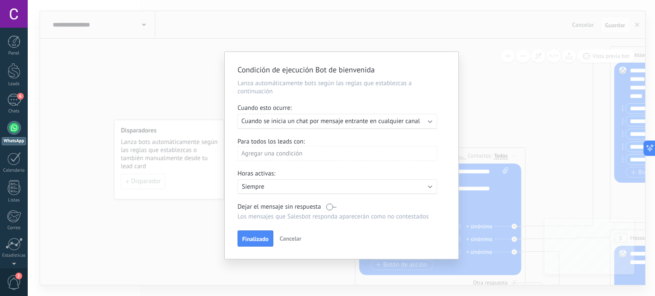
click at [334, 151] on div "Agregar una condición" at bounding box center [338, 153] width 200 height 15
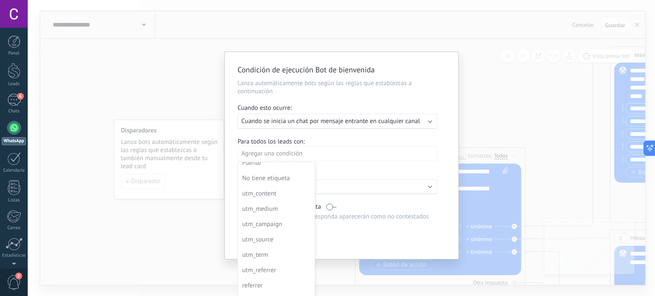
scroll to position [68, 0]
click at [285, 177] on div "No tiene etiqueta" at bounding box center [275, 179] width 67 height 12
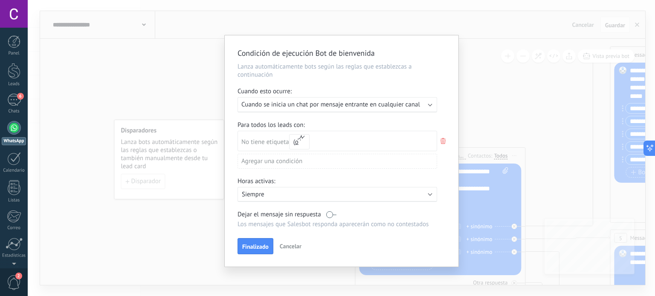
click at [442, 143] on use at bounding box center [443, 141] width 5 height 6
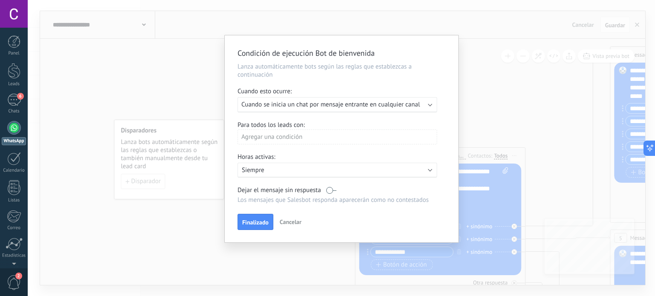
click at [393, 170] on div "Activo: Siempre" at bounding box center [338, 170] width 192 height 8
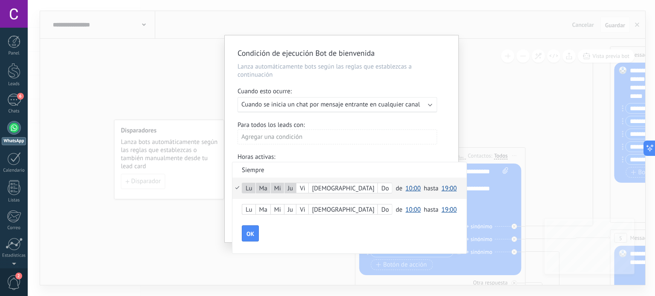
click at [302, 193] on div "Vi" at bounding box center [302, 189] width 12 height 12
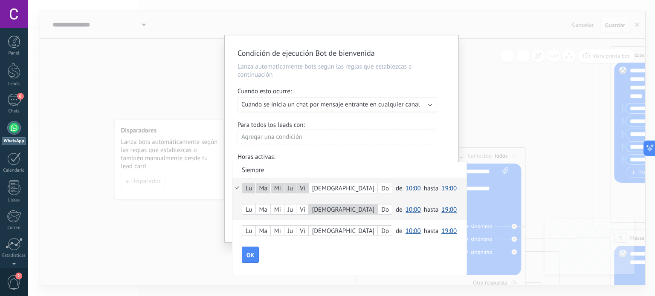
click at [406, 211] on span "10:00" at bounding box center [413, 210] width 15 height 8
click at [403, 230] on span "08:00" at bounding box center [415, 227] width 24 height 8
click at [442, 212] on span "19:00" at bounding box center [449, 210] width 15 height 8
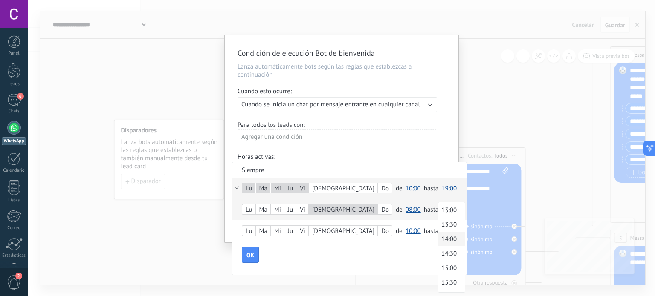
click at [439, 240] on span "14:00" at bounding box center [451, 239] width 24 height 8
click at [250, 260] on button "OK" at bounding box center [250, 255] width 17 height 16
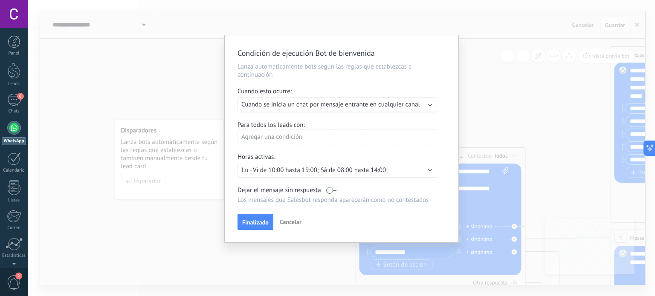
click at [329, 193] on label at bounding box center [331, 190] width 10 height 8
click at [260, 220] on span "Finalizado" at bounding box center [255, 223] width 26 height 6
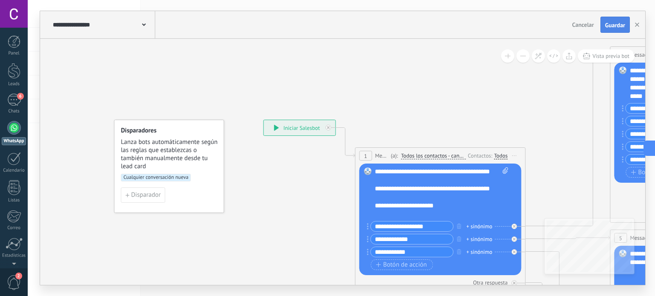
click at [625, 30] on button "Guardar" at bounding box center [615, 25] width 29 height 16
click at [143, 24] on icon at bounding box center [144, 24] width 4 height 3
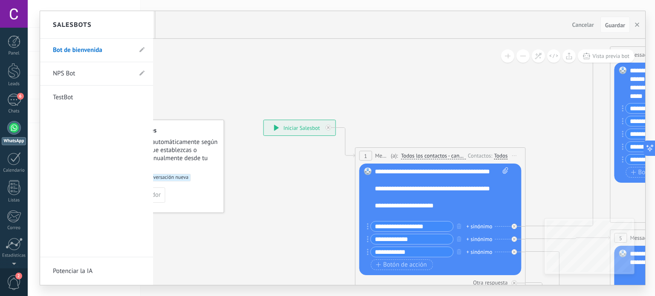
click at [635, 26] on div at bounding box center [342, 148] width 605 height 274
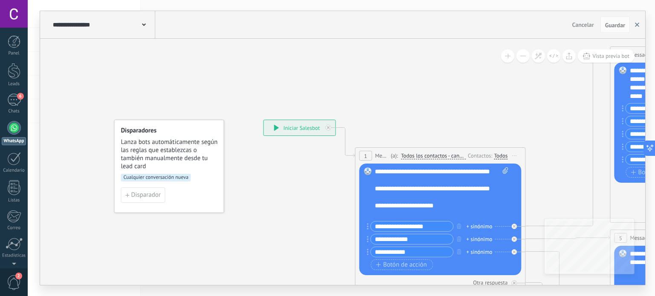
click at [633, 27] on button "button" at bounding box center [637, 25] width 13 height 16
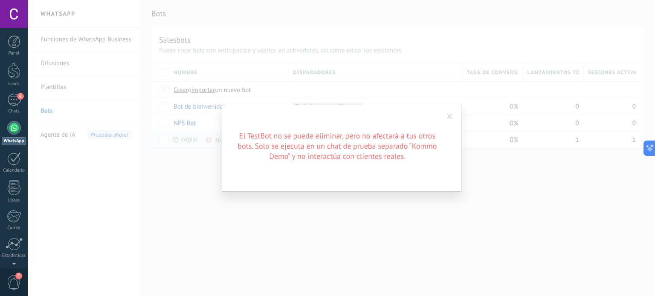
click at [450, 115] on span at bounding box center [450, 117] width 6 height 6
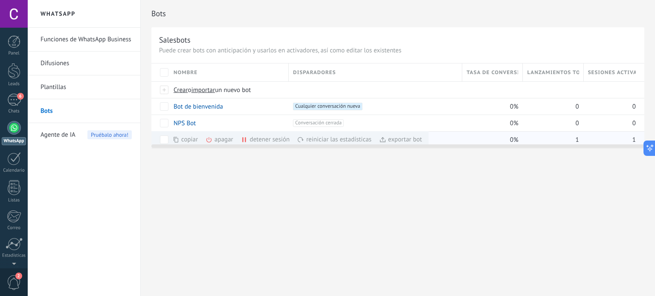
click at [219, 139] on div "apagar màs" at bounding box center [234, 139] width 57 height 17
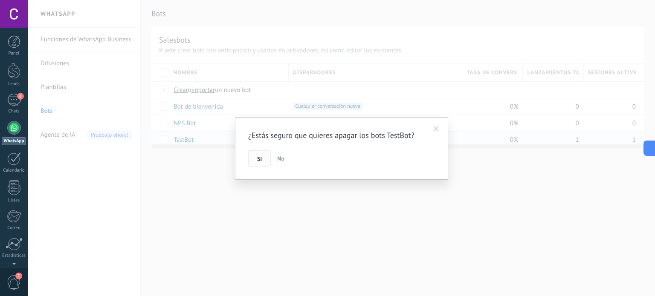
click at [250, 166] on button "Si" at bounding box center [259, 159] width 23 height 16
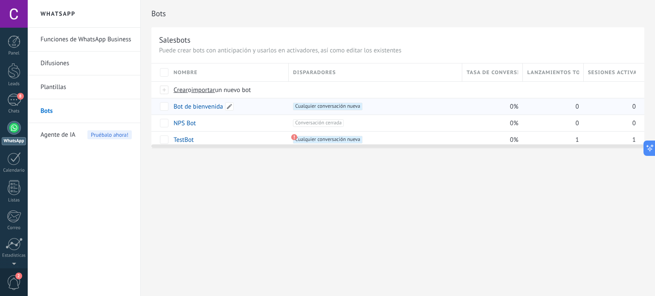
click at [196, 105] on link "Bot de bienvenida" at bounding box center [198, 107] width 49 height 8
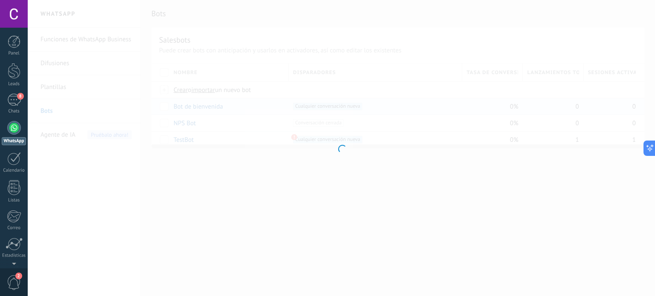
type input "**********"
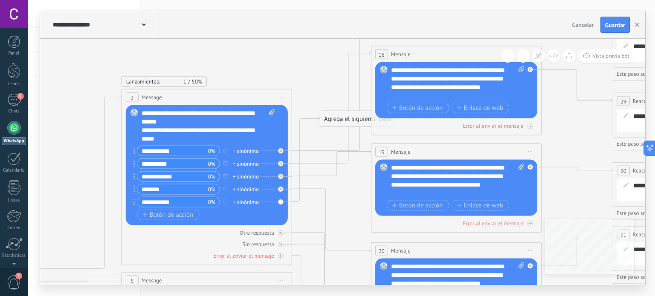
click at [280, 98] on span "Iniciar vista previa aquí Cambiar nombre Duplicar [GEOGRAPHIC_DATA]" at bounding box center [281, 97] width 14 height 12
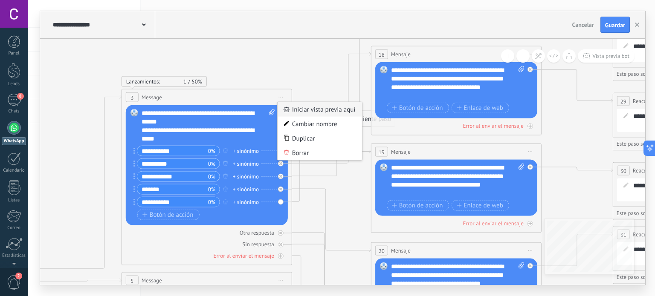
click at [311, 111] on div "Iniciar vista previa aquí" at bounding box center [320, 109] width 84 height 15
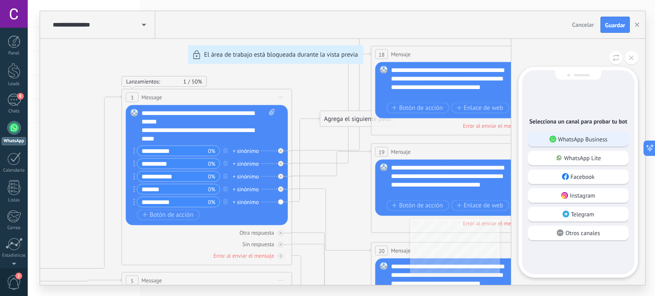
click at [576, 137] on p "WhatsApp Business" at bounding box center [582, 140] width 49 height 8
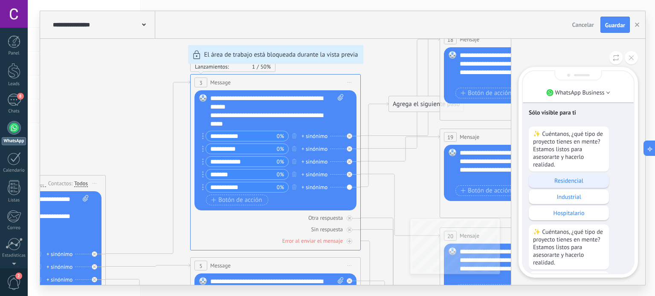
scroll to position [-69, 0]
click at [629, 58] on icon at bounding box center [631, 57] width 5 height 5
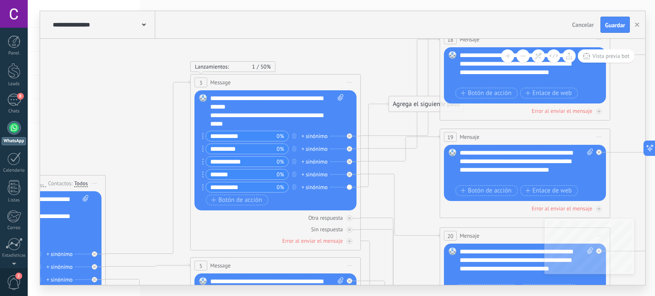
click at [348, 83] on span "Iniciar vista previa aquí Cambiar nombre Duplicar [GEOGRAPHIC_DATA]" at bounding box center [350, 82] width 14 height 12
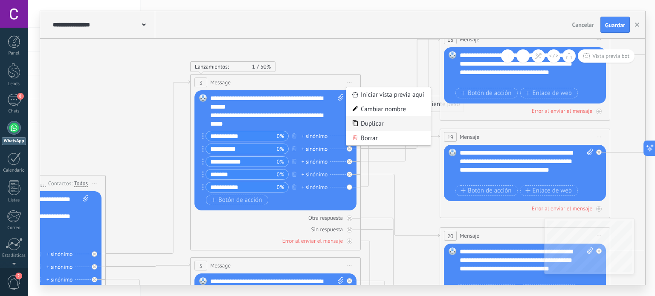
click at [385, 123] on div "Duplicar" at bounding box center [388, 123] width 84 height 15
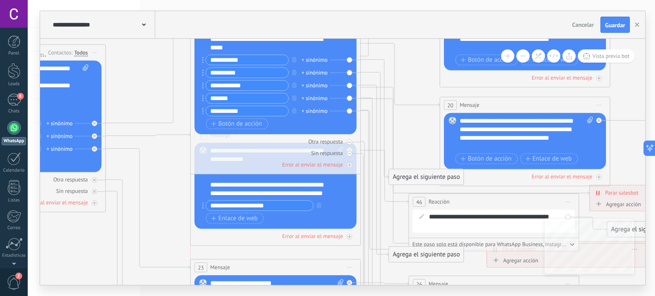
drag, startPoint x: 274, startPoint y: 151, endPoint x: 278, endPoint y: -1, distance: 151.9
click at [278, 0] on html ".abccls-1,.abccls-2{fill-rule:evenodd}.abccls-2{fill:#fff} .abfcls-1{fill:none}…" at bounding box center [327, 148] width 655 height 296
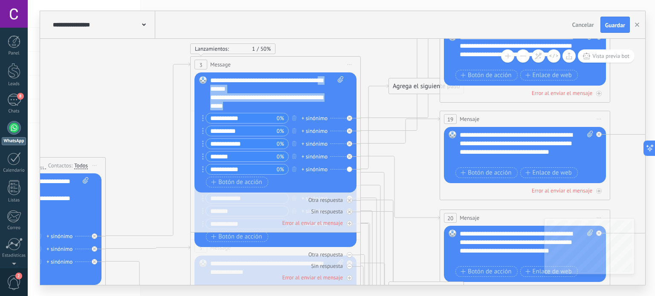
drag, startPoint x: 305, startPoint y: 108, endPoint x: 229, endPoint y: 89, distance: 79.1
click at [229, 89] on div "**********" at bounding box center [277, 93] width 134 height 34
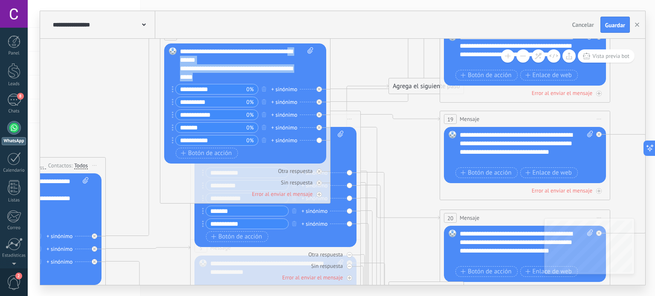
drag, startPoint x: 286, startPoint y: 61, endPoint x: 256, endPoint y: 33, distance: 40.8
click at [256, 33] on div "**********" at bounding box center [342, 148] width 605 height 274
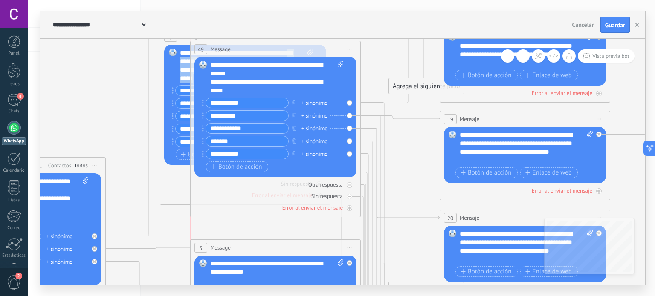
drag, startPoint x: 359, startPoint y: 116, endPoint x: 356, endPoint y: 47, distance: 68.7
click at [356, 47] on div "49 Message ******* (a): Todos los contactos - canales seleccionados Todos los c…" at bounding box center [276, 49] width 170 height 16
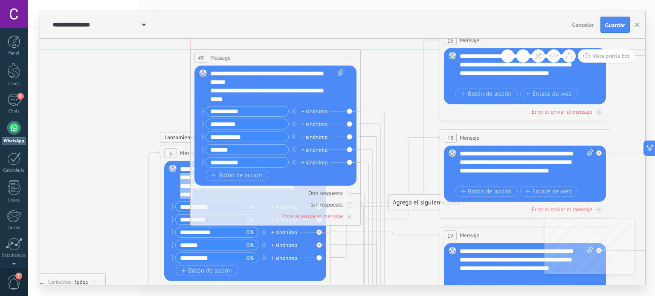
drag, startPoint x: 334, startPoint y: 163, endPoint x: 330, endPoint y: 28, distance: 135.3
click at [330, 28] on div "**********" at bounding box center [342, 148] width 605 height 274
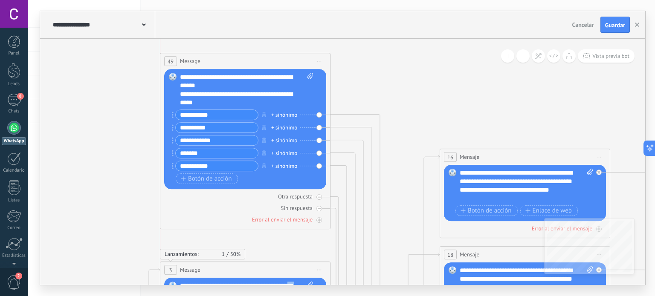
drag, startPoint x: 302, startPoint y: 145, endPoint x: 270, endPoint y: 59, distance: 91.4
click at [270, 59] on div "49 Message ******* (a): Todos los contactos - canales seleccionados Todos los c…" at bounding box center [245, 61] width 170 height 16
click at [320, 60] on span "Iniciar vista previa aquí Cambiar nombre Duplicar [GEOGRAPHIC_DATA]" at bounding box center [320, 61] width 14 height 12
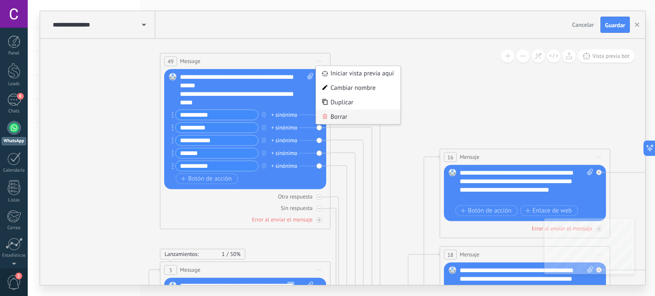
click at [343, 117] on div "Borrar" at bounding box center [358, 117] width 84 height 15
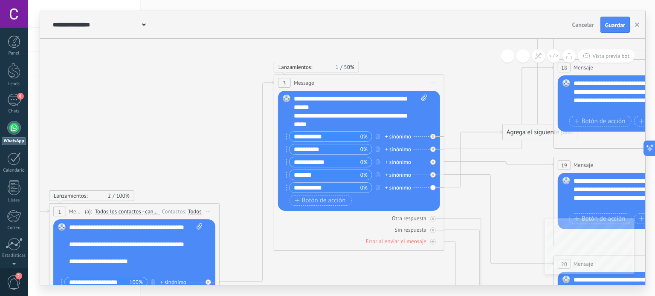
click at [434, 83] on icon at bounding box center [433, 83] width 4 height 1
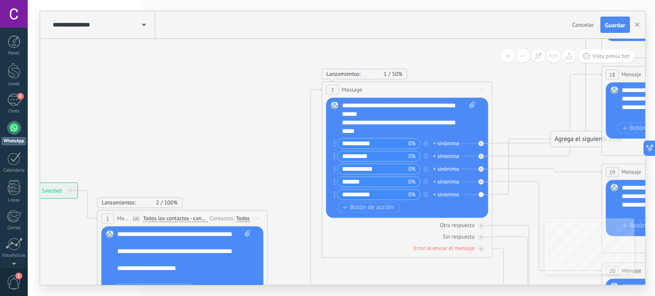
click at [481, 195] on div "Reemplazar Quitar Convertir a mensaje de voz Arrastre la imagen aquí para adjun…" at bounding box center [407, 158] width 162 height 120
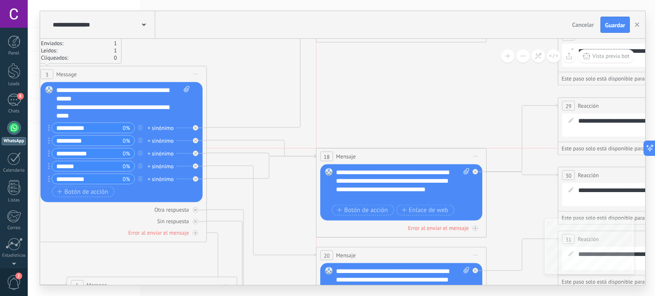
drag, startPoint x: 386, startPoint y: 54, endPoint x: 387, endPoint y: 149, distance: 94.7
click at [387, 149] on div "18 Mensaje ******* (a): Todos los contactos - canales seleccionados Todos los c…" at bounding box center [402, 157] width 170 height 16
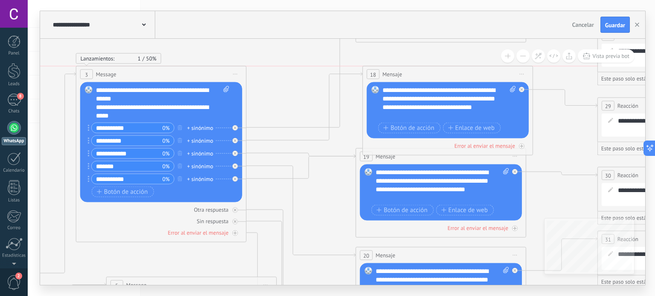
drag, startPoint x: 403, startPoint y: 155, endPoint x: 410, endPoint y: 77, distance: 78.8
click at [410, 77] on div "18 Mensaje ******* (a): Todos los contactos - canales seleccionados Todos los c…" at bounding box center [448, 75] width 170 height 16
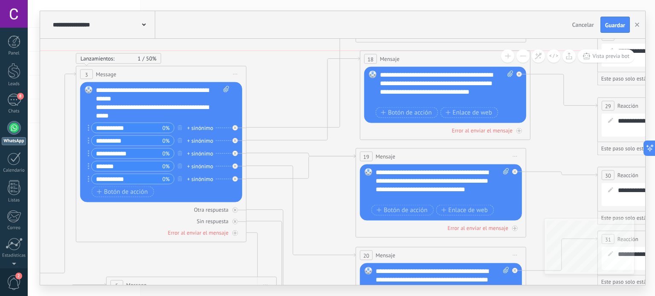
drag, startPoint x: 410, startPoint y: 77, endPoint x: 407, endPoint y: 58, distance: 19.3
click at [407, 58] on div "18 Mensaje ******* (a): Todos los contactos - canales seleccionados Todos los c…" at bounding box center [445, 59] width 170 height 16
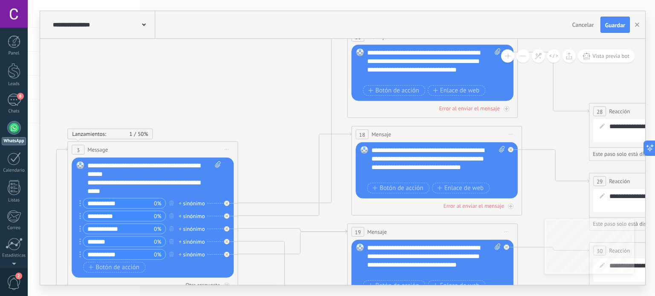
click at [137, 164] on div "**********" at bounding box center [154, 179] width 134 height 34
click at [17, 107] on link "8 Chats" at bounding box center [14, 104] width 28 height 20
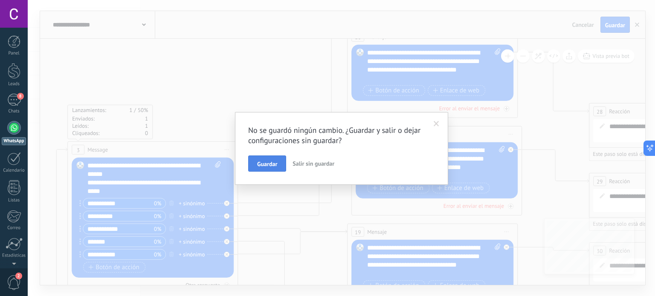
click at [267, 171] on button "Guardar" at bounding box center [267, 164] width 38 height 16
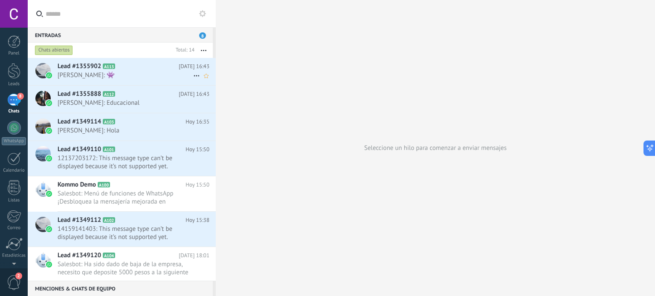
click at [121, 77] on span "[PERSON_NAME]: 👾" at bounding box center [126, 75] width 136 height 8
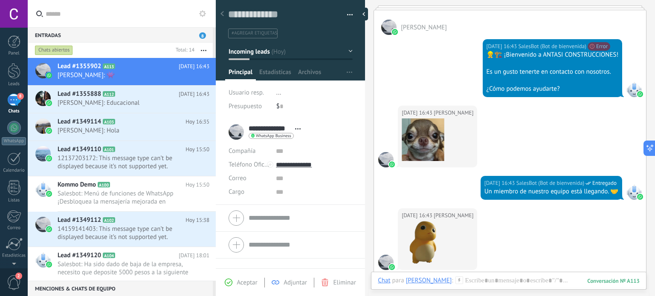
scroll to position [148, 0]
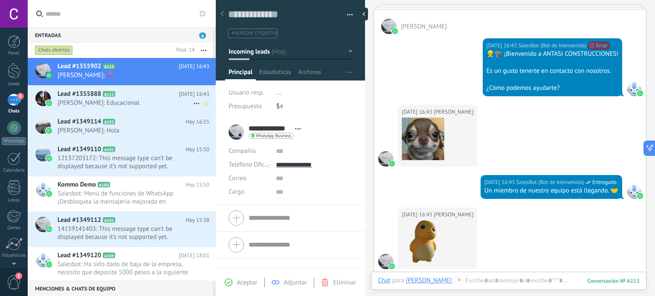
click at [113, 96] on span "A112" at bounding box center [109, 94] width 12 height 6
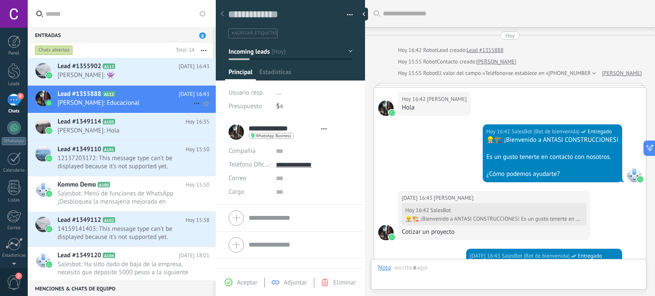
type textarea "**********"
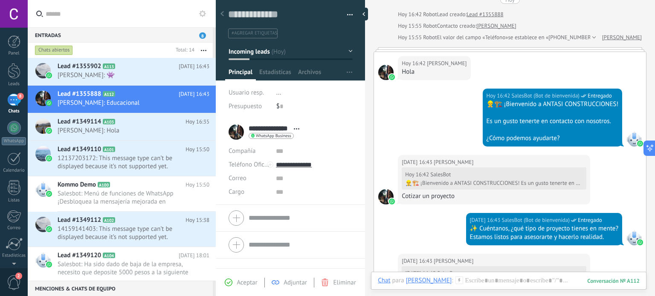
scroll to position [219, 0]
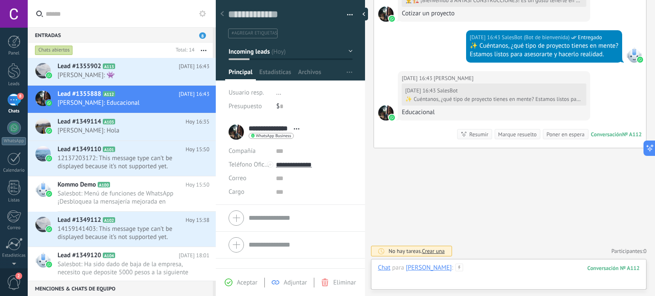
click at [427, 282] on div at bounding box center [509, 277] width 262 height 26
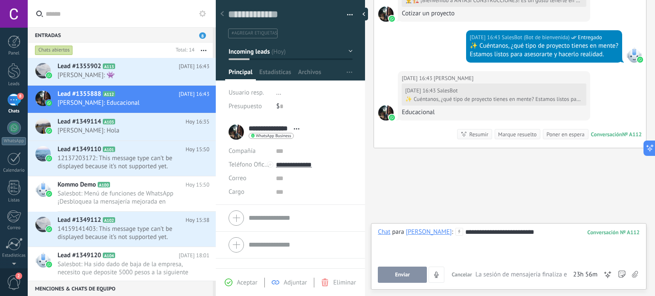
click at [419, 276] on button "Enviar" at bounding box center [402, 275] width 49 height 16
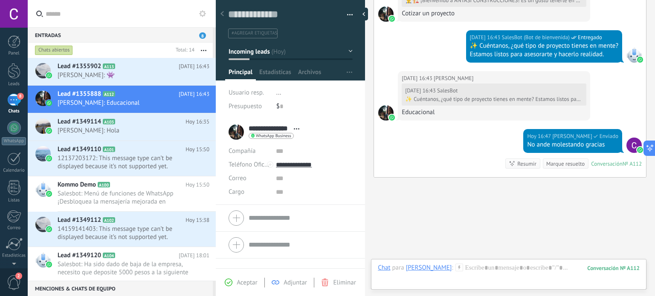
scroll to position [249, 0]
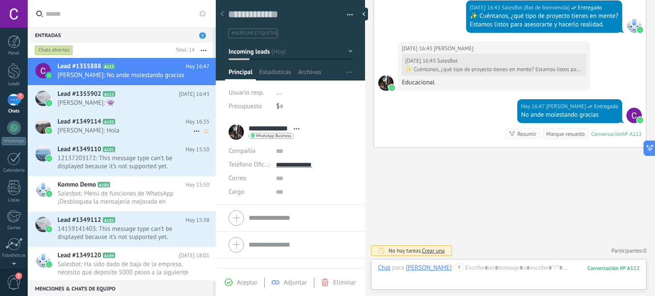
click at [104, 140] on div "Lead #1349114 A103 [DATE] 16:35 [PERSON_NAME]: Hola" at bounding box center [137, 126] width 158 height 27
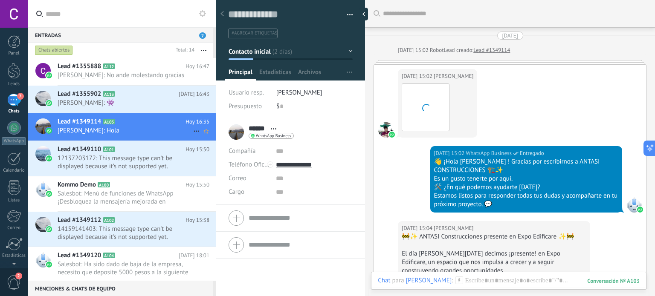
scroll to position [841, 0]
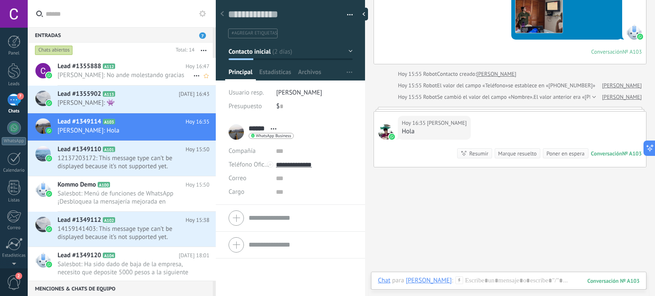
click at [144, 79] on span "[PERSON_NAME]: No ande molestando gracias" at bounding box center [126, 75] width 136 height 8
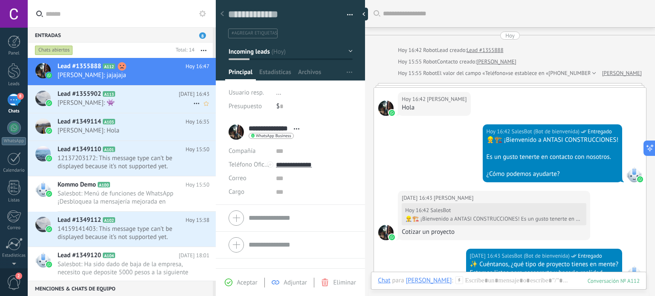
click at [92, 87] on div "Lead #1355902 A113 [DATE] 16:43 [PERSON_NAME]: 👾" at bounding box center [137, 99] width 158 height 27
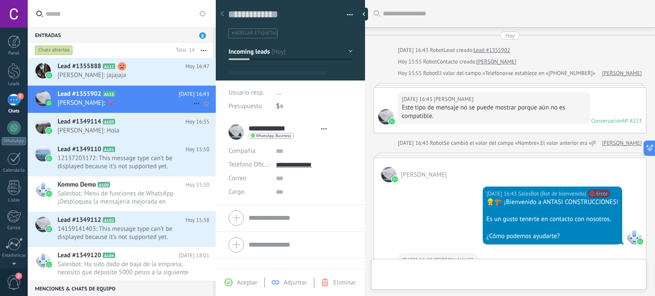
type textarea "**********"
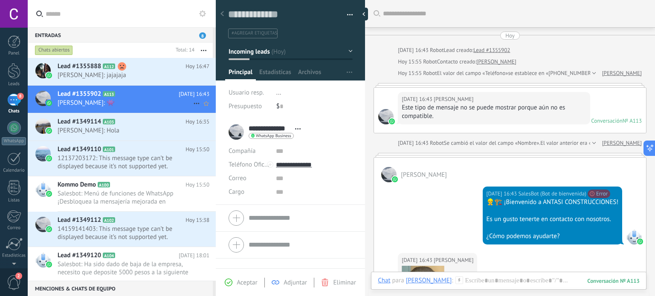
scroll to position [267, 0]
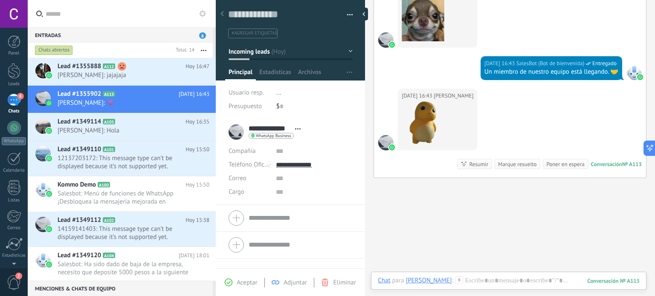
click at [12, 102] on div "8" at bounding box center [14, 100] width 14 height 12
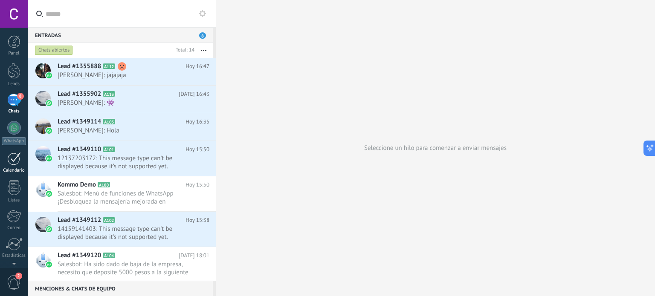
drag, startPoint x: 10, startPoint y: 168, endPoint x: 10, endPoint y: 157, distance: 11.1
click at [10, 157] on div at bounding box center [14, 158] width 14 height 13
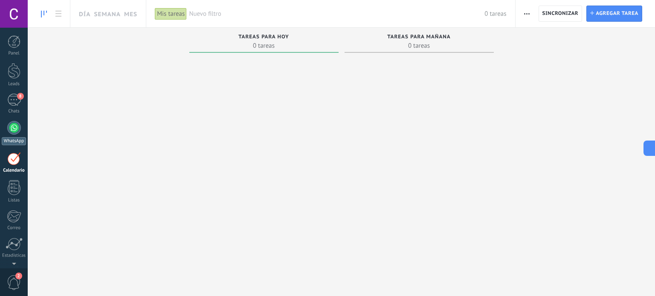
click at [14, 133] on div at bounding box center [14, 128] width 14 height 14
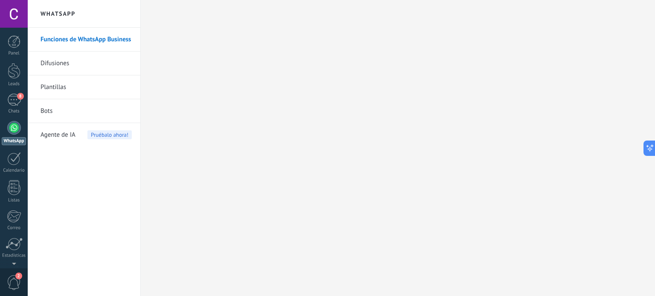
click at [58, 113] on link "Bots" at bounding box center [86, 111] width 91 height 24
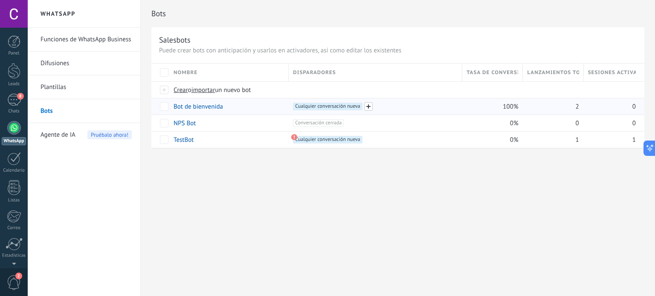
click at [369, 107] on span at bounding box center [368, 106] width 9 height 9
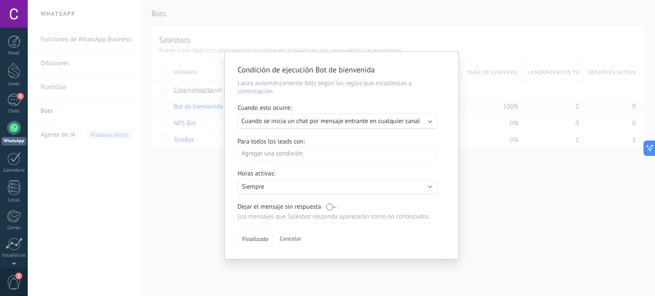
click at [426, 122] on div "Ejecutar: Cuando se inicia un chat por mensaje entrante en cualquier canal" at bounding box center [333, 121] width 185 height 8
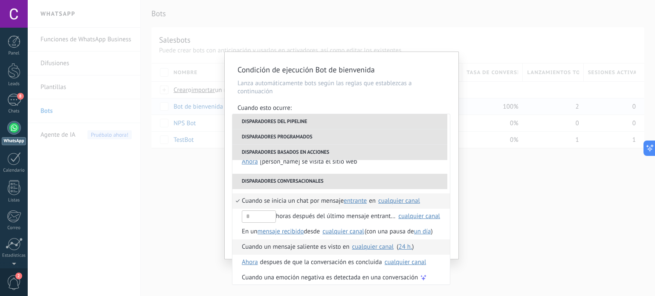
scroll to position [201, 0]
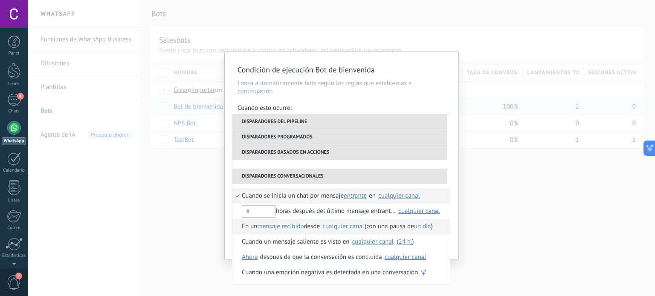
click at [240, 226] on li "En un mensaje recibido mensaje enviado mensaje recibido desde Seleccionar todo …" at bounding box center [341, 226] width 218 height 15
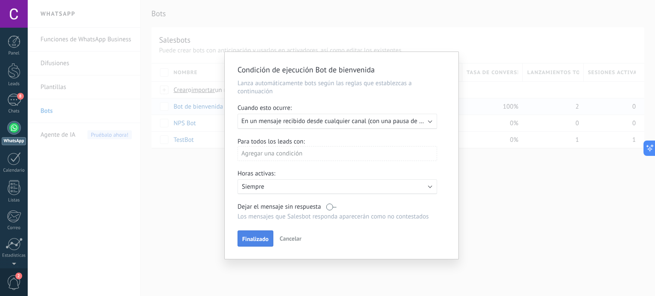
click at [261, 238] on span "Finalizado" at bounding box center [255, 239] width 26 height 6
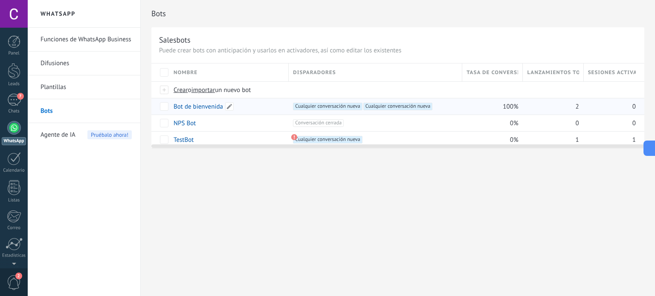
click at [207, 105] on link "Bot de bienvenida" at bounding box center [198, 107] width 49 height 8
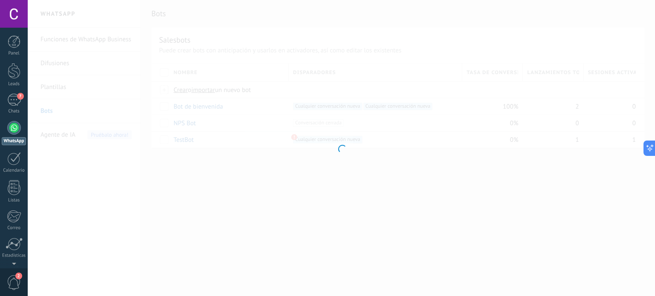
type input "**********"
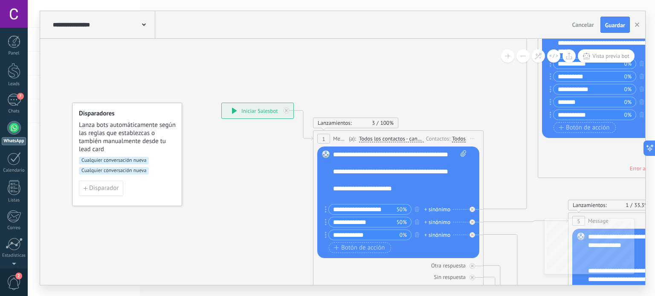
scroll to position [9, 0]
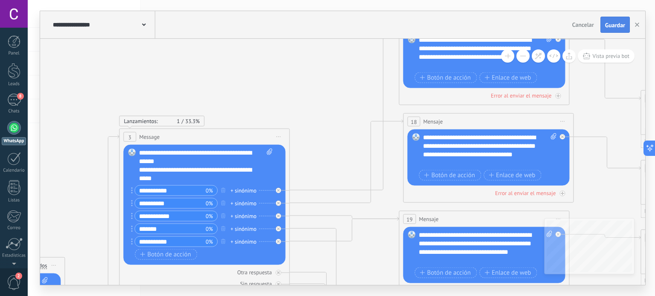
click at [614, 29] on button "Guardar" at bounding box center [615, 25] width 29 height 16
click at [636, 26] on use "button" at bounding box center [637, 25] width 4 height 4
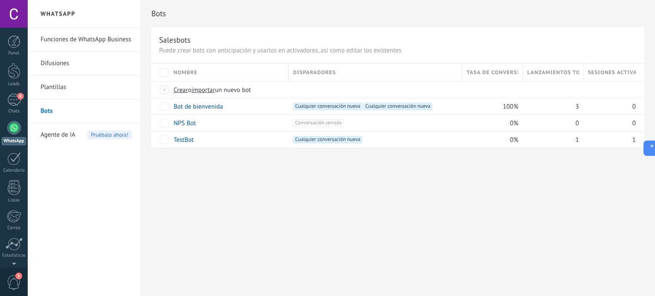
click at [6, 92] on div "Panel Leads 8 Chats WhatsApp Clientes" at bounding box center [14, 181] width 28 height 292
click at [9, 96] on div "8" at bounding box center [14, 100] width 14 height 12
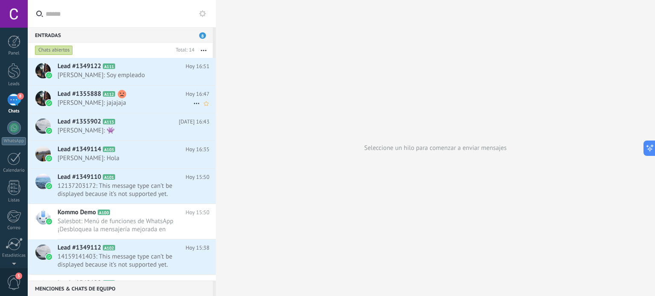
click at [121, 93] on use at bounding box center [122, 94] width 9 height 9
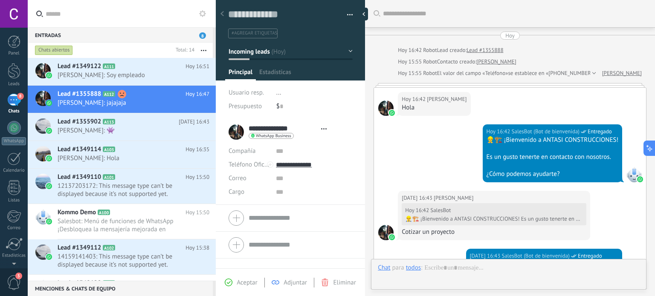
type textarea "**********"
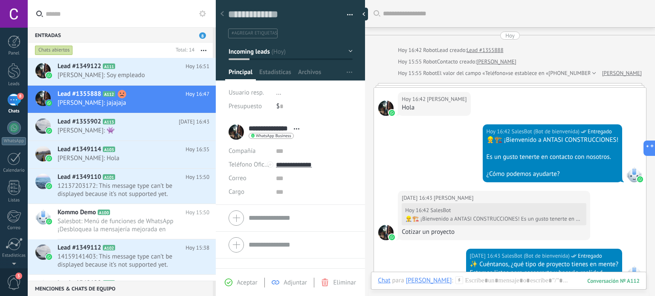
scroll to position [258, 0]
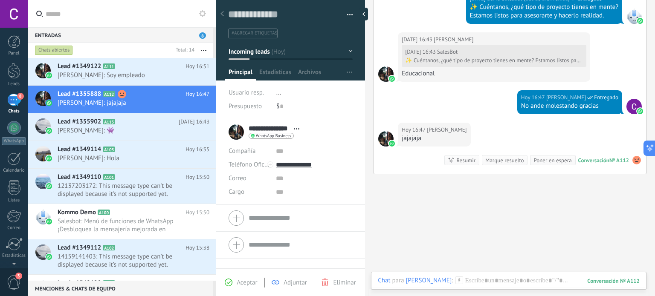
click at [633, 162] on use at bounding box center [637, 160] width 9 height 9
